Goal: Transaction & Acquisition: Purchase product/service

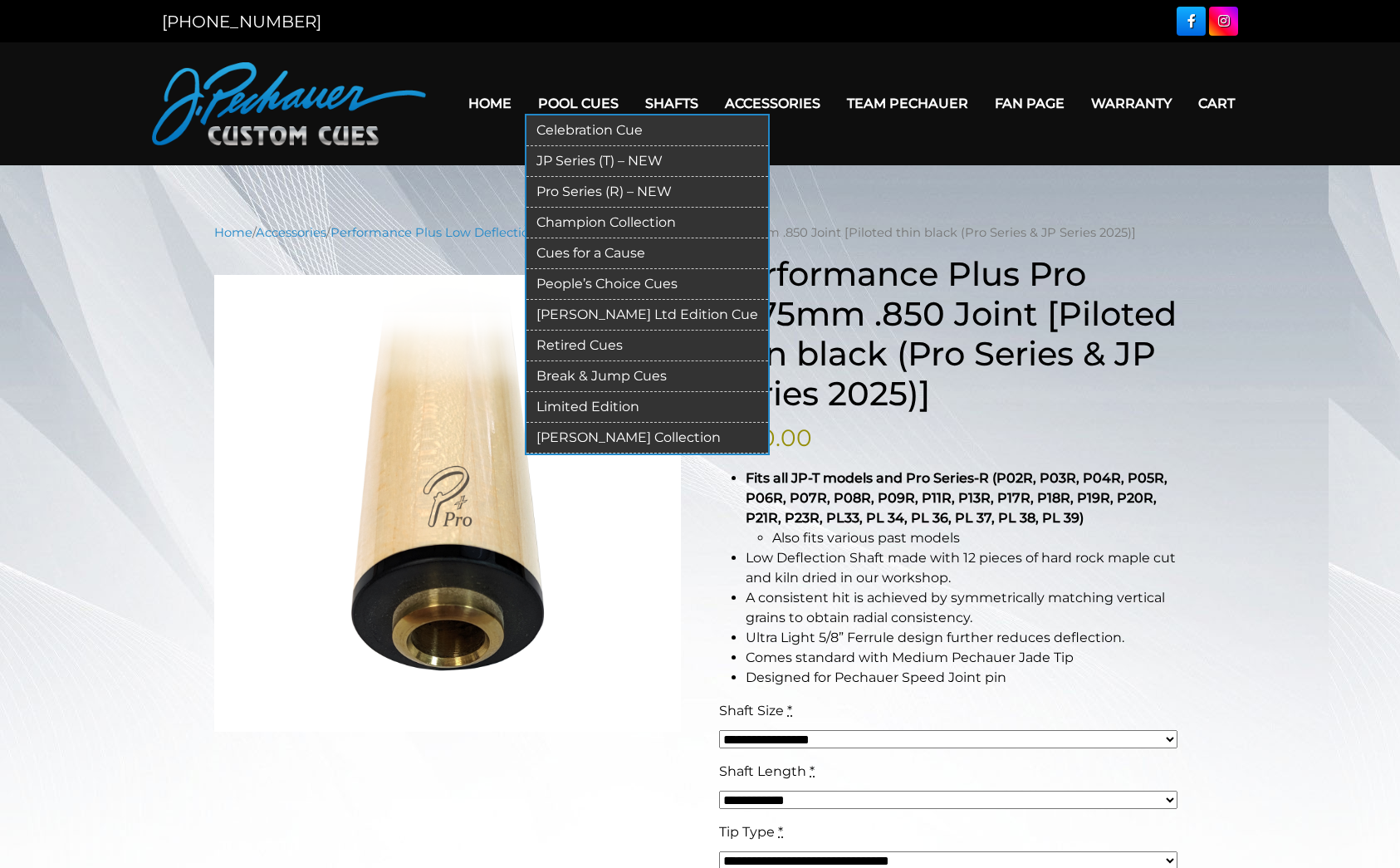
scroll to position [31, 0]
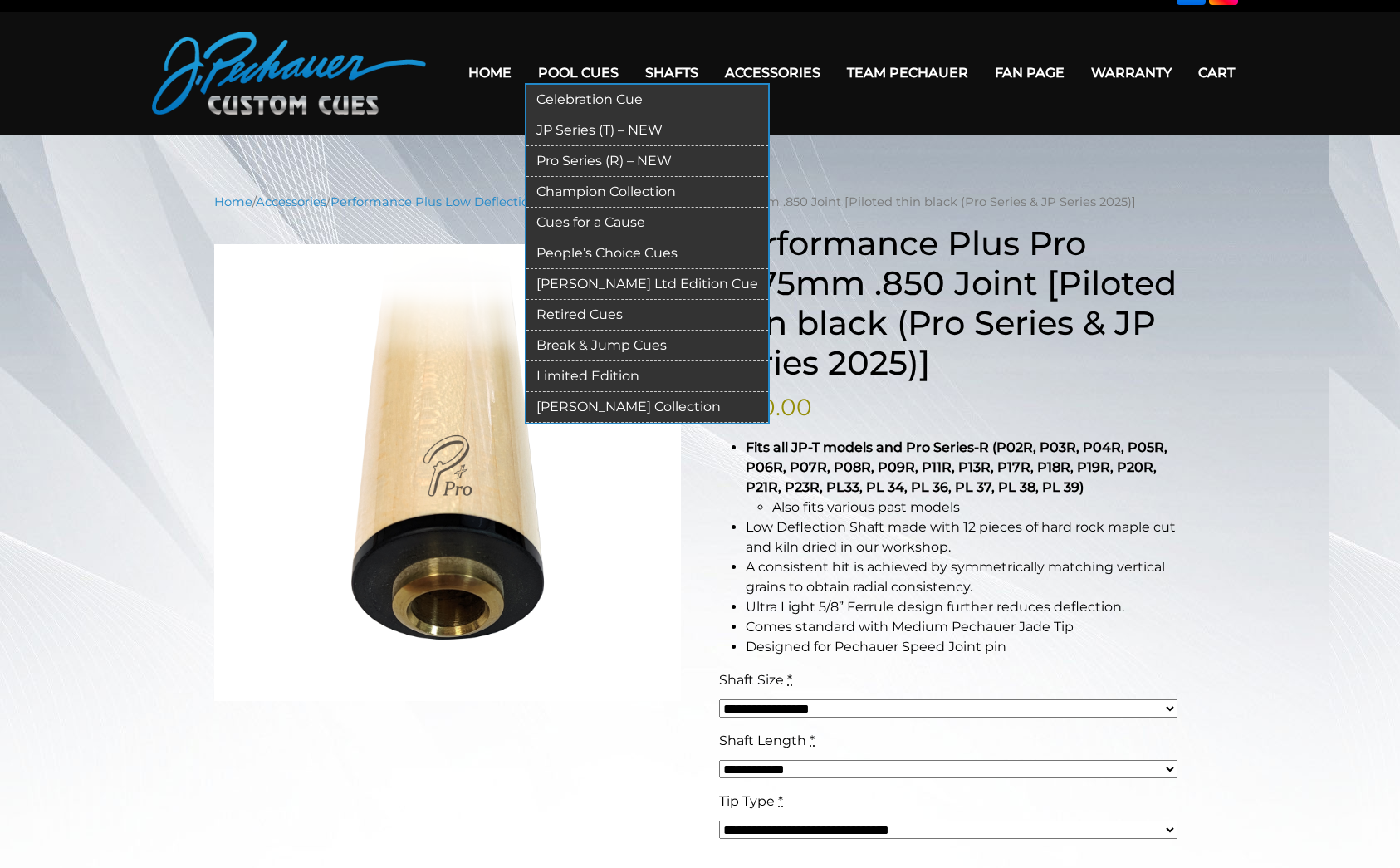
click at [601, 152] on link "Pro Series (R) – NEW" at bounding box center [647, 161] width 242 height 31
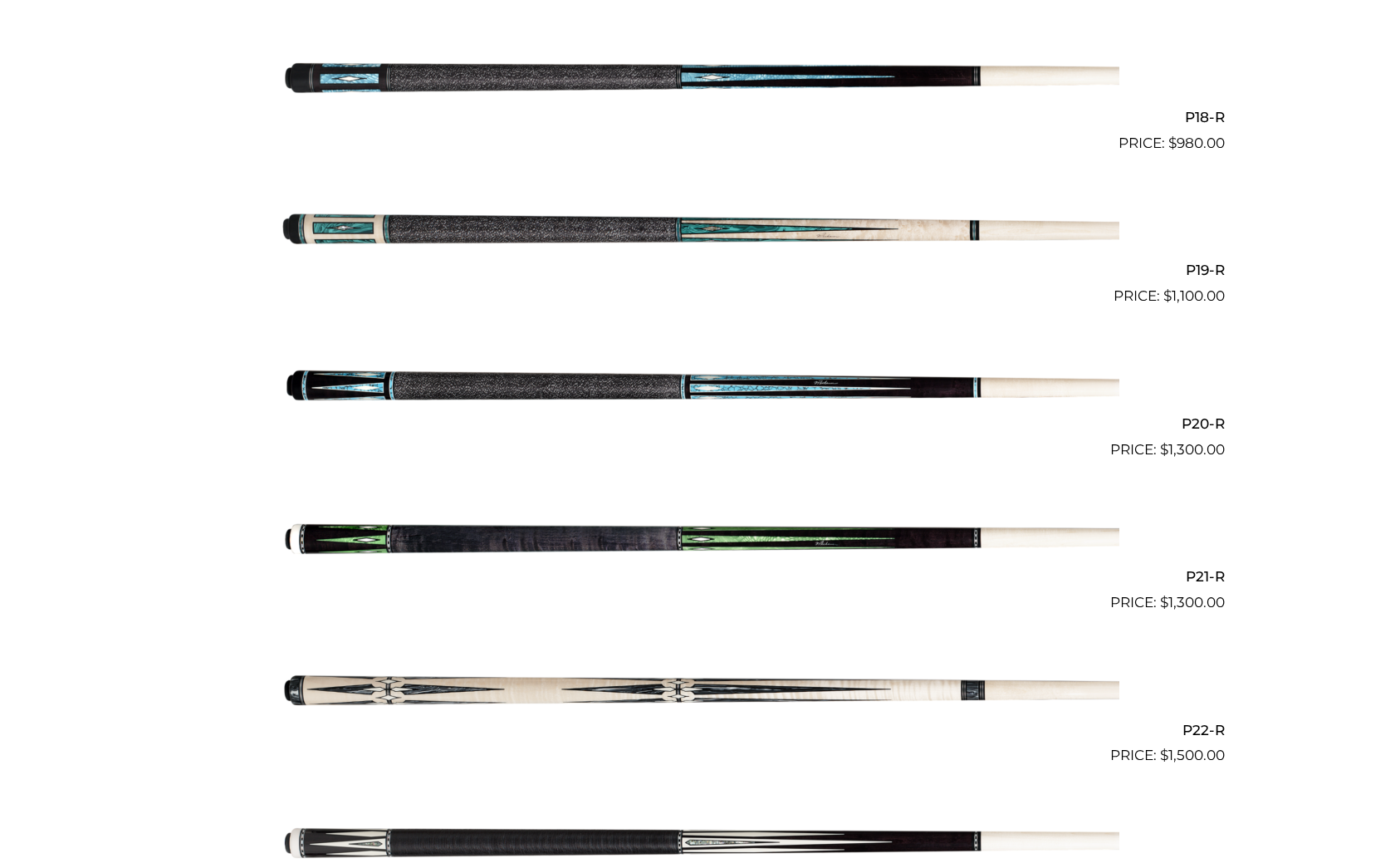
scroll to position [3141, 0]
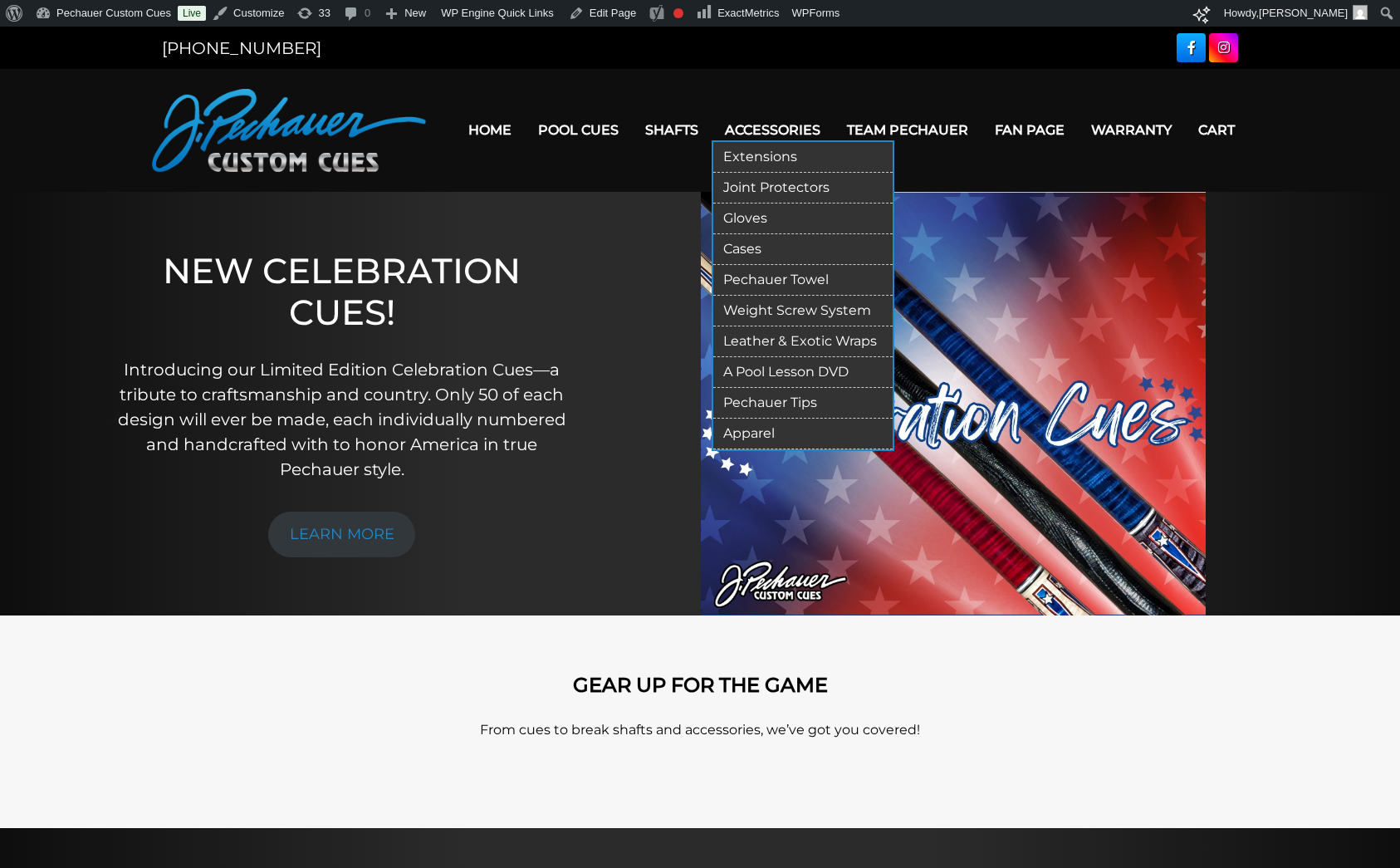
click at [760, 213] on link "Gloves" at bounding box center [803, 218] width 179 height 31
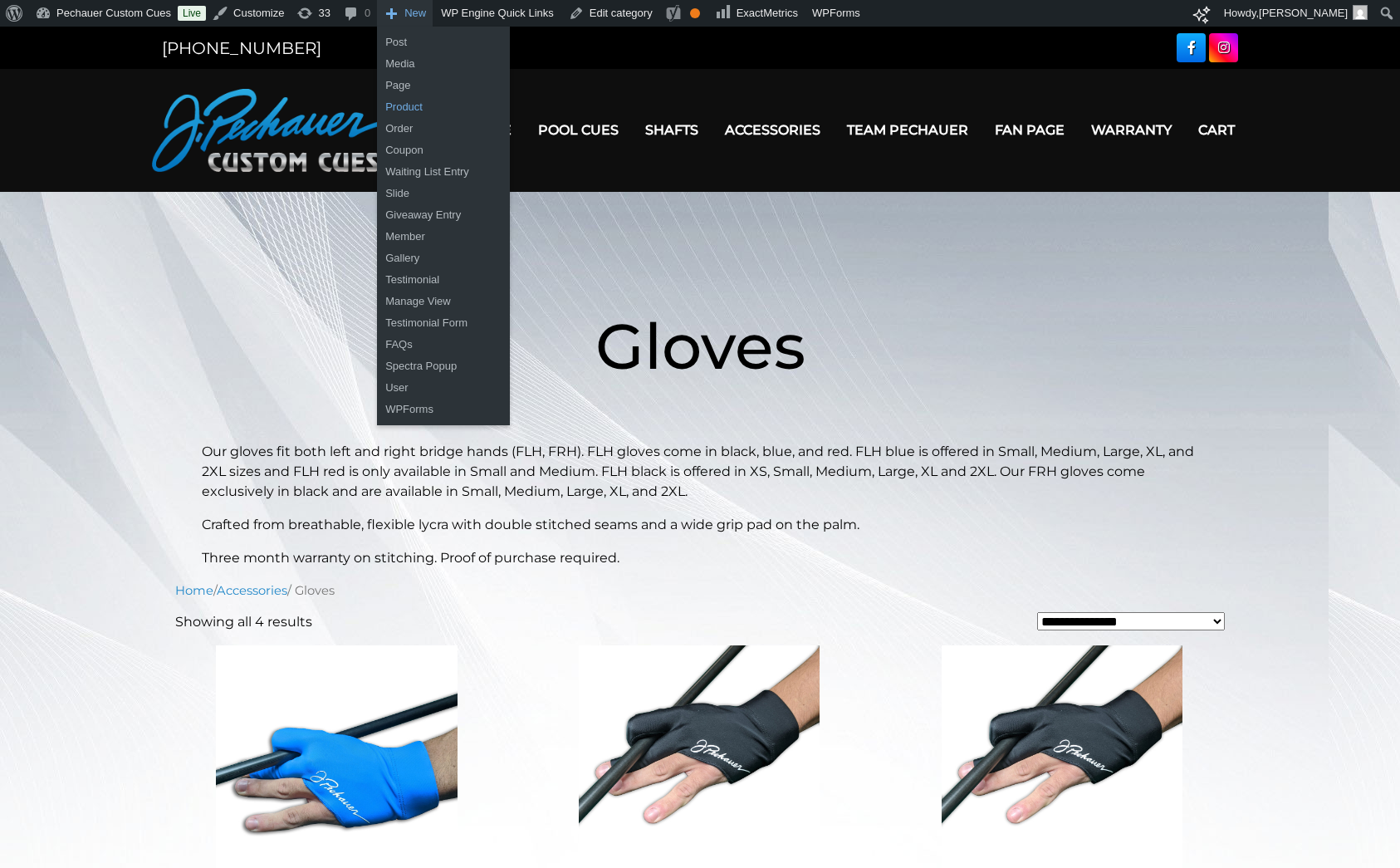
click at [413, 110] on link "Product" at bounding box center [443, 108] width 133 height 22
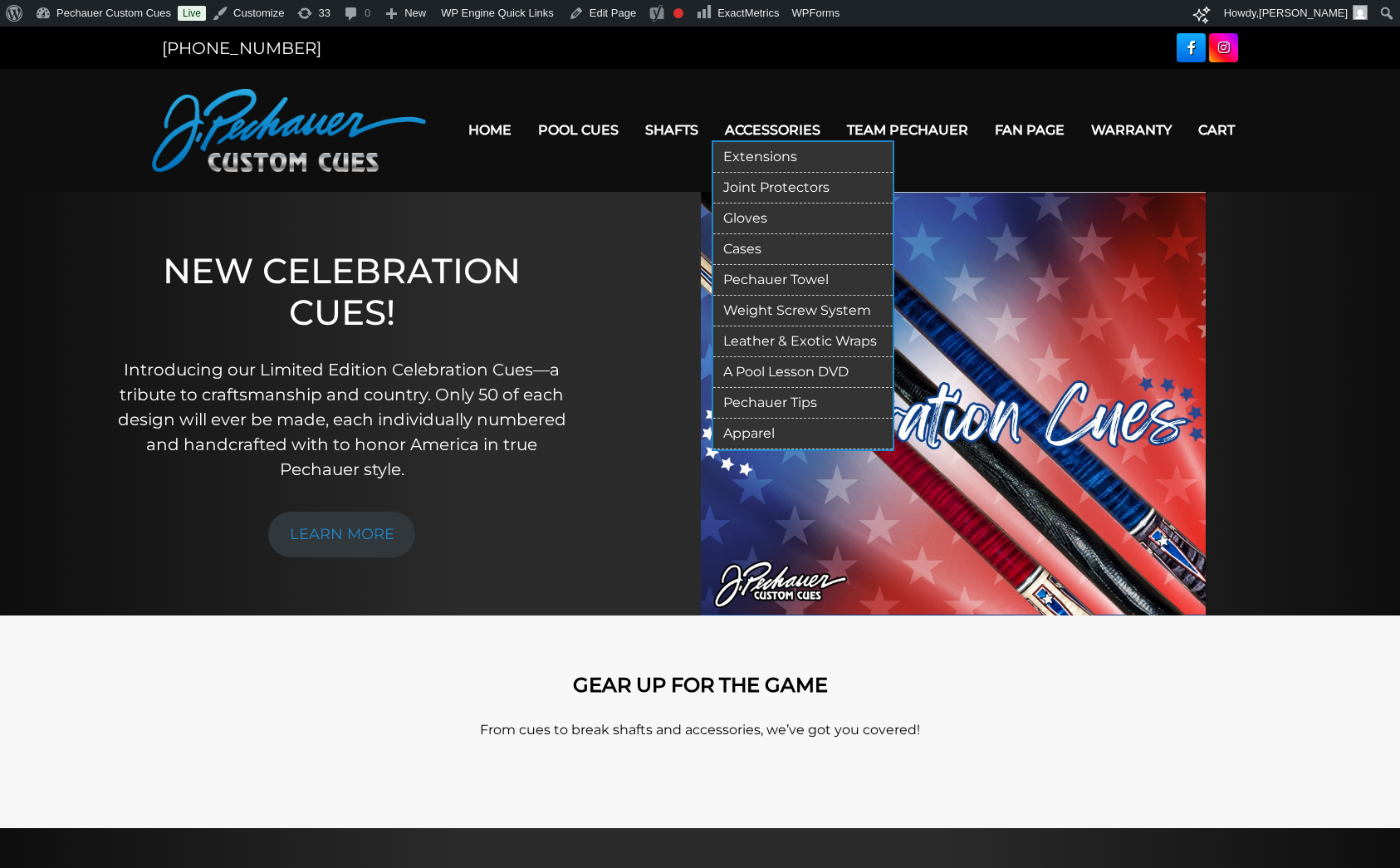
click at [770, 218] on link "Gloves" at bounding box center [803, 218] width 179 height 31
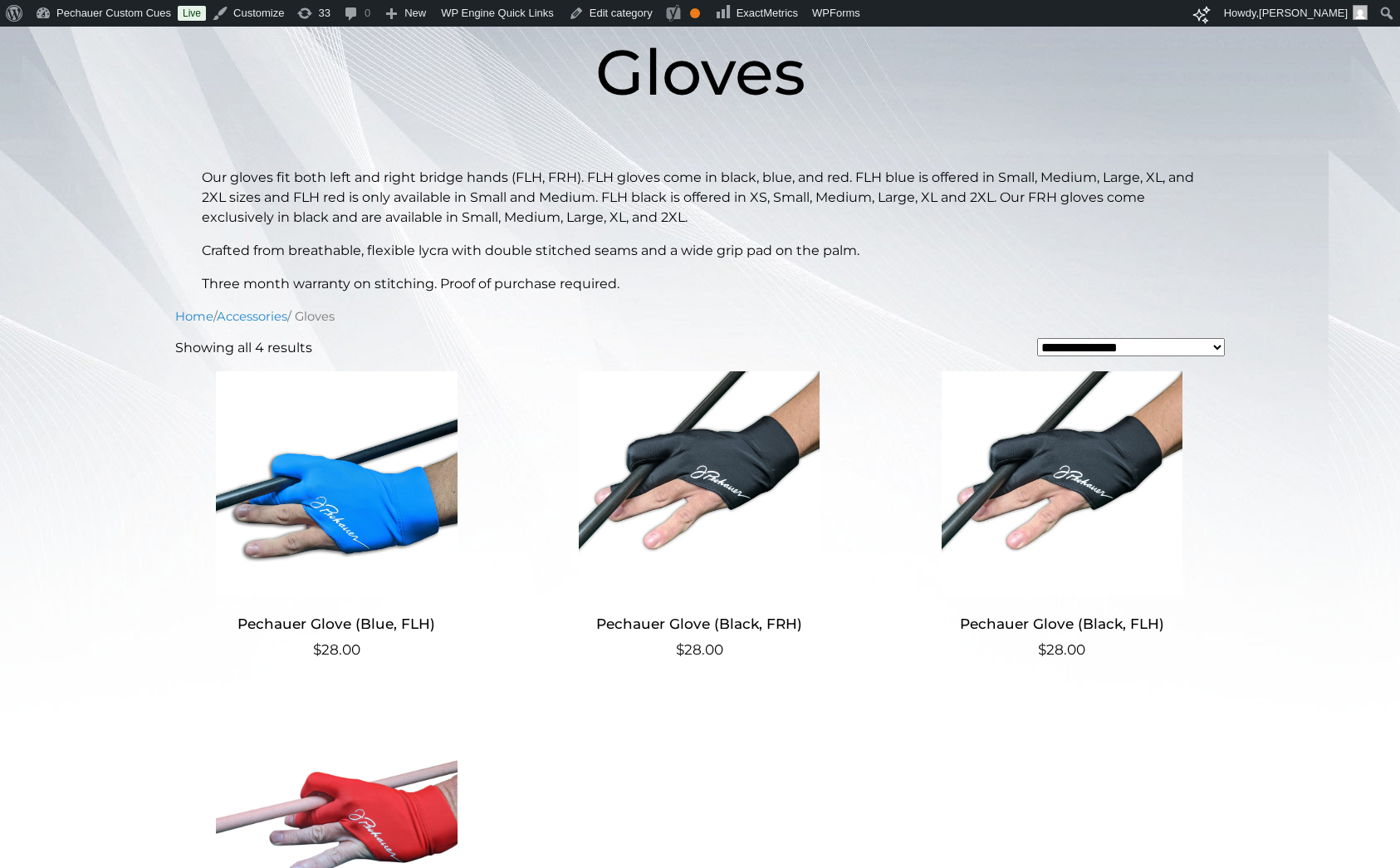
scroll to position [309, 0]
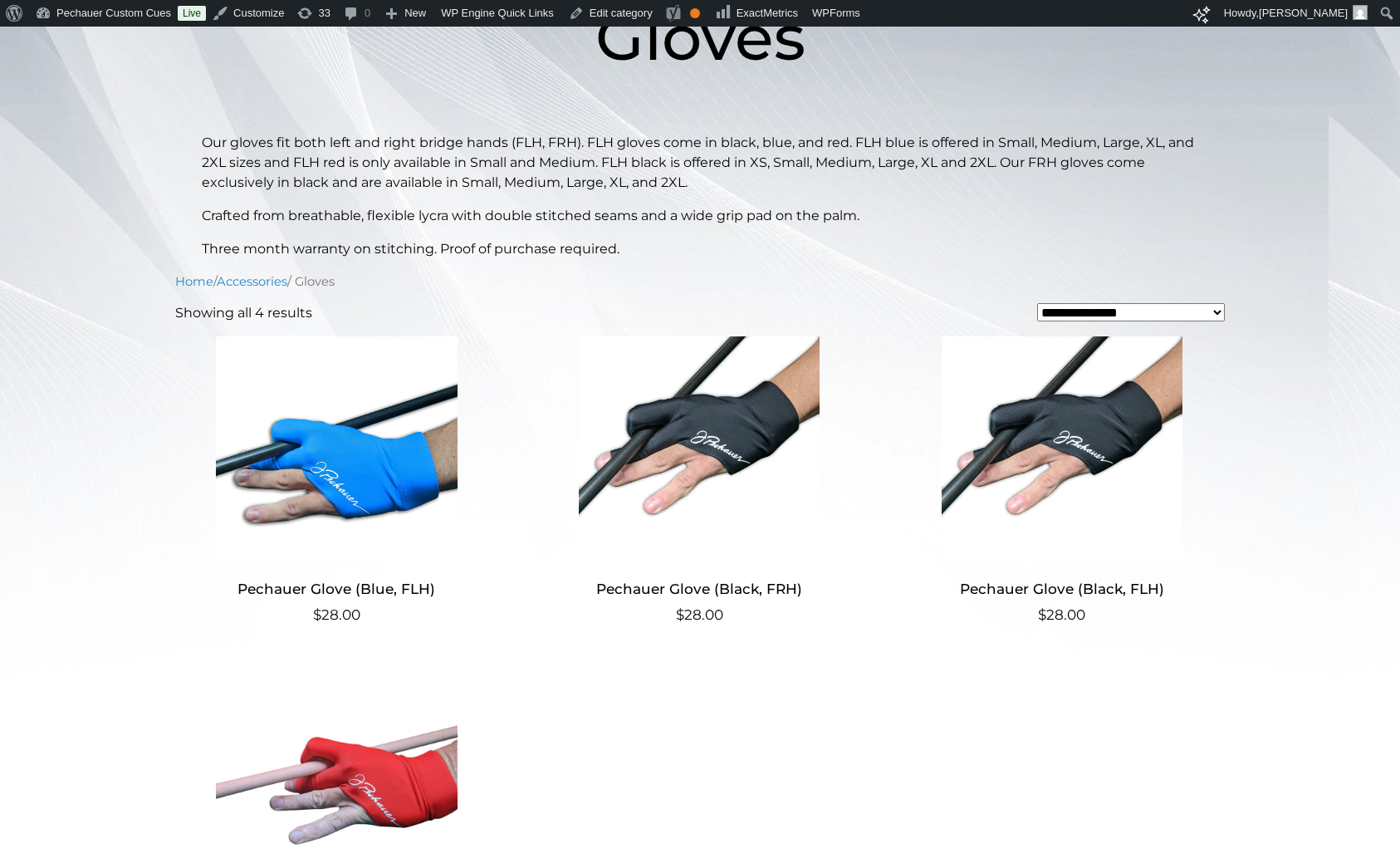
click at [670, 462] on img at bounding box center [700, 448] width 323 height 224
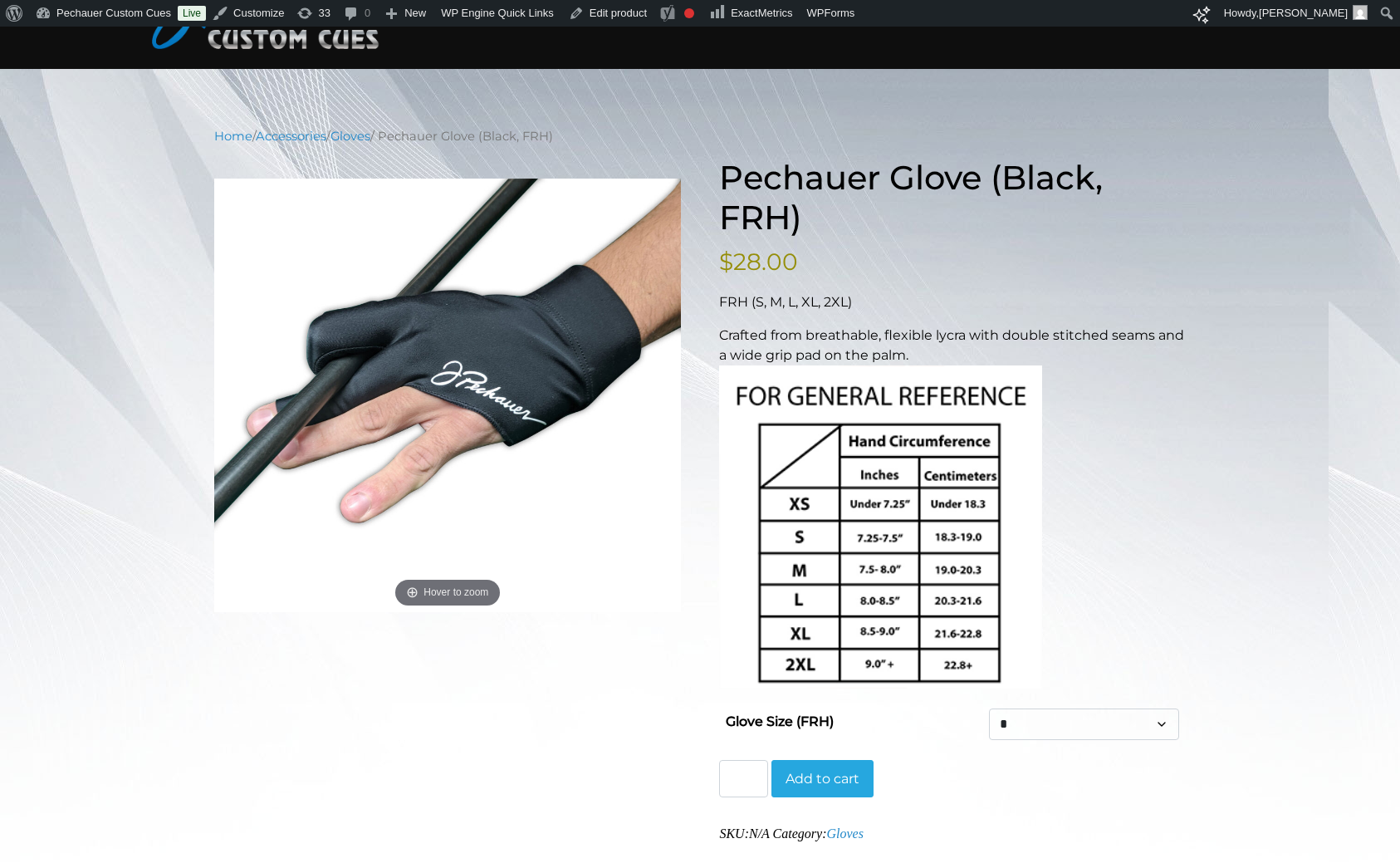
scroll to position [140, 0]
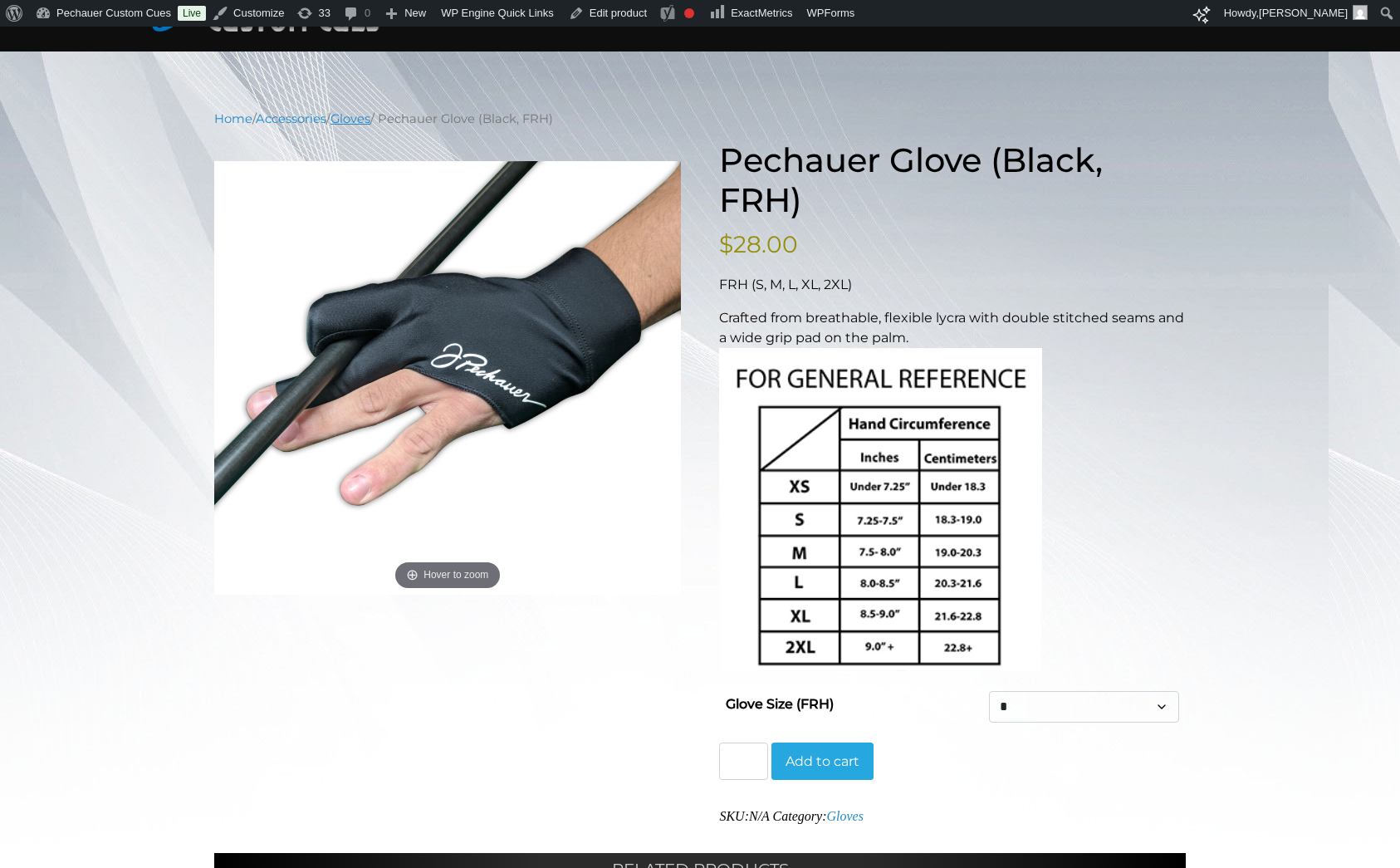
click at [363, 121] on link "Gloves" at bounding box center [350, 118] width 39 height 15
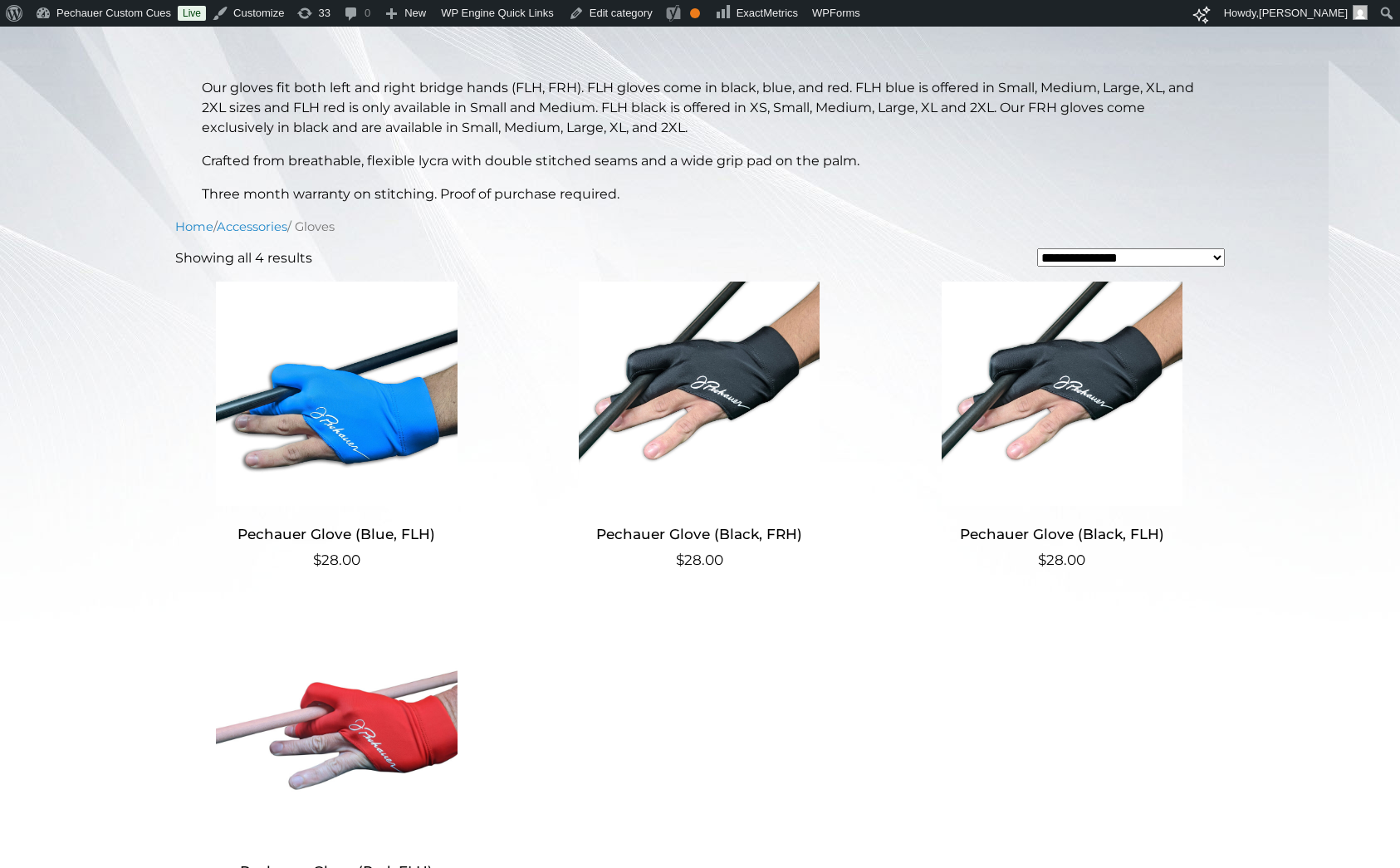
scroll to position [184, 0]
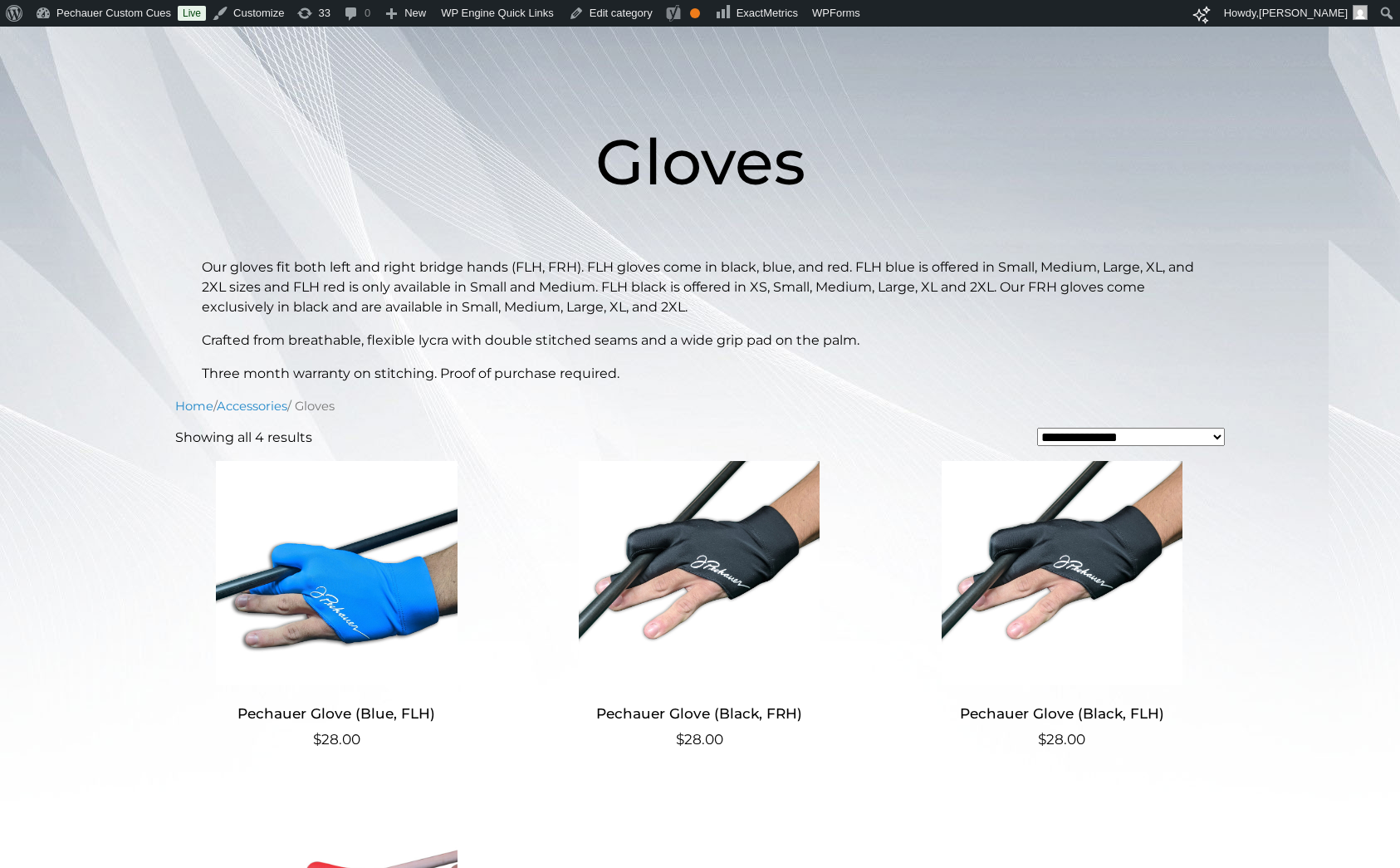
click at [740, 534] on img at bounding box center [700, 572] width 323 height 224
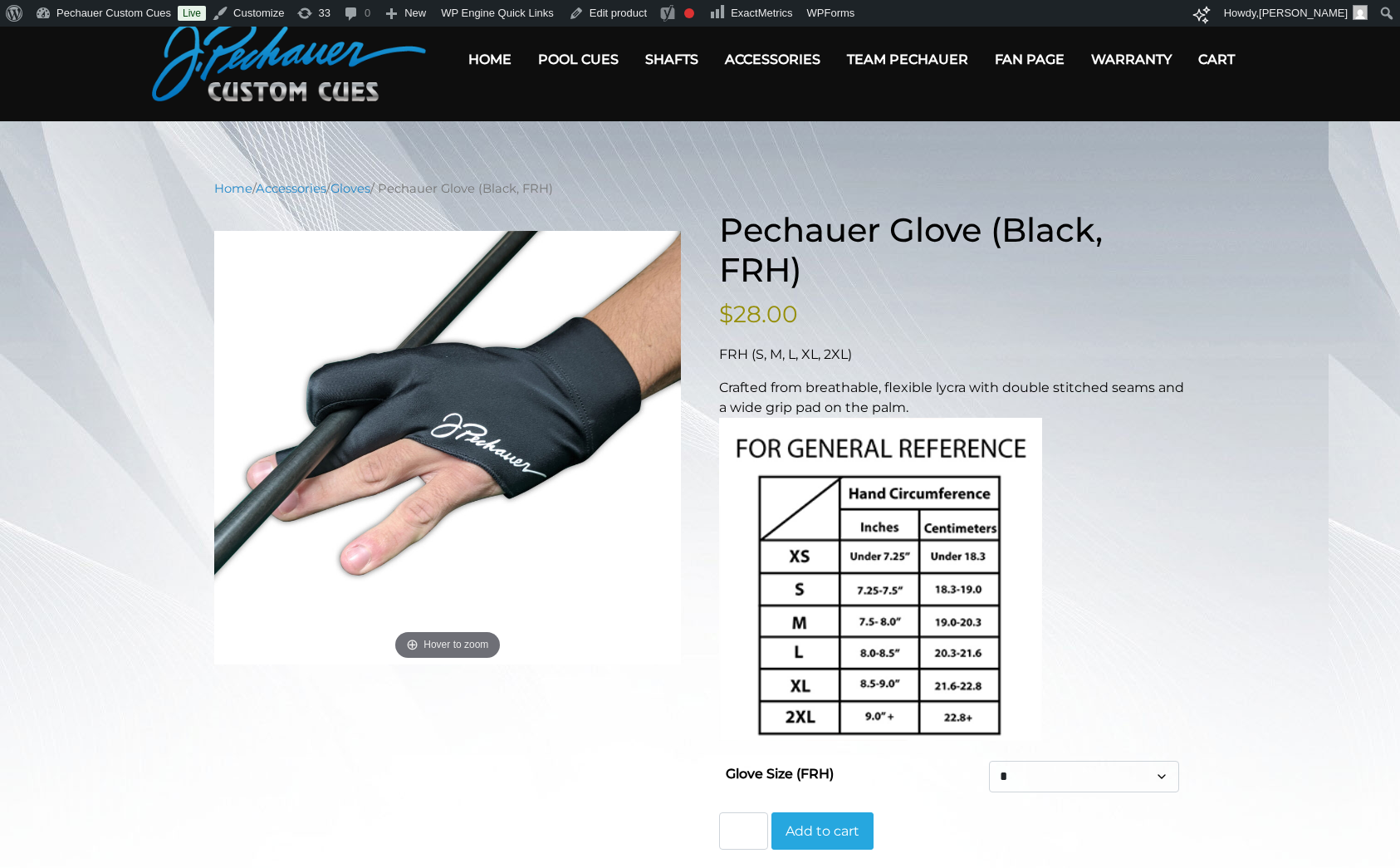
scroll to position [85, 0]
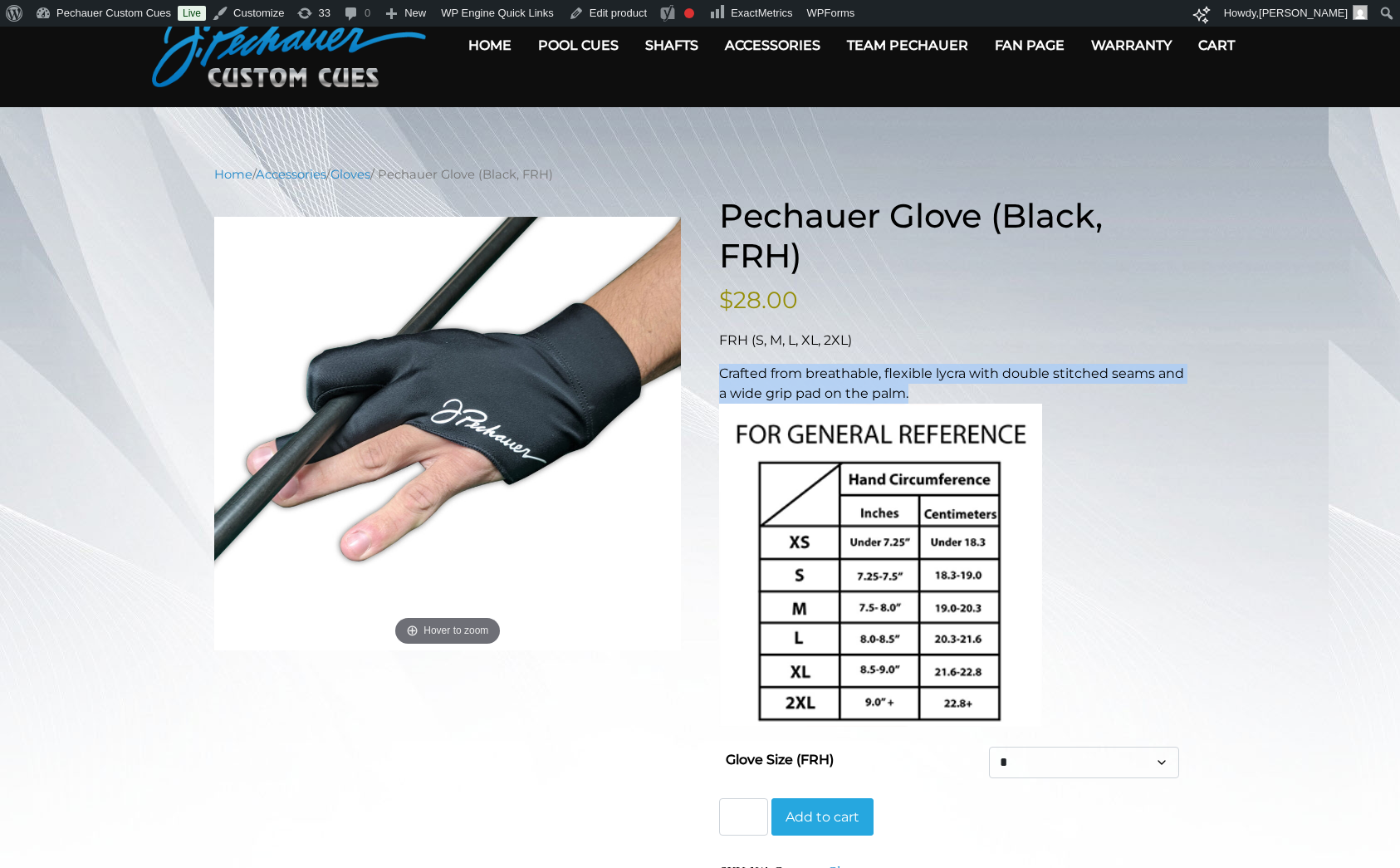
drag, startPoint x: 930, startPoint y: 386, endPoint x: 722, endPoint y: 372, distance: 208.5
click at [722, 372] on p "Crafted from breathable, flexible lycra with double stitched seams and a wide g…" at bounding box center [951, 545] width 466 height 363
click at [869, 386] on p "Crafted from breathable, flexible lycra with double stitched seams and a wide g…" at bounding box center [951, 545] width 466 height 363
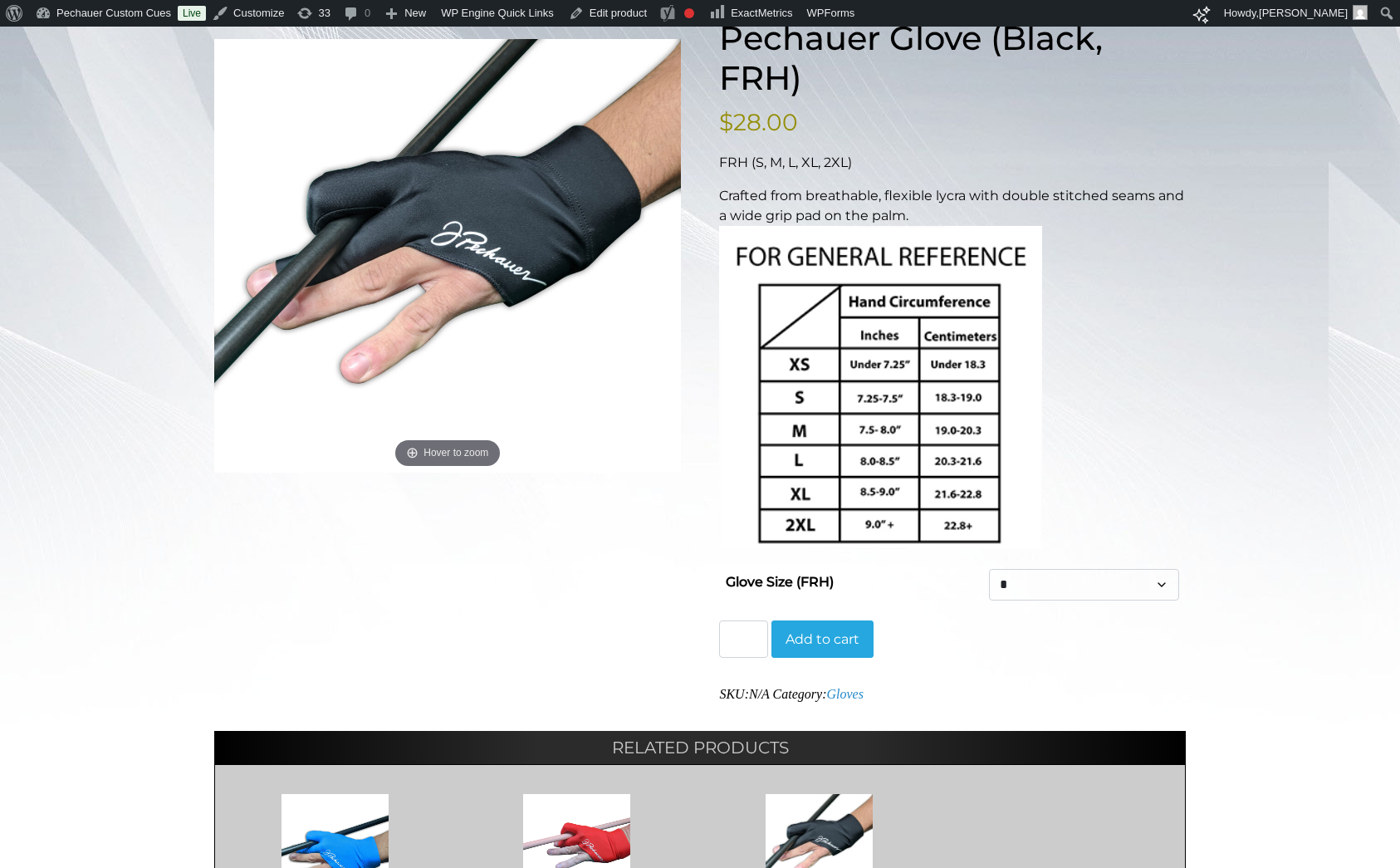
scroll to position [377, 0]
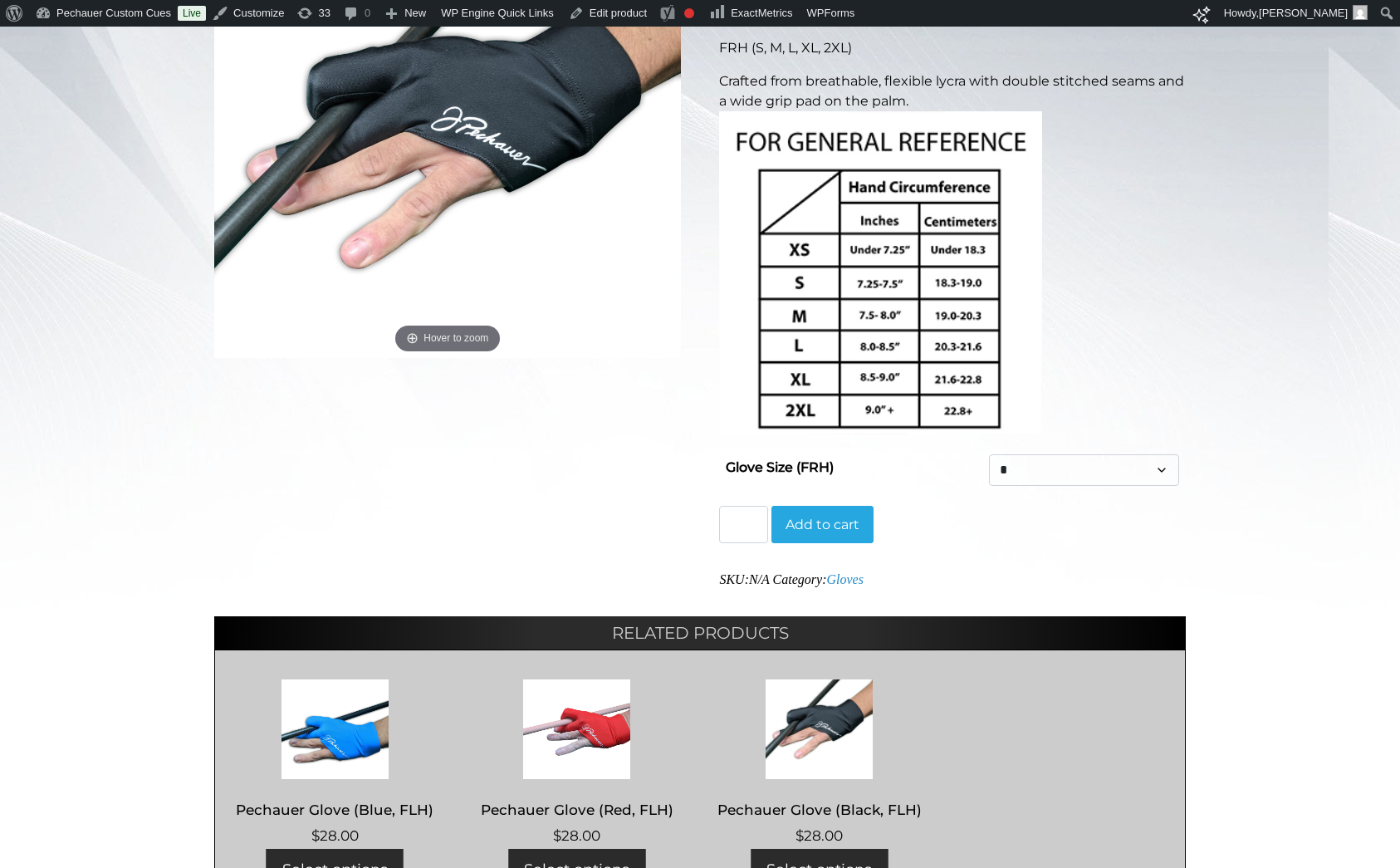
click at [1005, 466] on select "* * * ** ***" at bounding box center [1084, 470] width 190 height 32
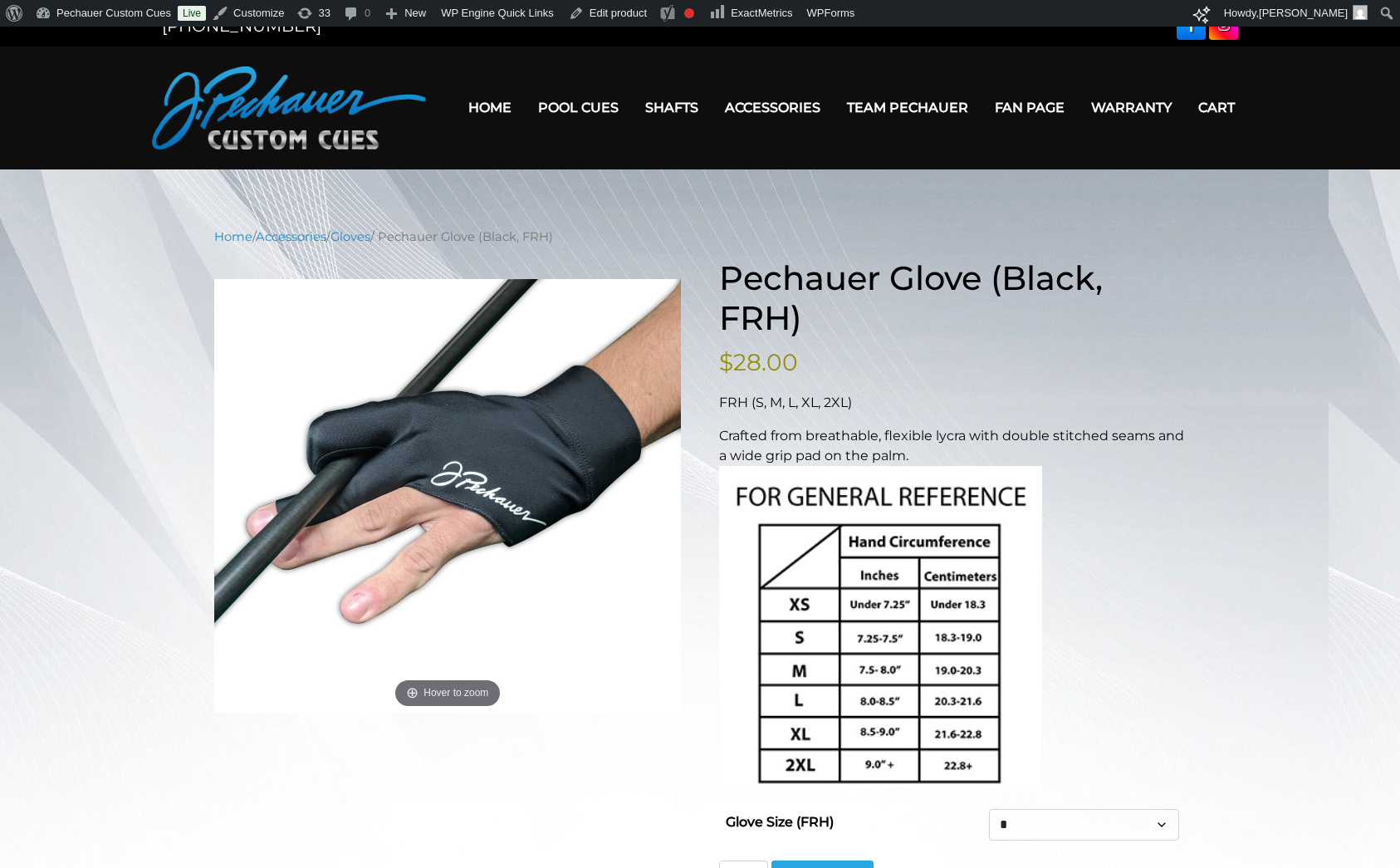
scroll to position [0, 0]
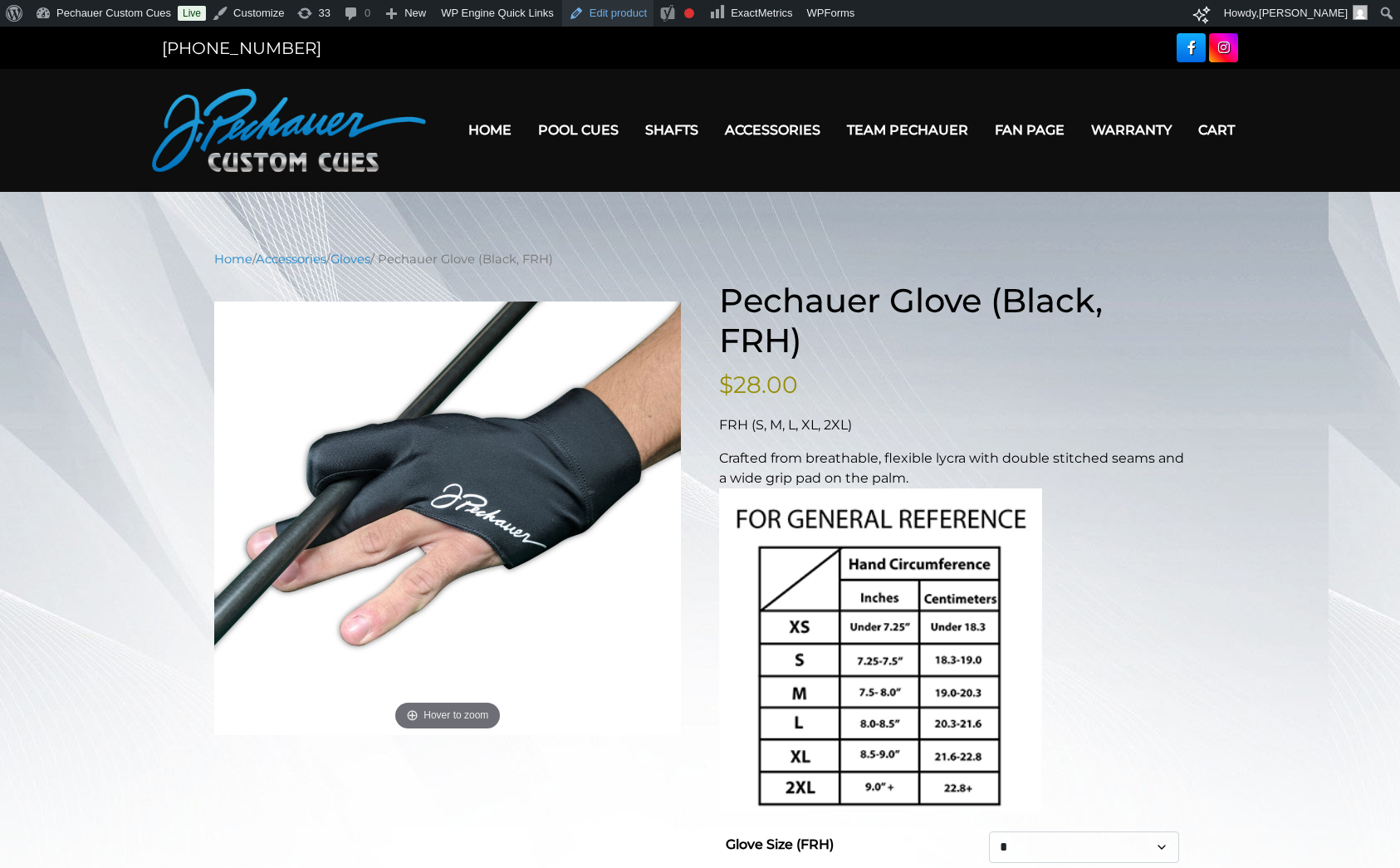
click at [638, 15] on link "Edit product" at bounding box center [607, 13] width 92 height 27
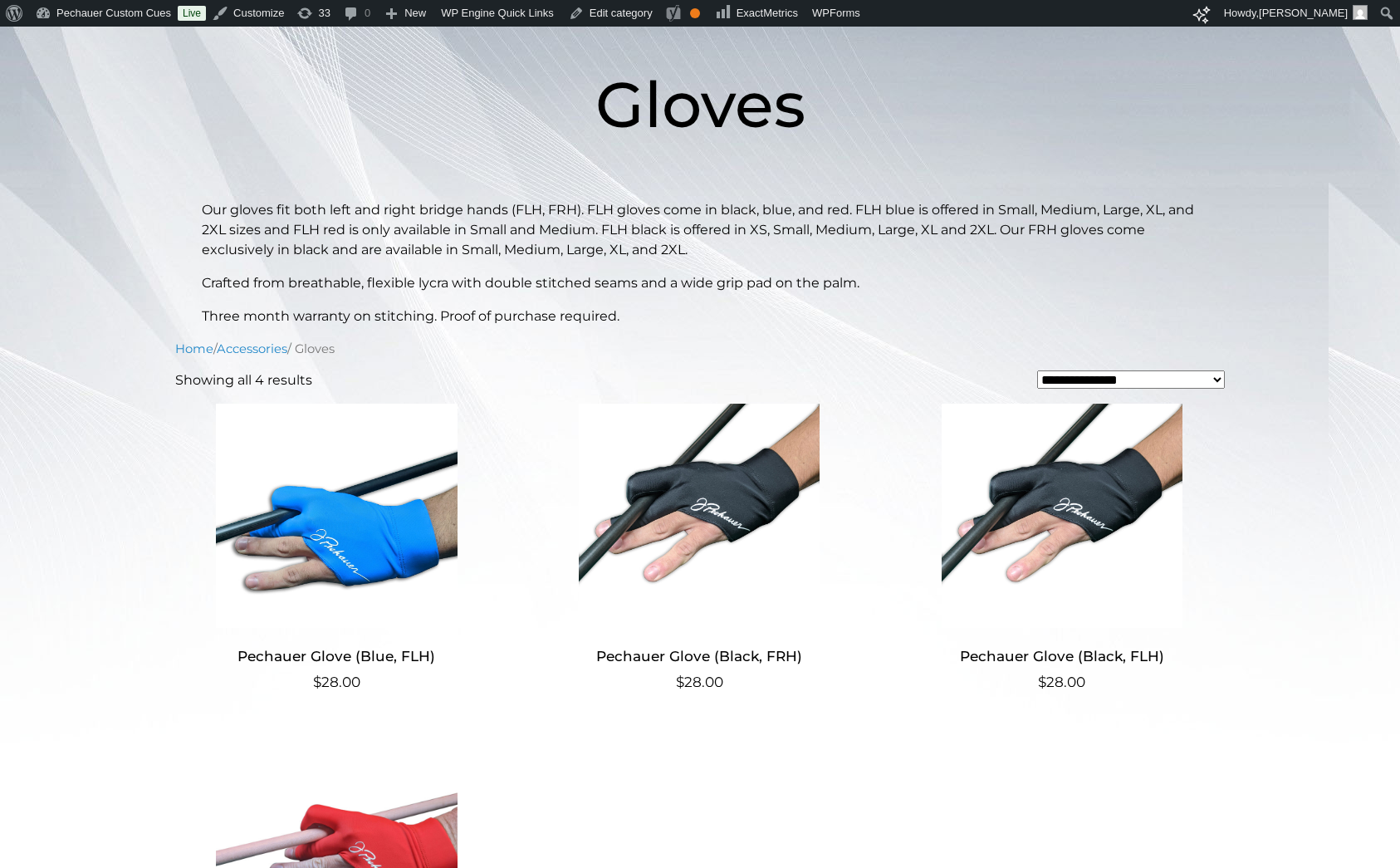
scroll to position [387, 0]
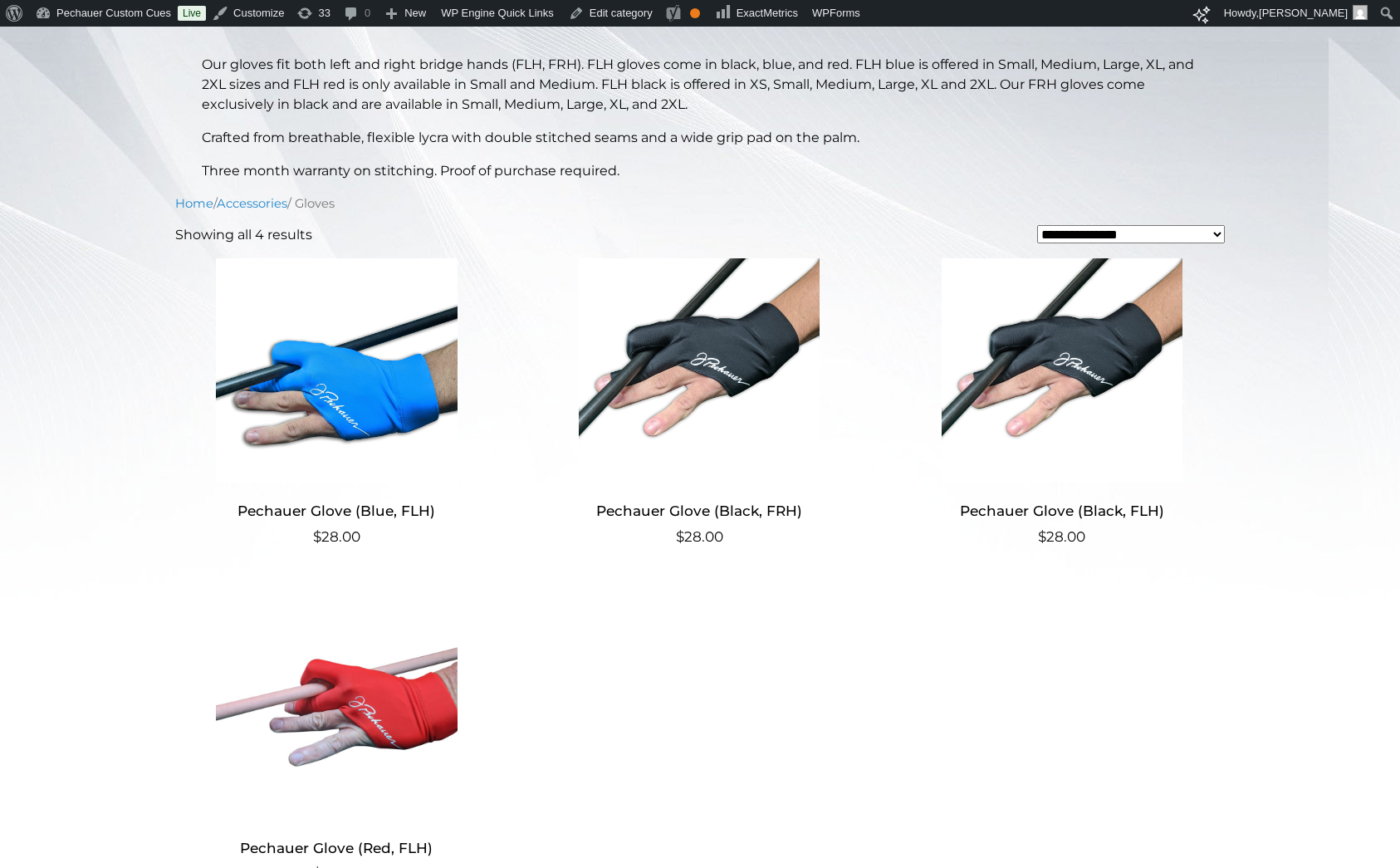
click at [700, 344] on img at bounding box center [700, 370] width 323 height 224
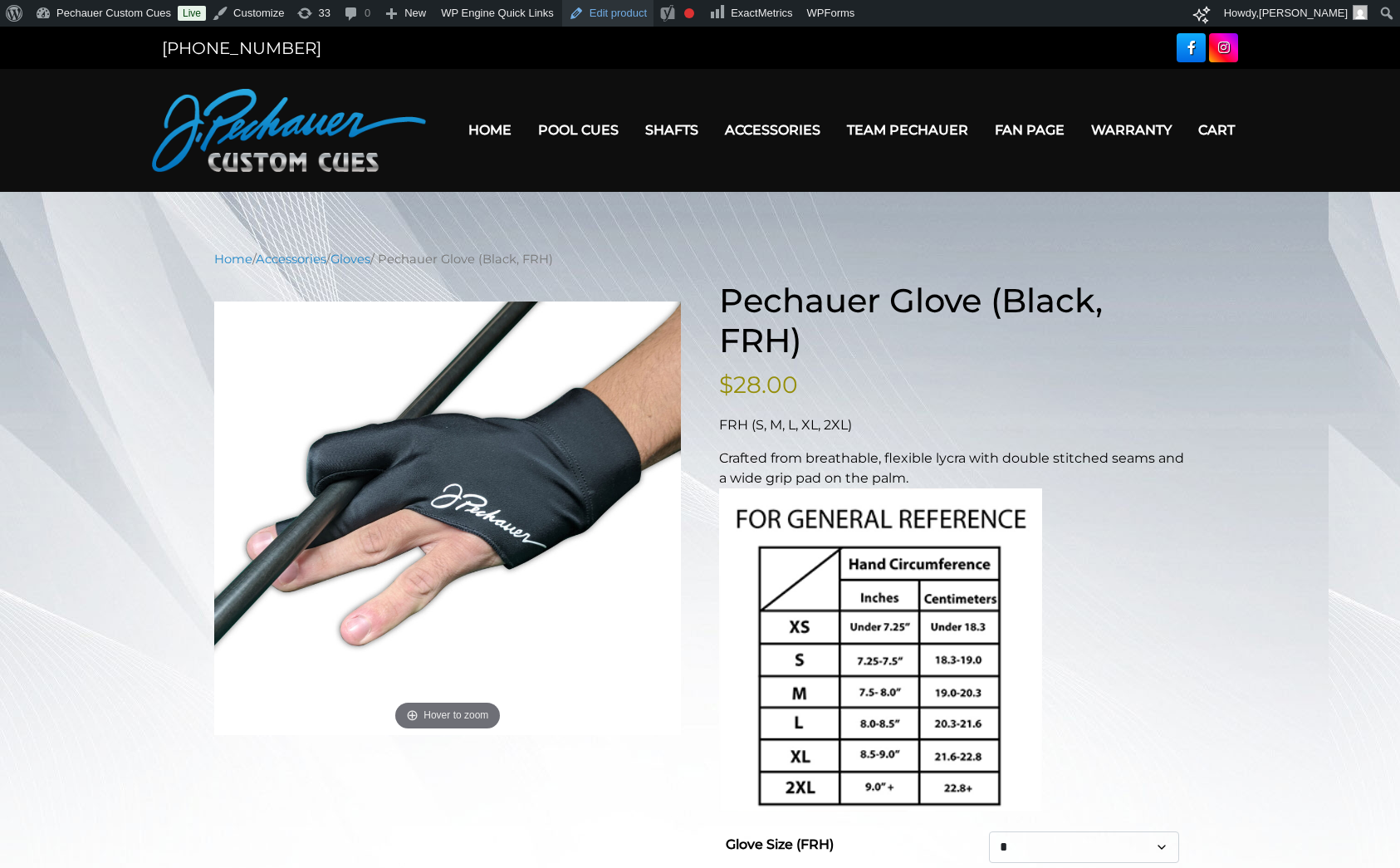
click at [601, 6] on link "Edit product" at bounding box center [607, 13] width 92 height 27
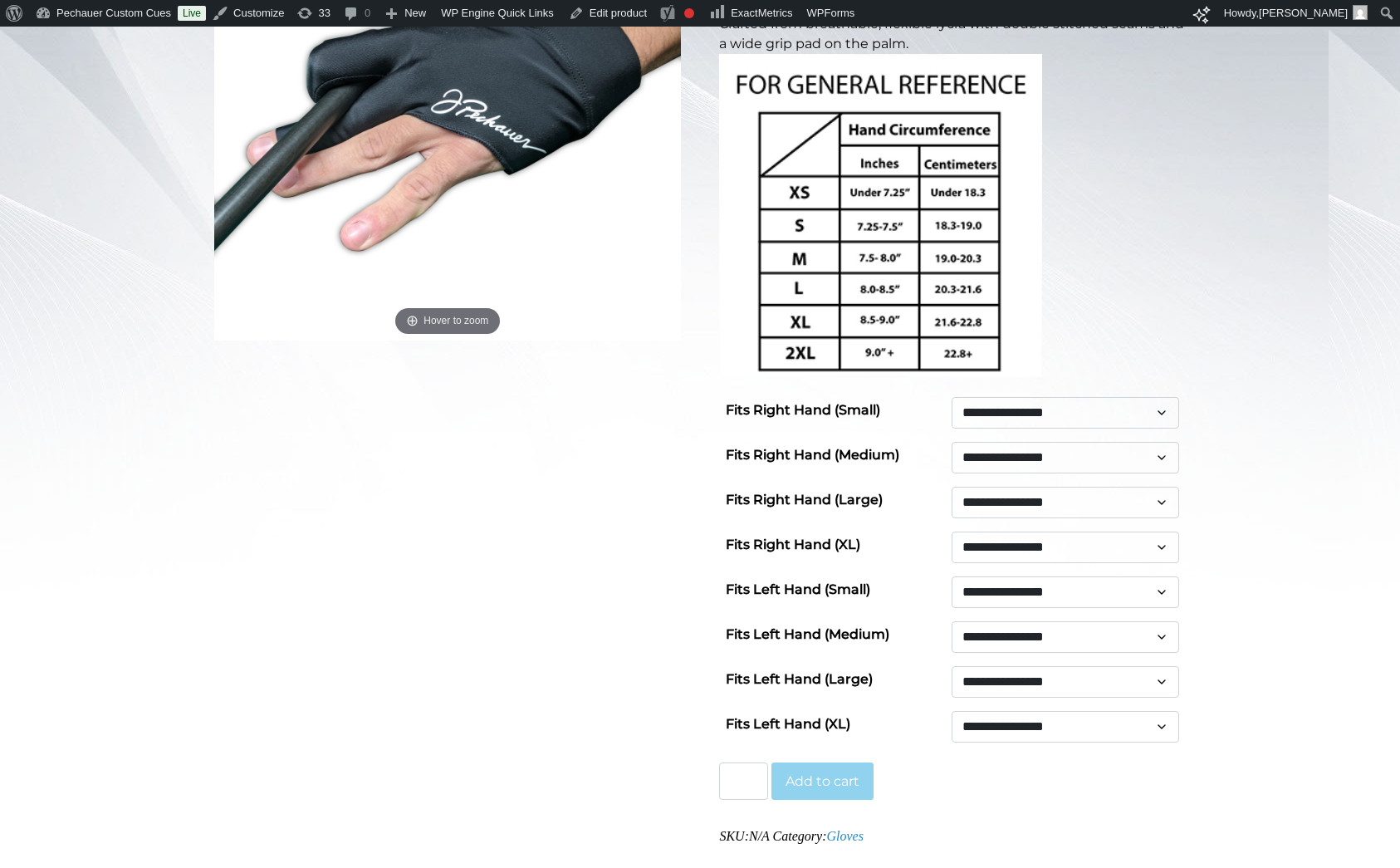
scroll to position [424, 0]
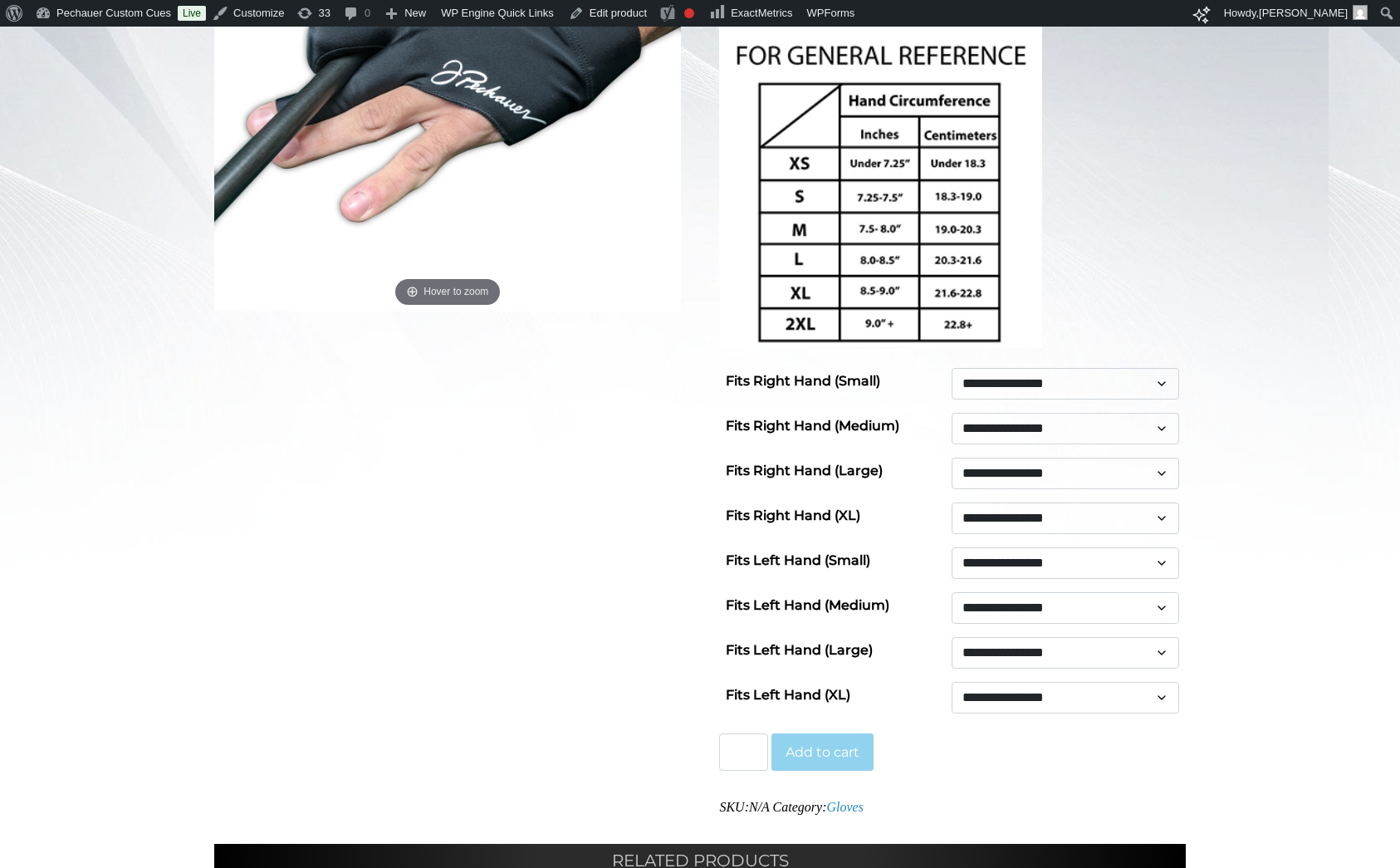
click at [1112, 387] on select "**********" at bounding box center [1065, 384] width 228 height 32
select select "**********"
click at [951, 368] on select "**********" at bounding box center [1065, 384] width 228 height 32
click at [1188, 339] on main "**********" at bounding box center [700, 487] width 997 height 1323
click at [1107, 396] on select "**********" at bounding box center [1065, 384] width 228 height 32
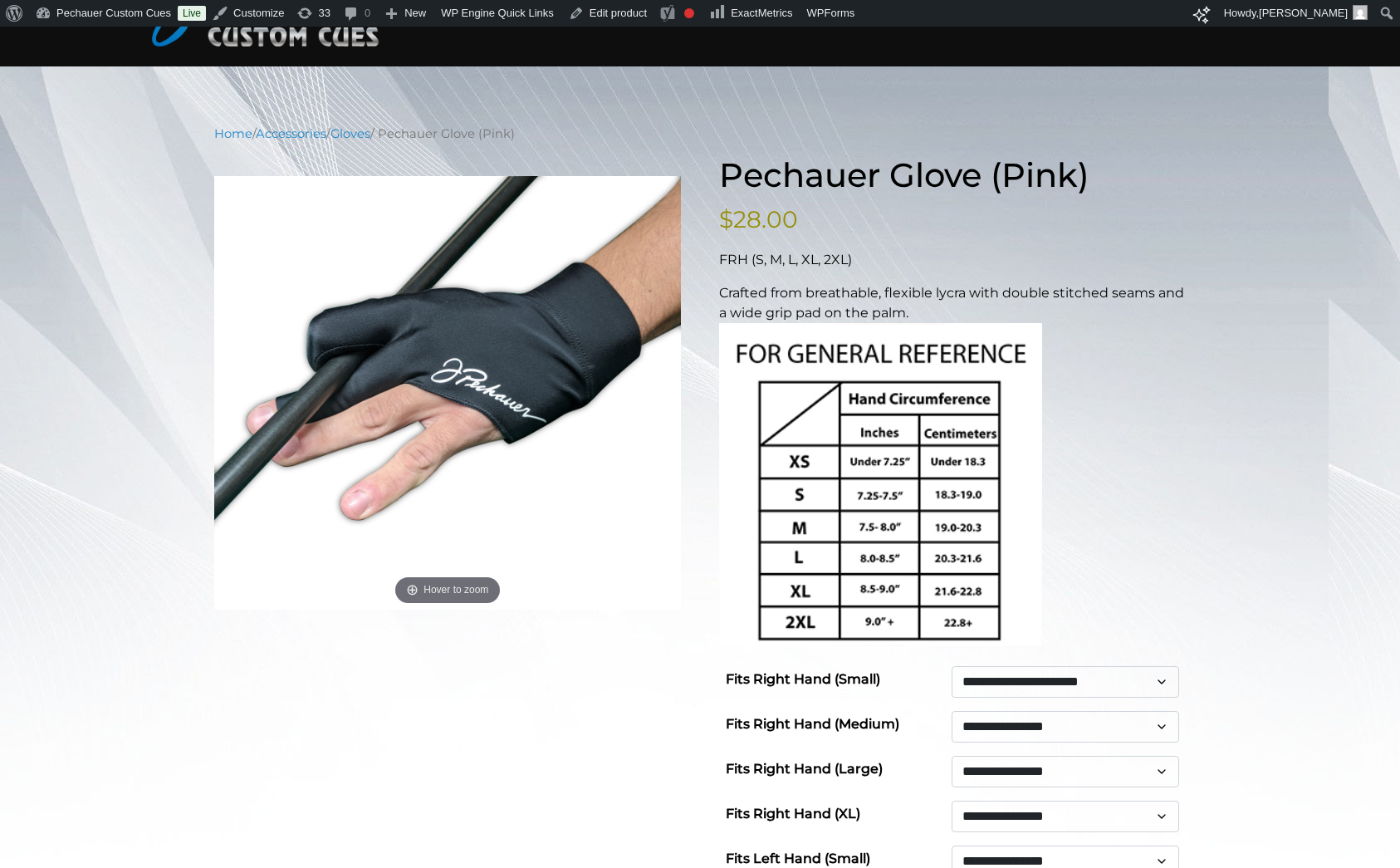
scroll to position [0, 0]
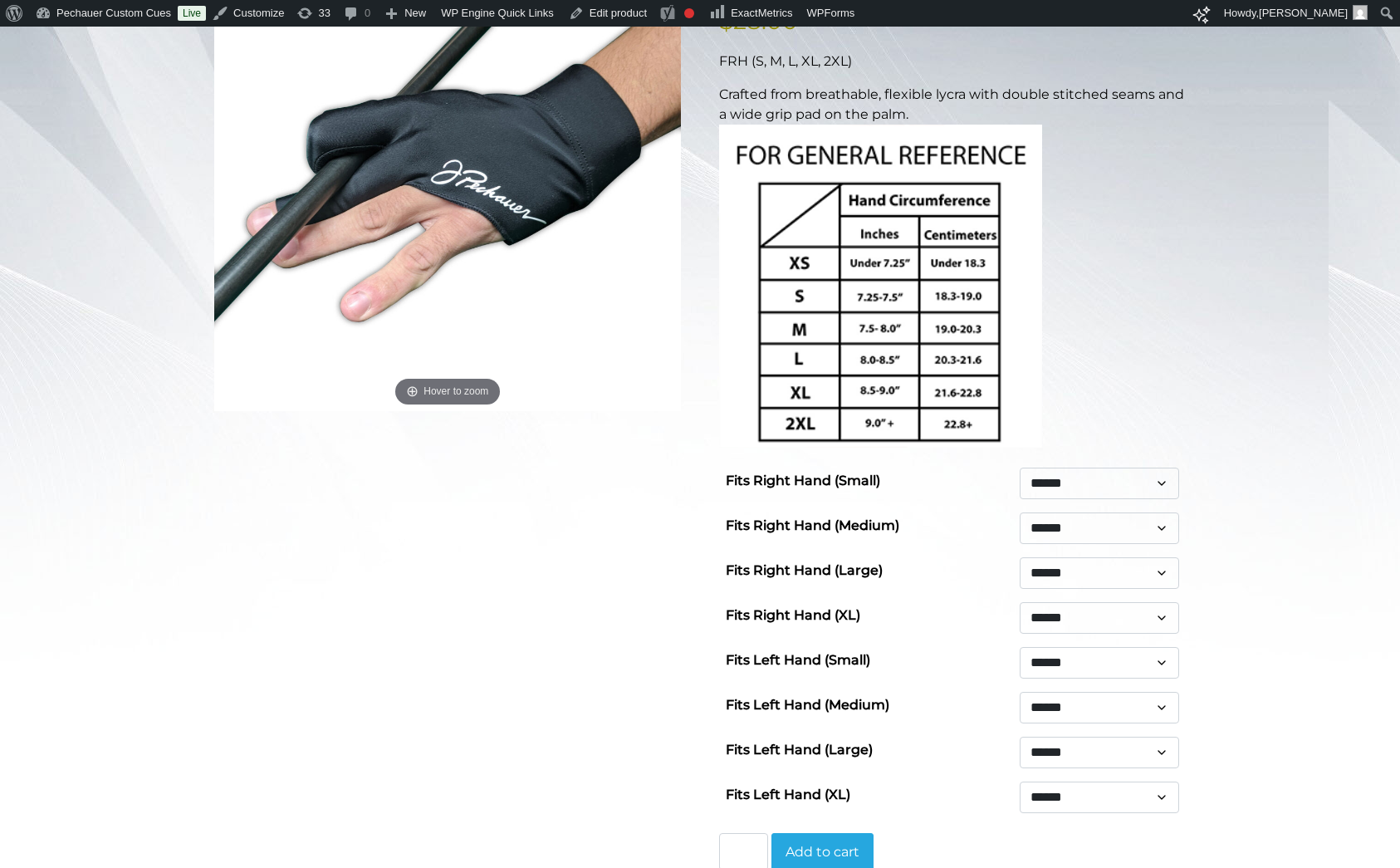
scroll to position [387, 0]
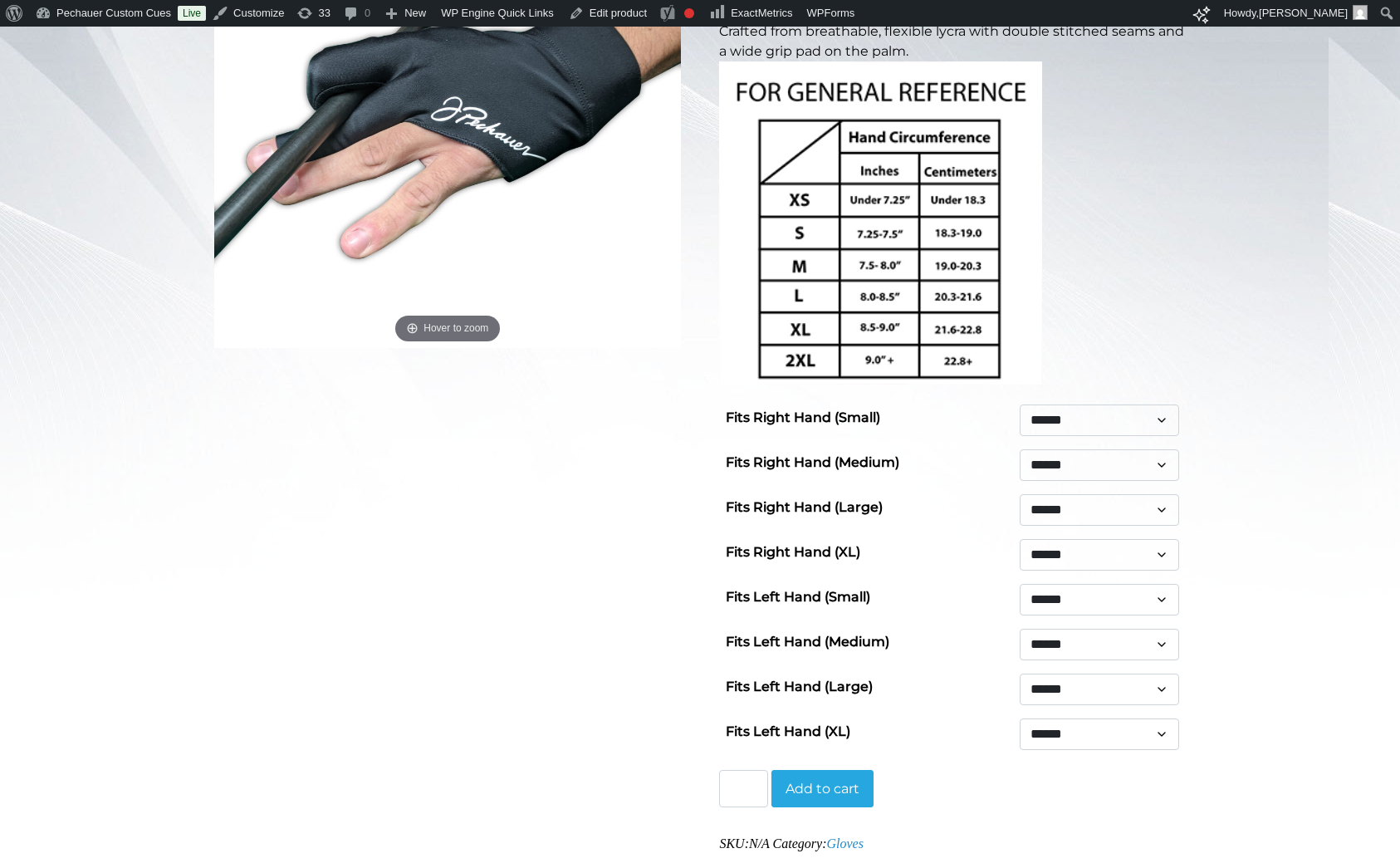
click at [1044, 422] on select "******" at bounding box center [1099, 420] width 160 height 32
click at [1019, 404] on select "******" at bounding box center [1099, 420] width 160 height 32
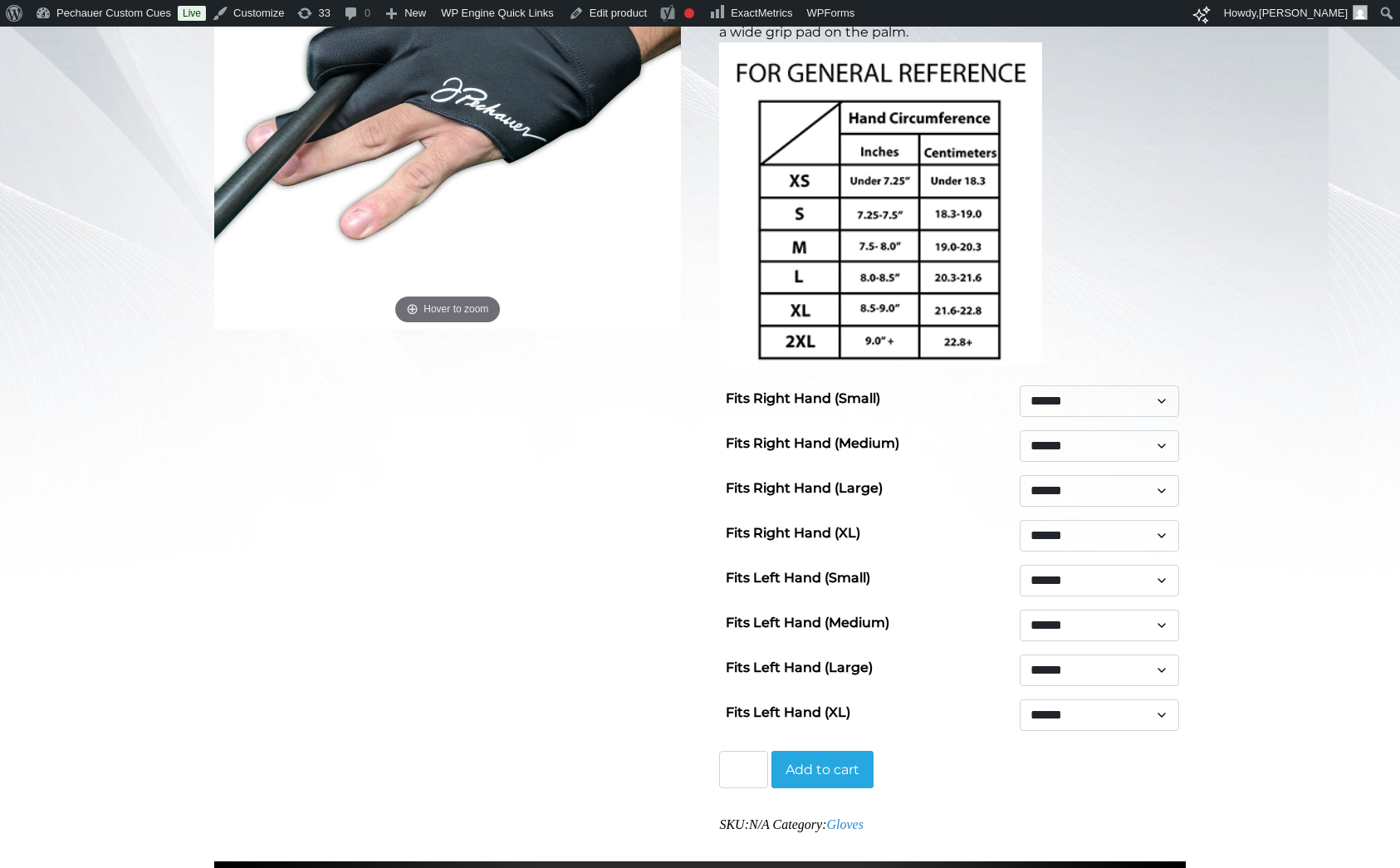
scroll to position [412, 0]
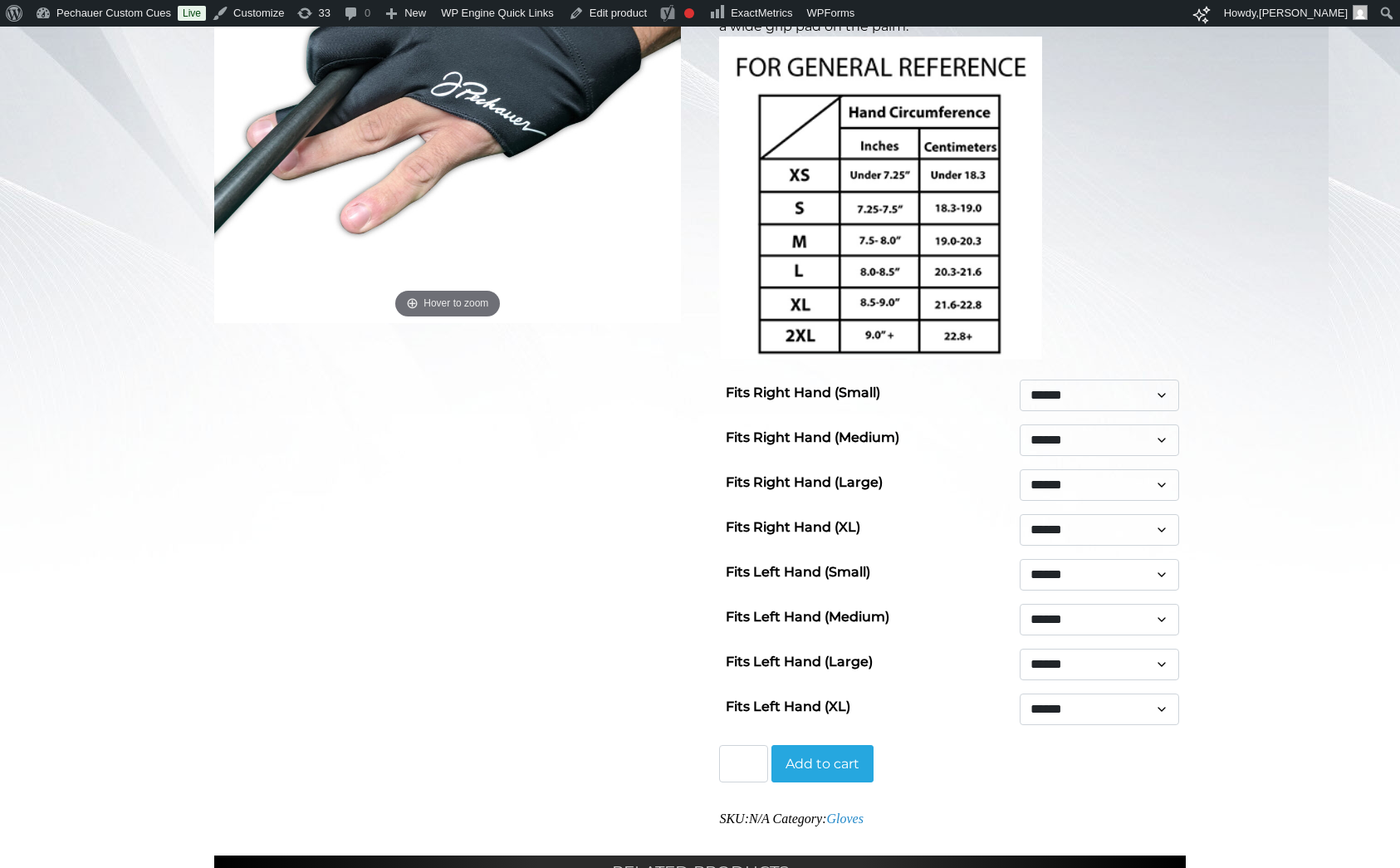
click at [846, 388] on label "Fits Right Hand (Small)" at bounding box center [803, 393] width 155 height 27
click at [1019, 388] on select "******" at bounding box center [1099, 396] width 160 height 32
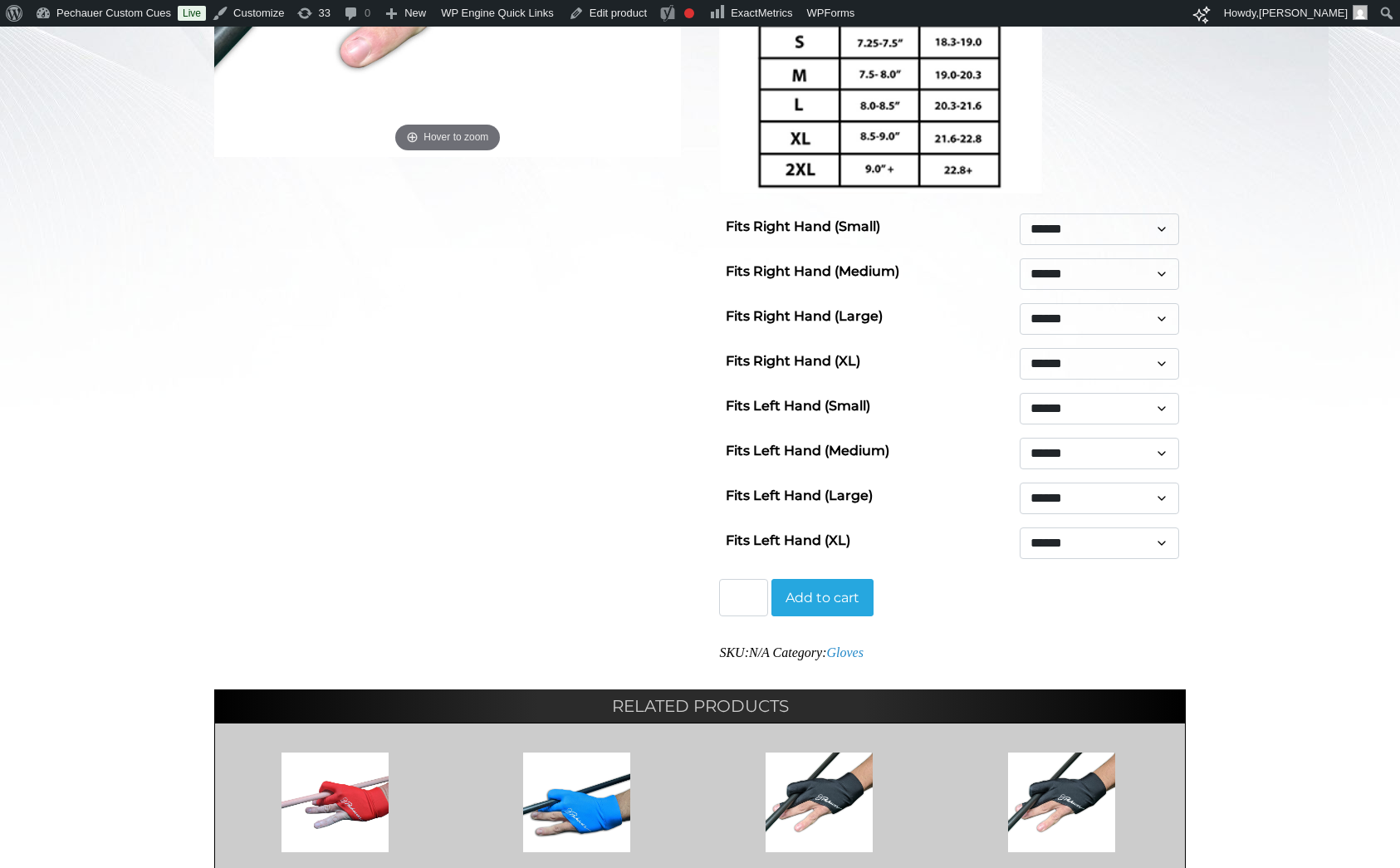
scroll to position [181, 0]
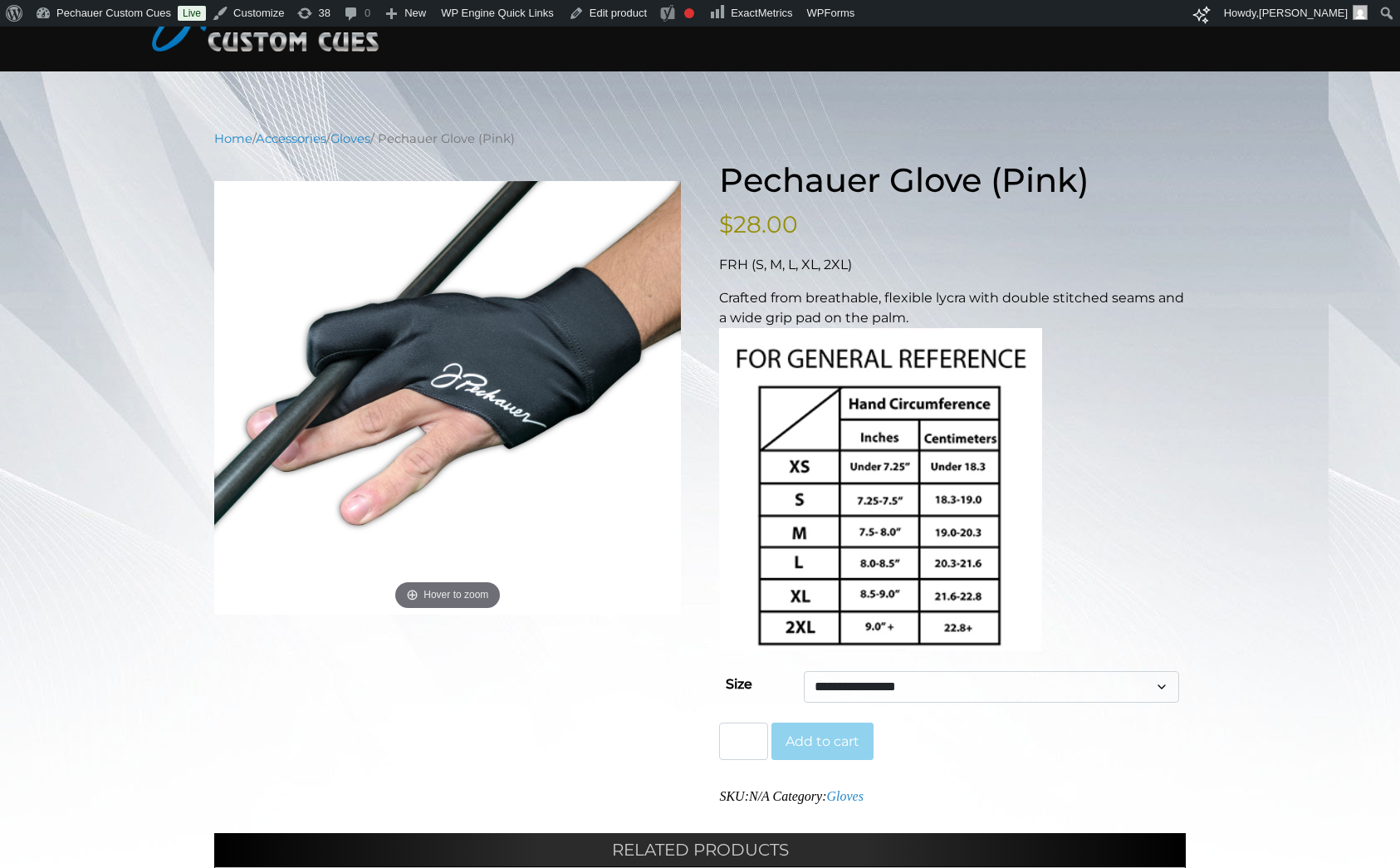
scroll to position [265, 0]
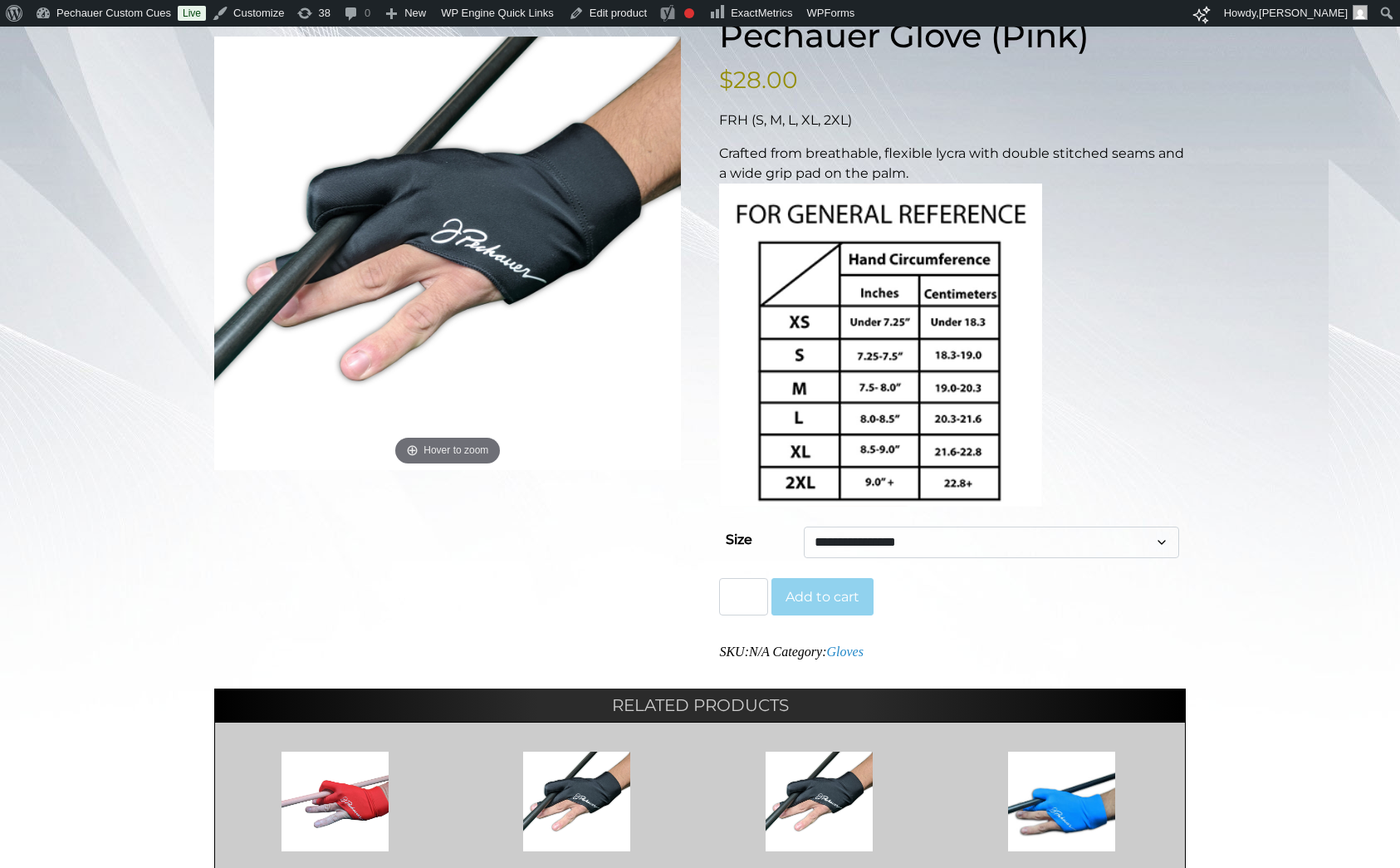
click at [857, 542] on select "**********" at bounding box center [991, 542] width 376 height 32
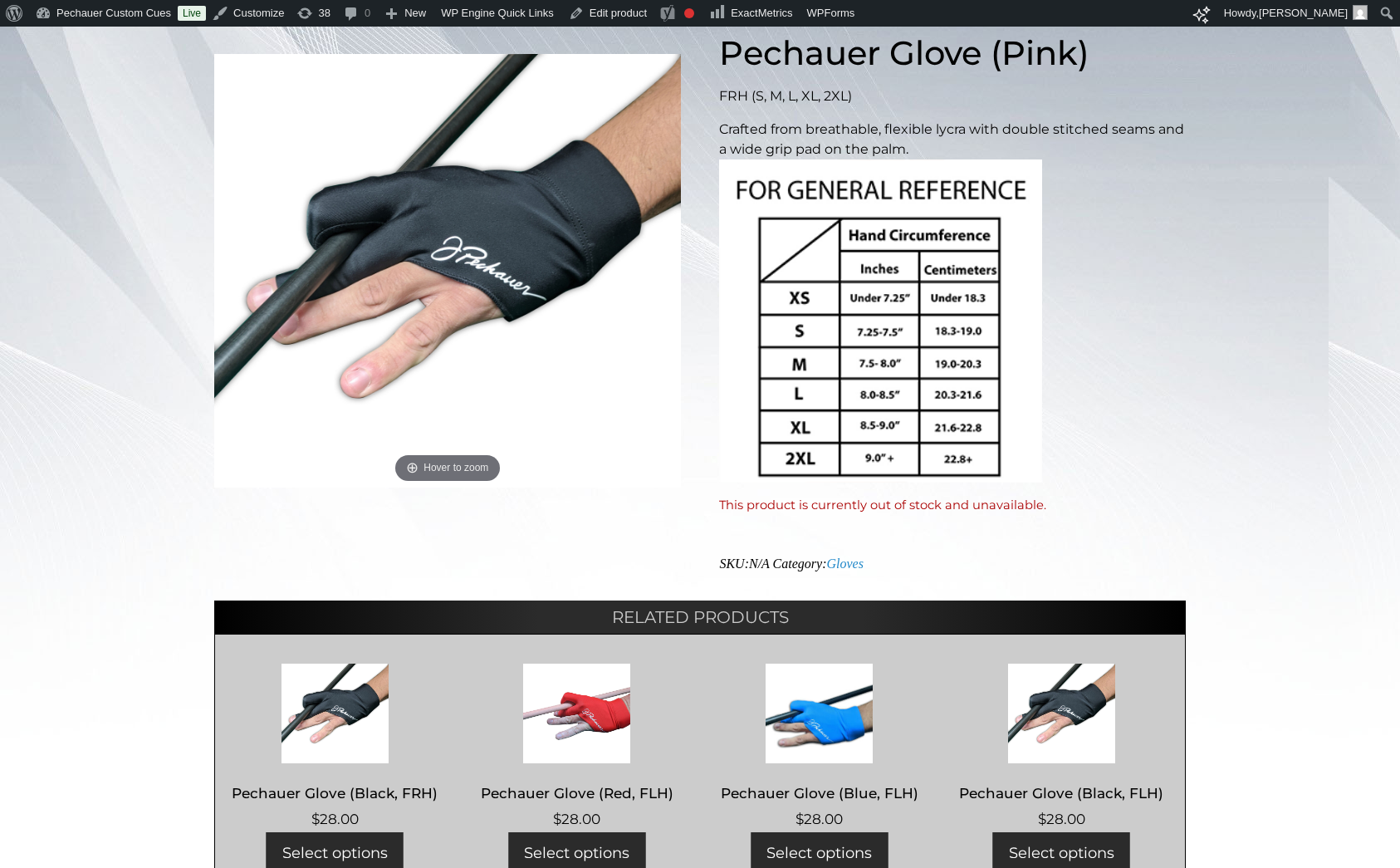
scroll to position [23, 0]
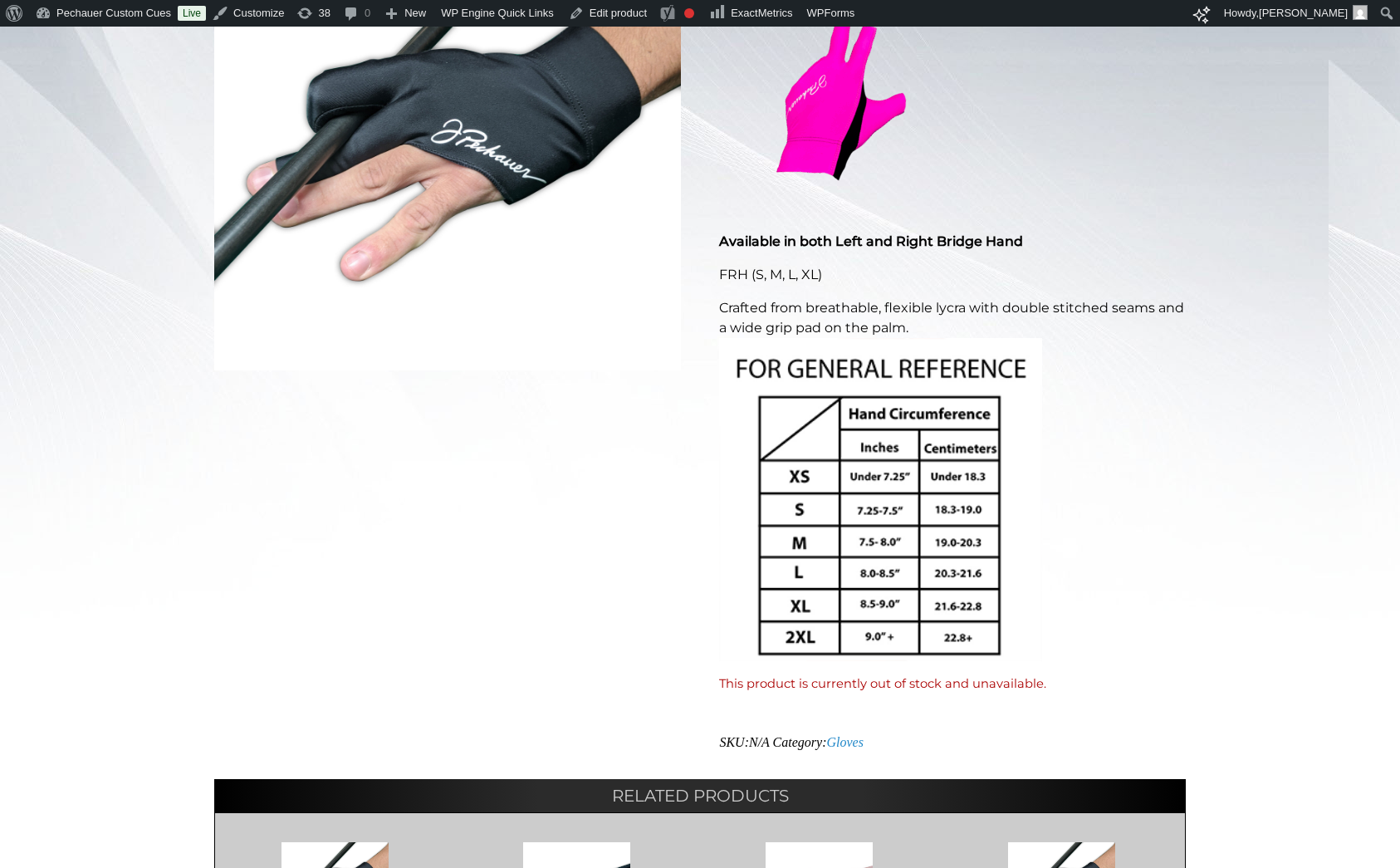
scroll to position [524, 0]
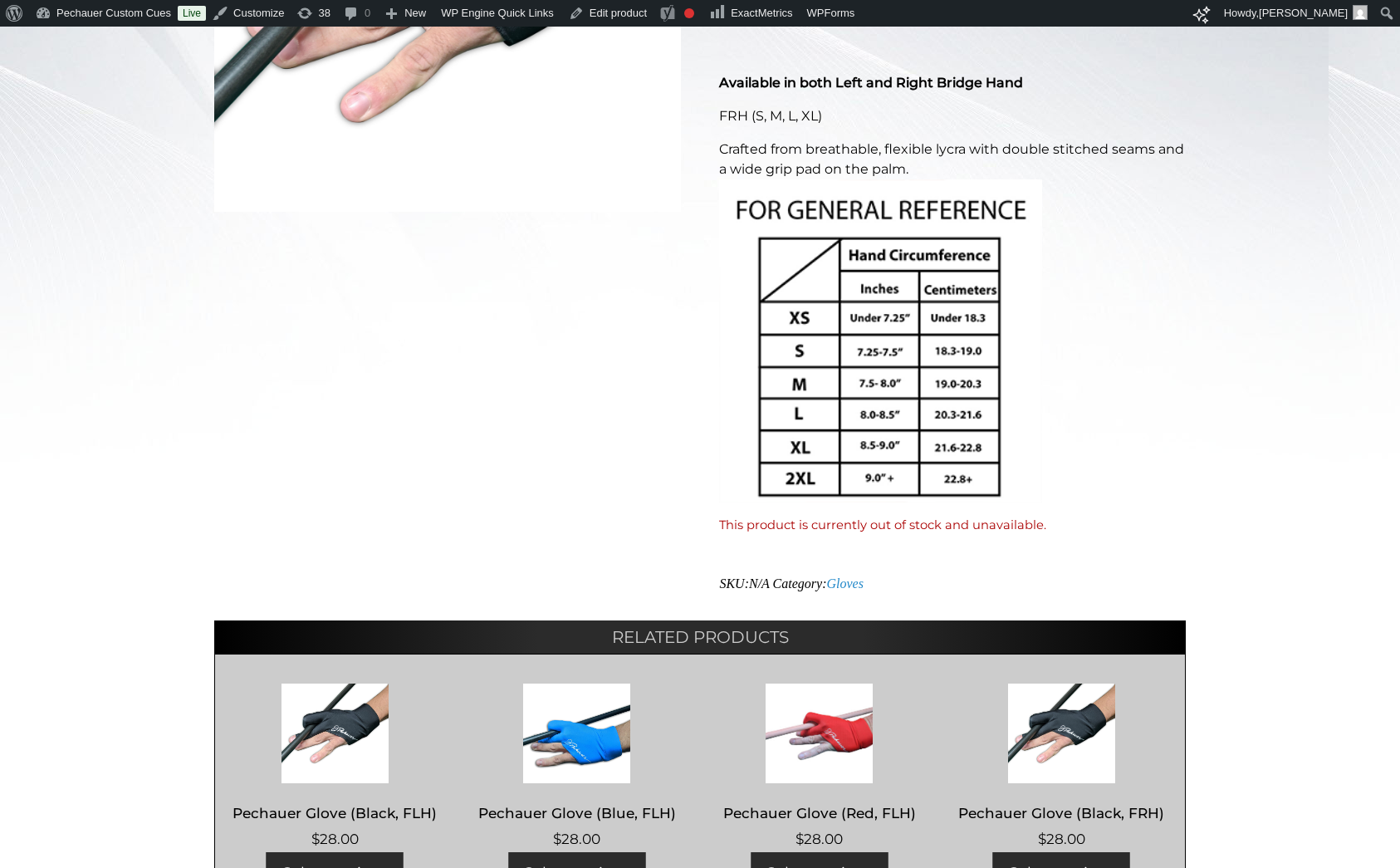
click at [853, 520] on p "This product is currently out of stock and unavailable." at bounding box center [951, 525] width 466 height 19
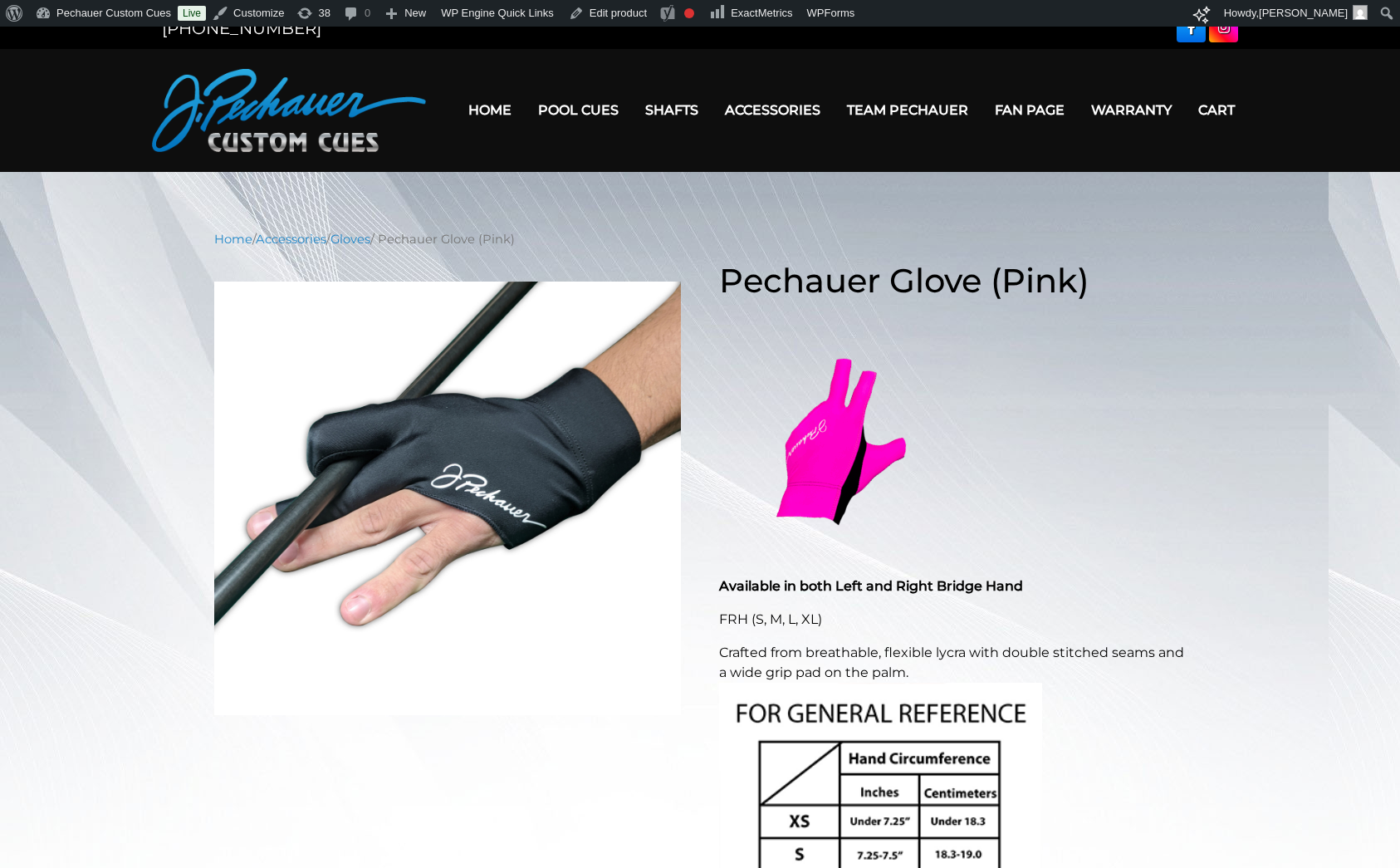
scroll to position [0, 0]
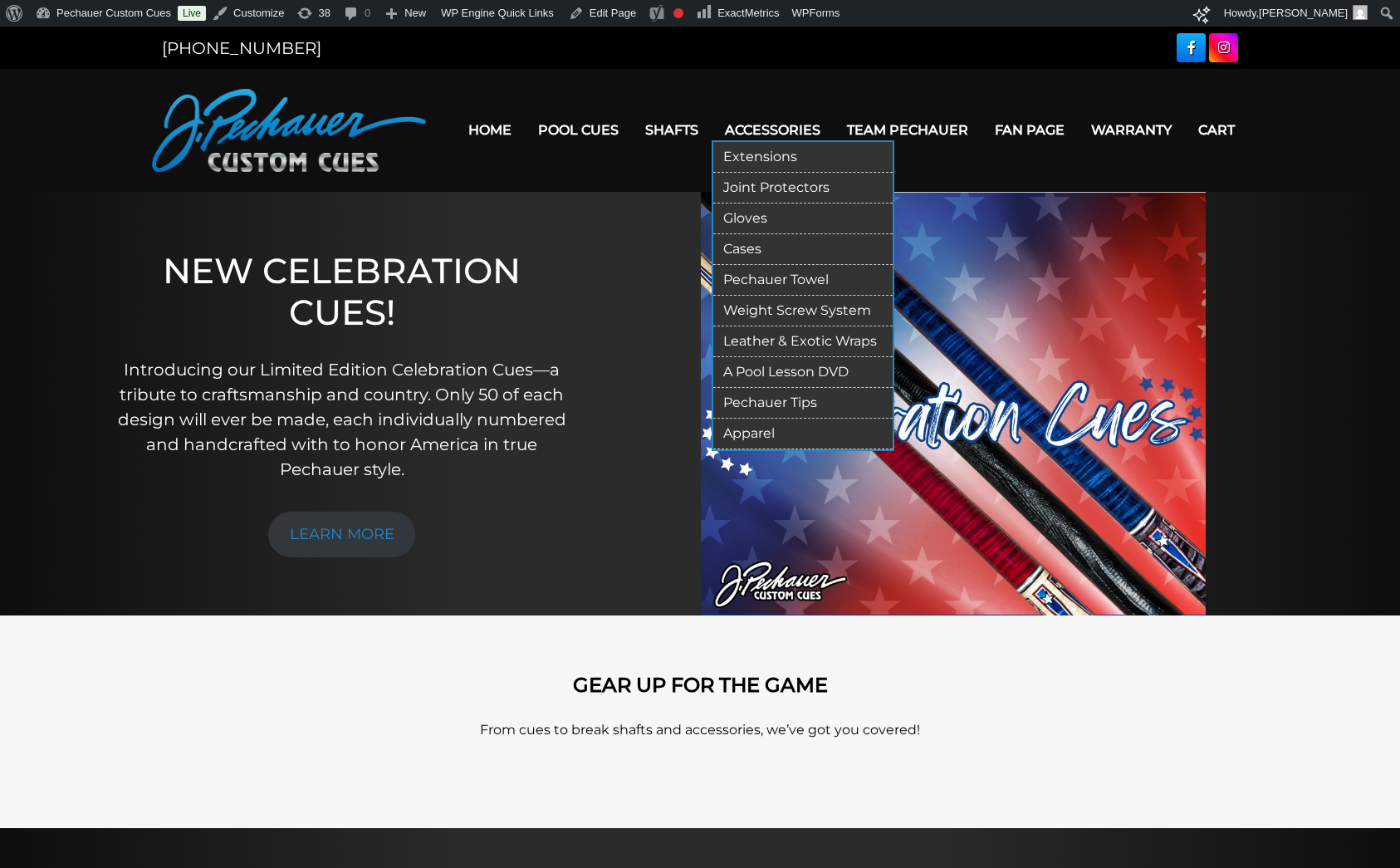
click at [780, 224] on link "Gloves" at bounding box center [803, 218] width 179 height 31
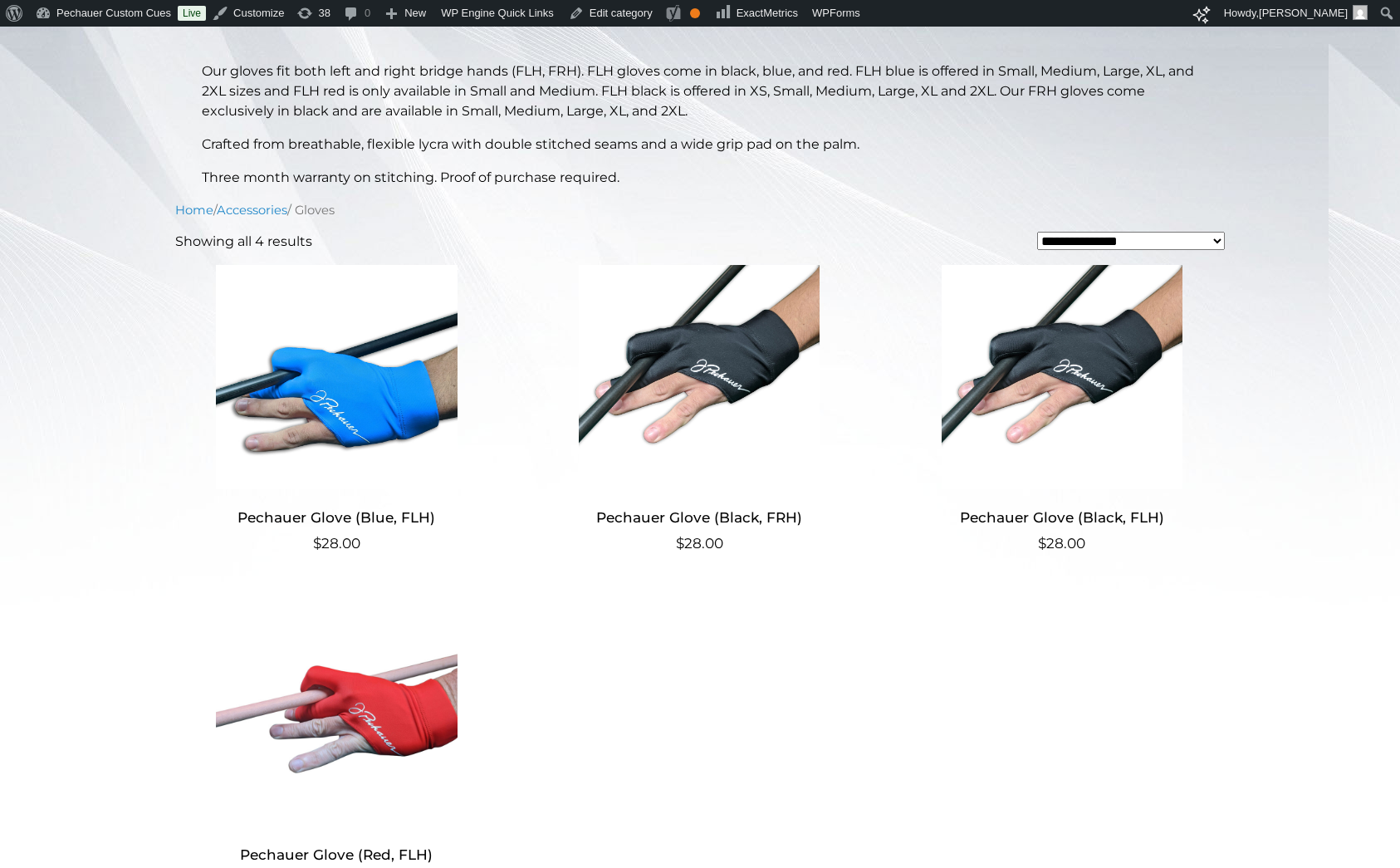
scroll to position [330, 0]
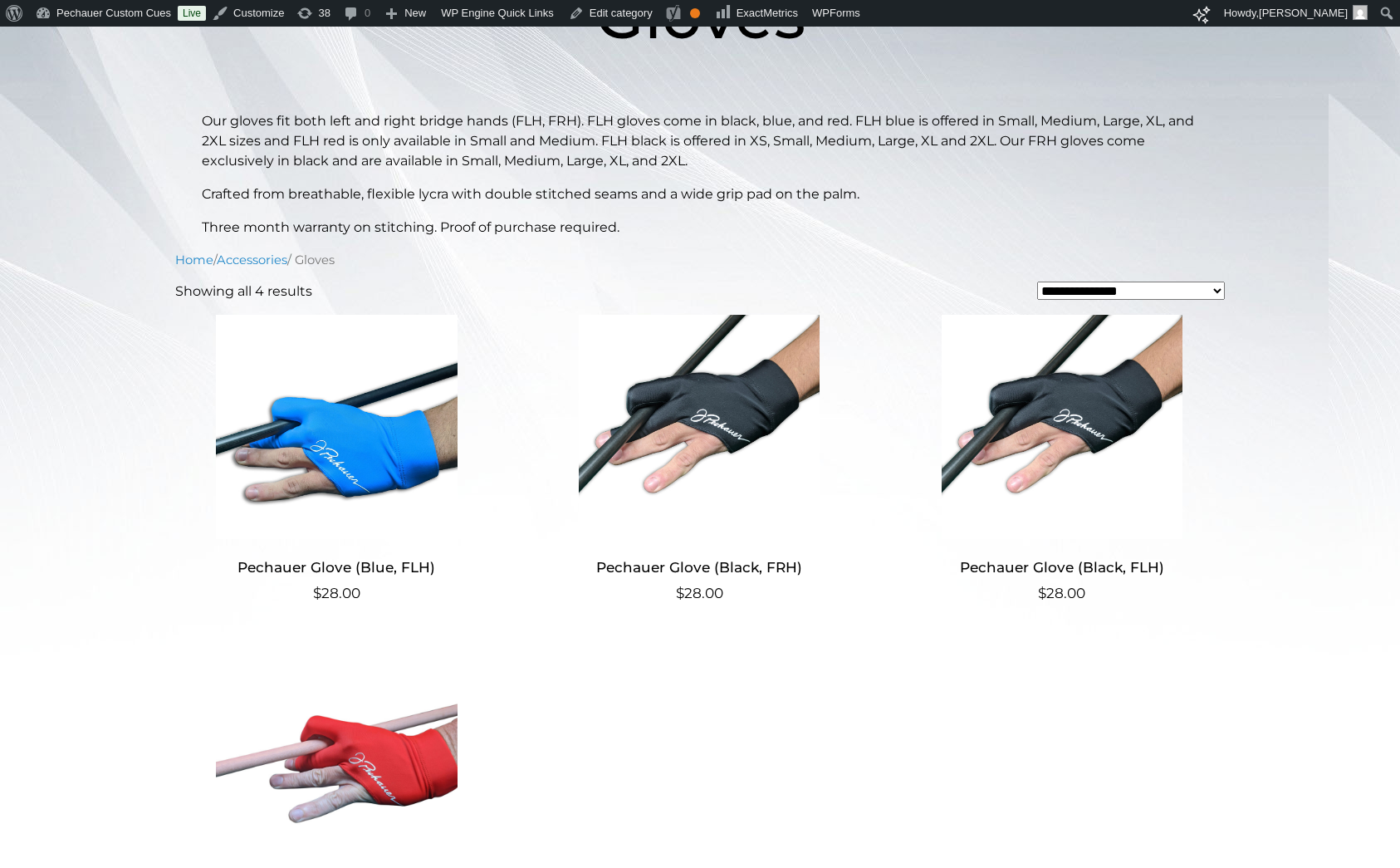
click at [732, 574] on h2 "Pechauer Glove (Black, FRH)" at bounding box center [700, 567] width 323 height 31
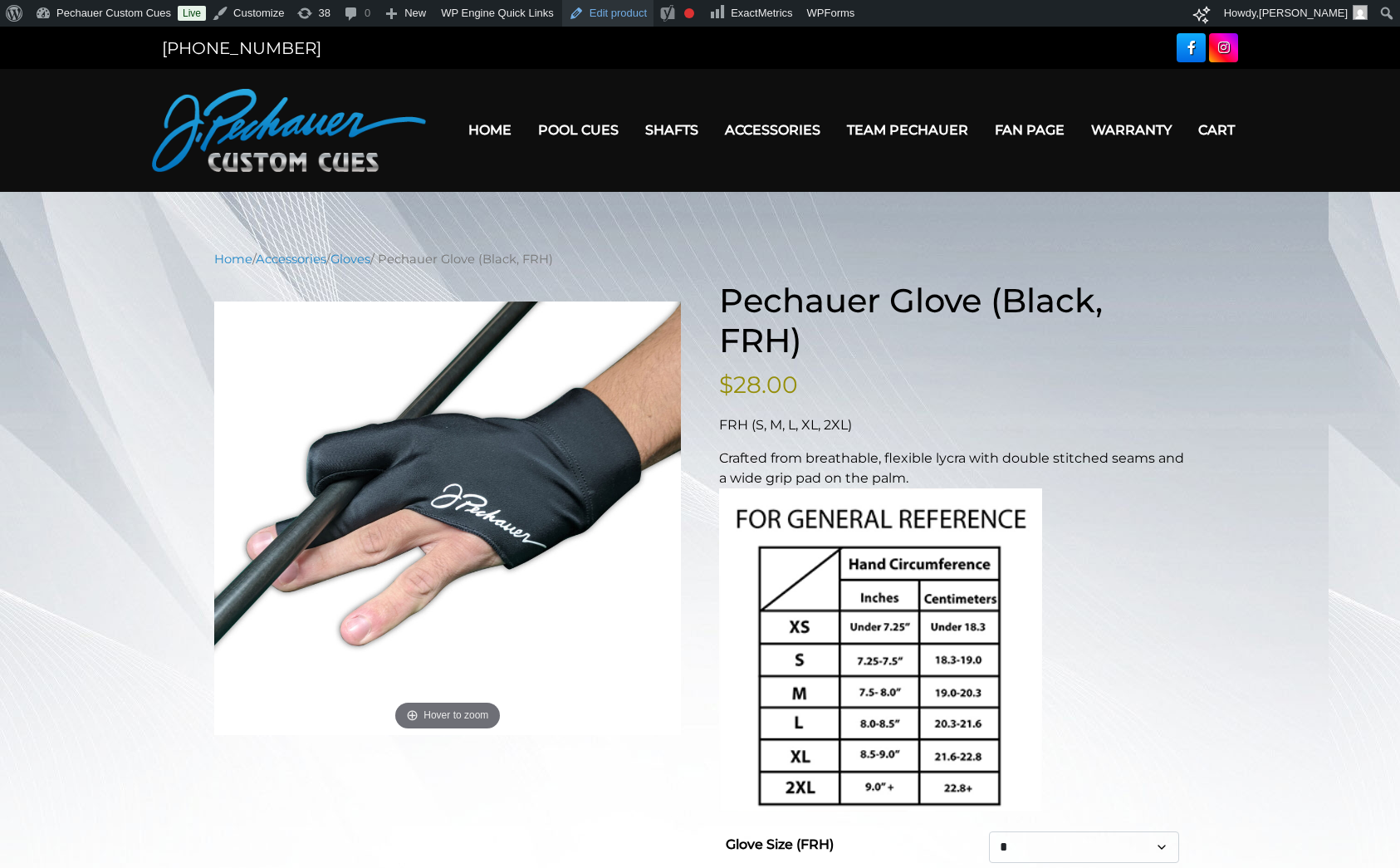
click at [617, 11] on link "Edit product" at bounding box center [607, 13] width 92 height 27
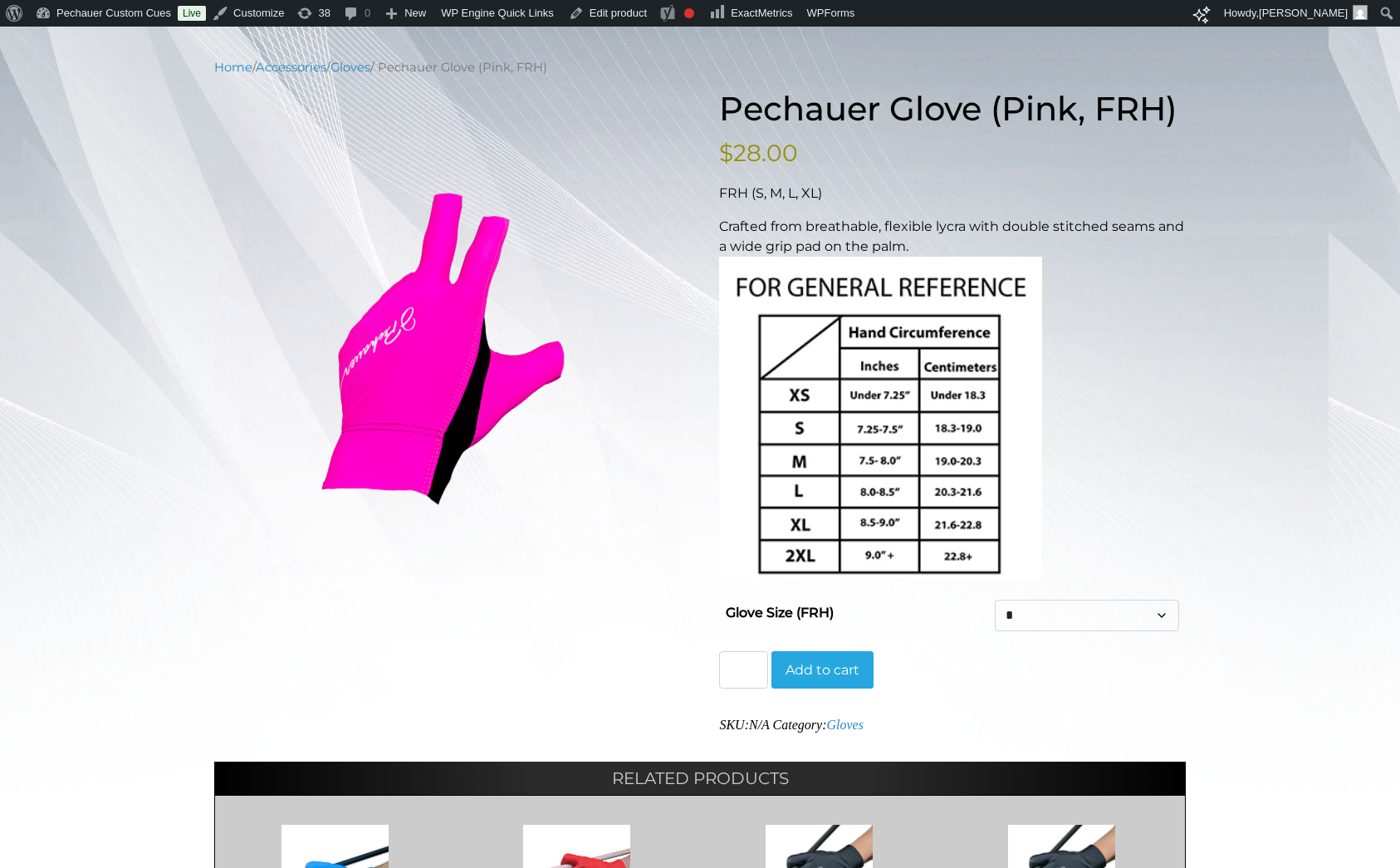
scroll to position [207, 0]
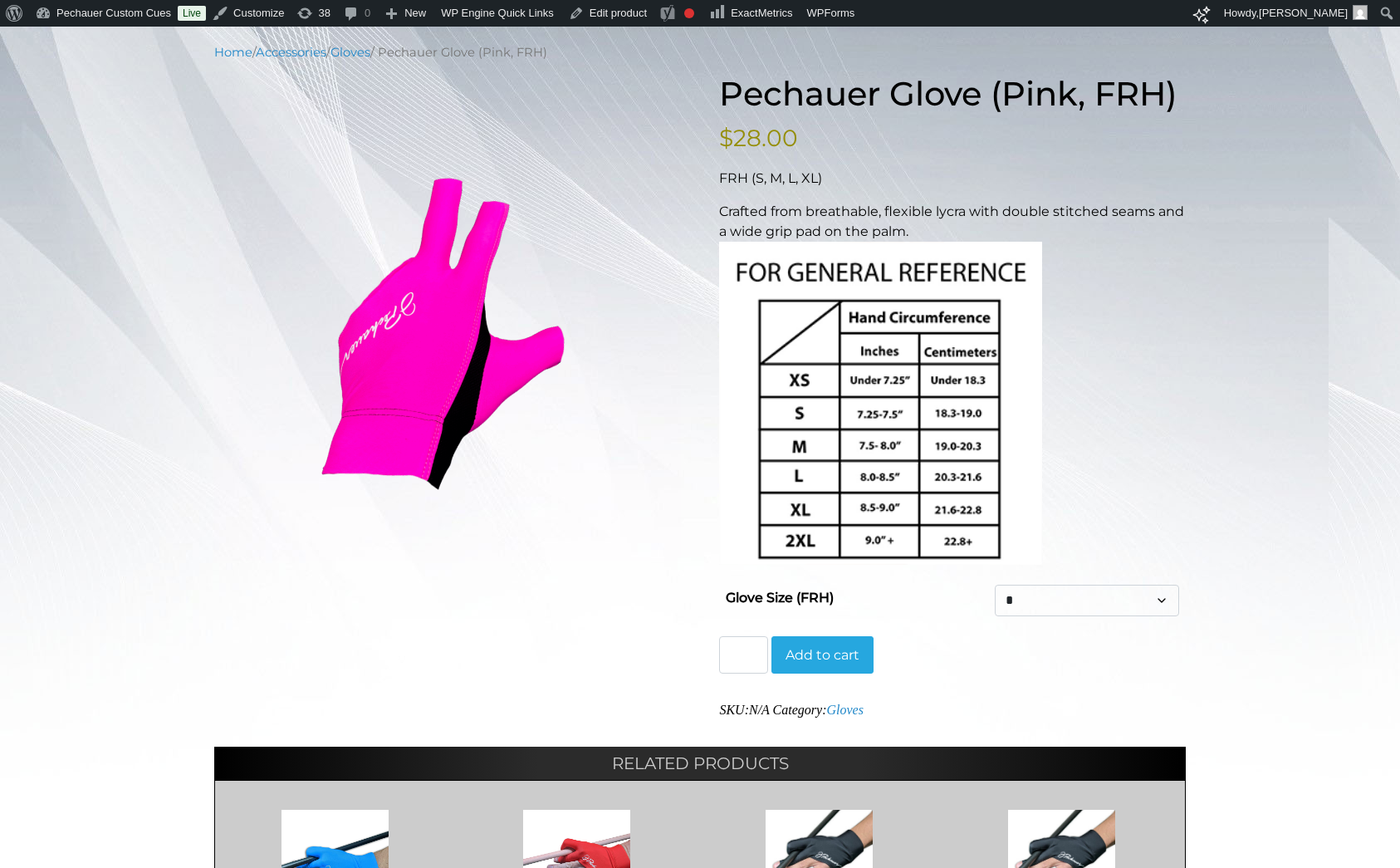
click at [1091, 602] on select "* * * **" at bounding box center [1086, 601] width 184 height 32
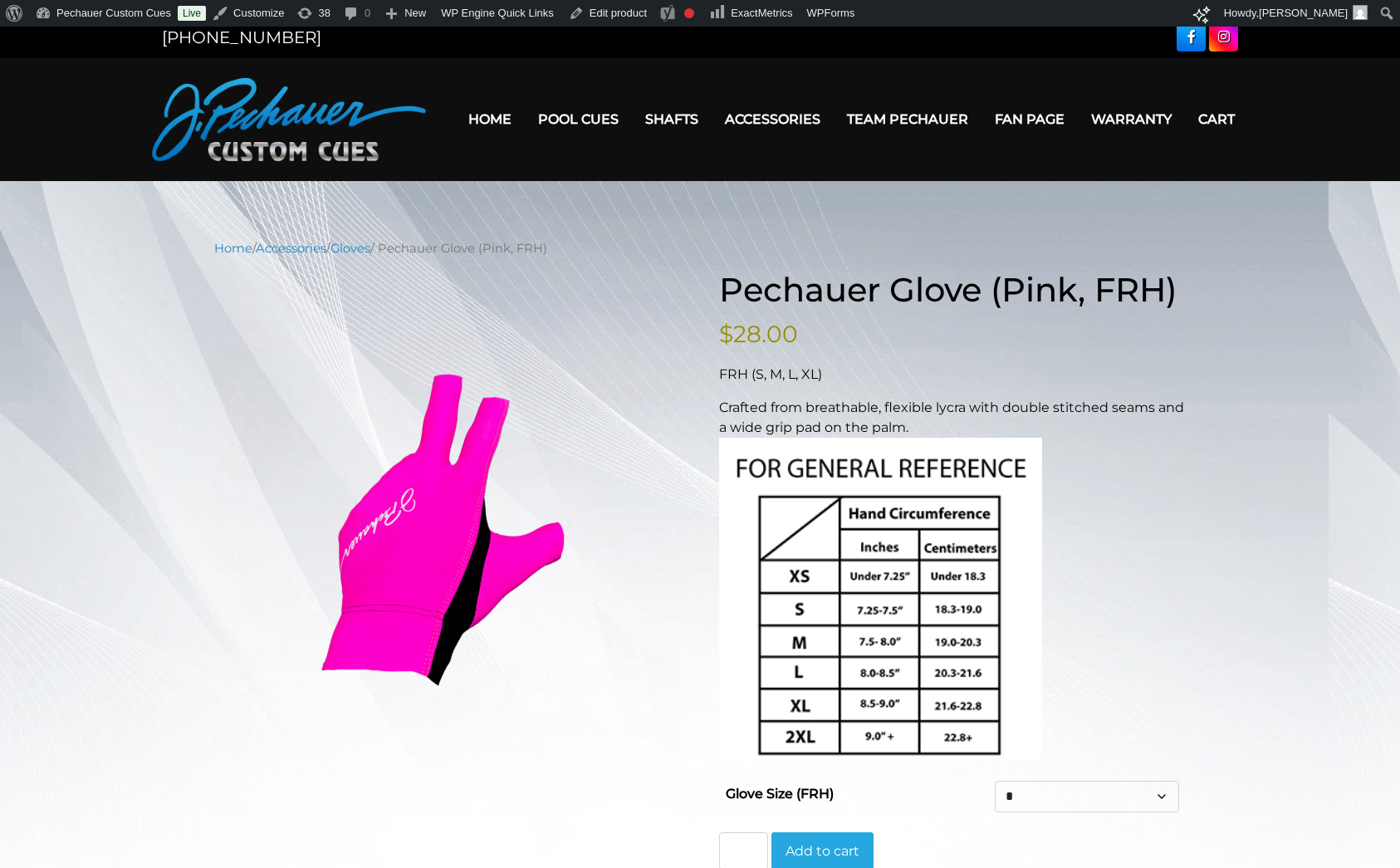
scroll to position [0, 0]
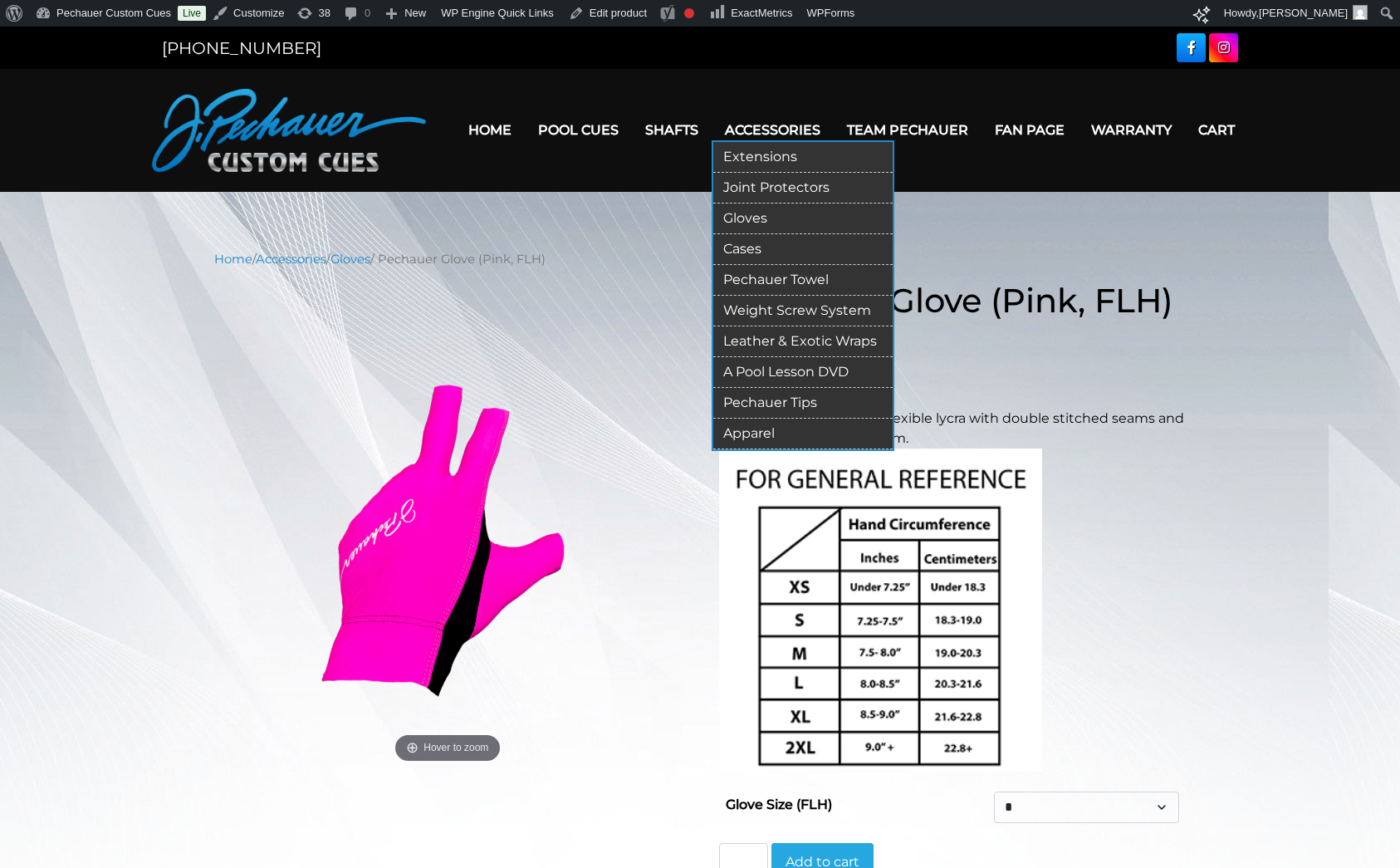
click at [778, 218] on link "Gloves" at bounding box center [803, 218] width 179 height 31
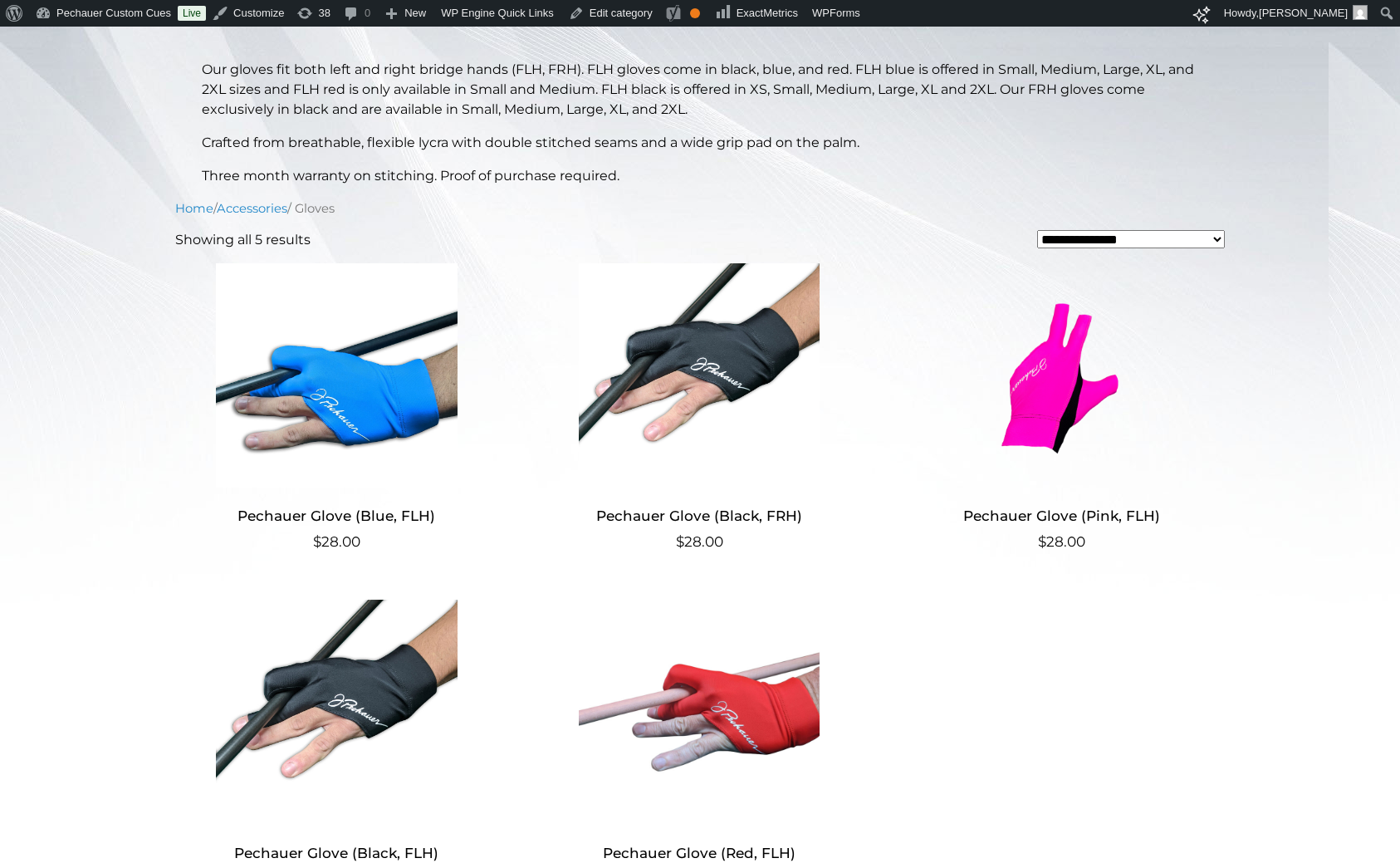
scroll to position [444, 0]
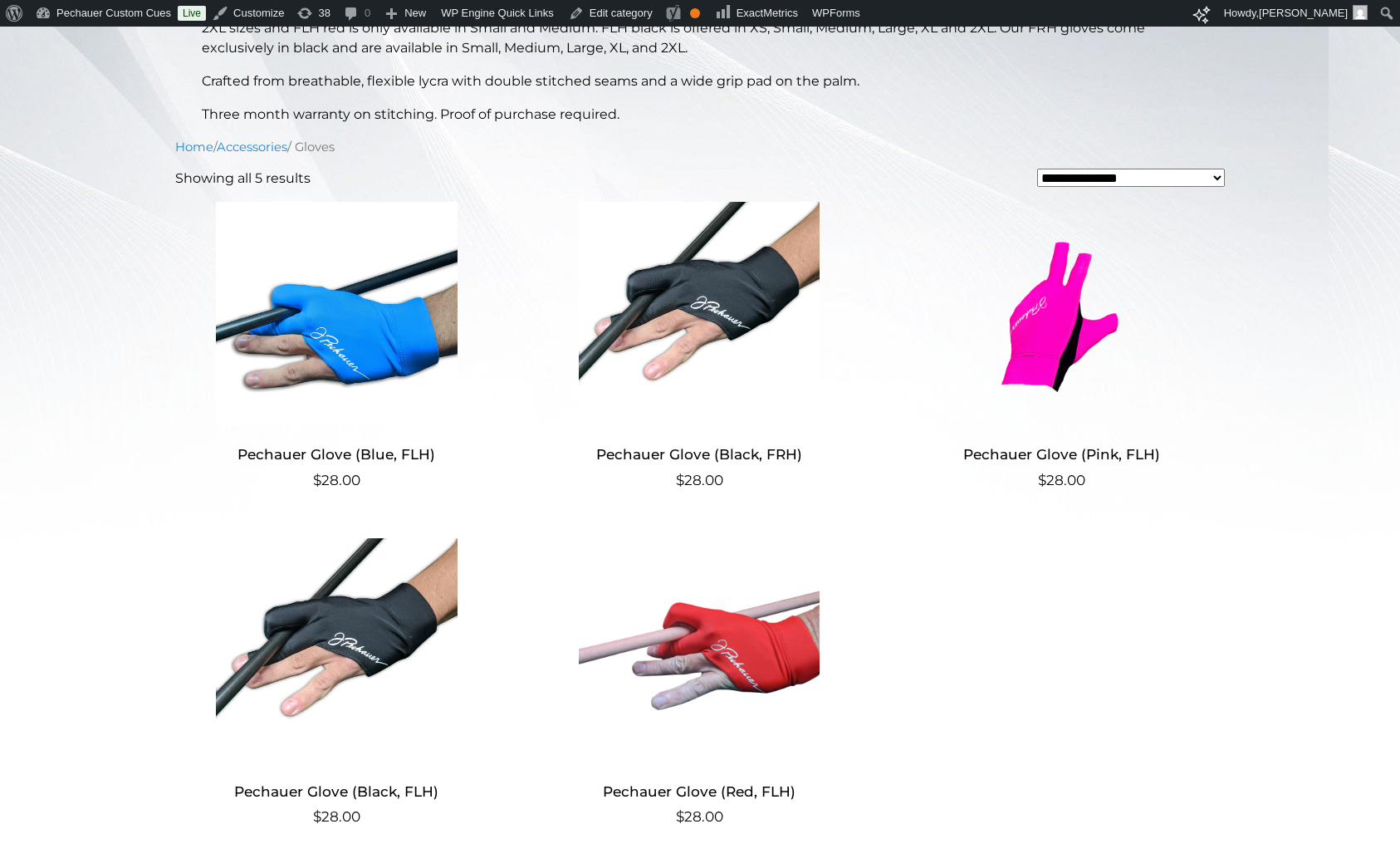
click at [1085, 320] on img at bounding box center [1062, 314] width 323 height 224
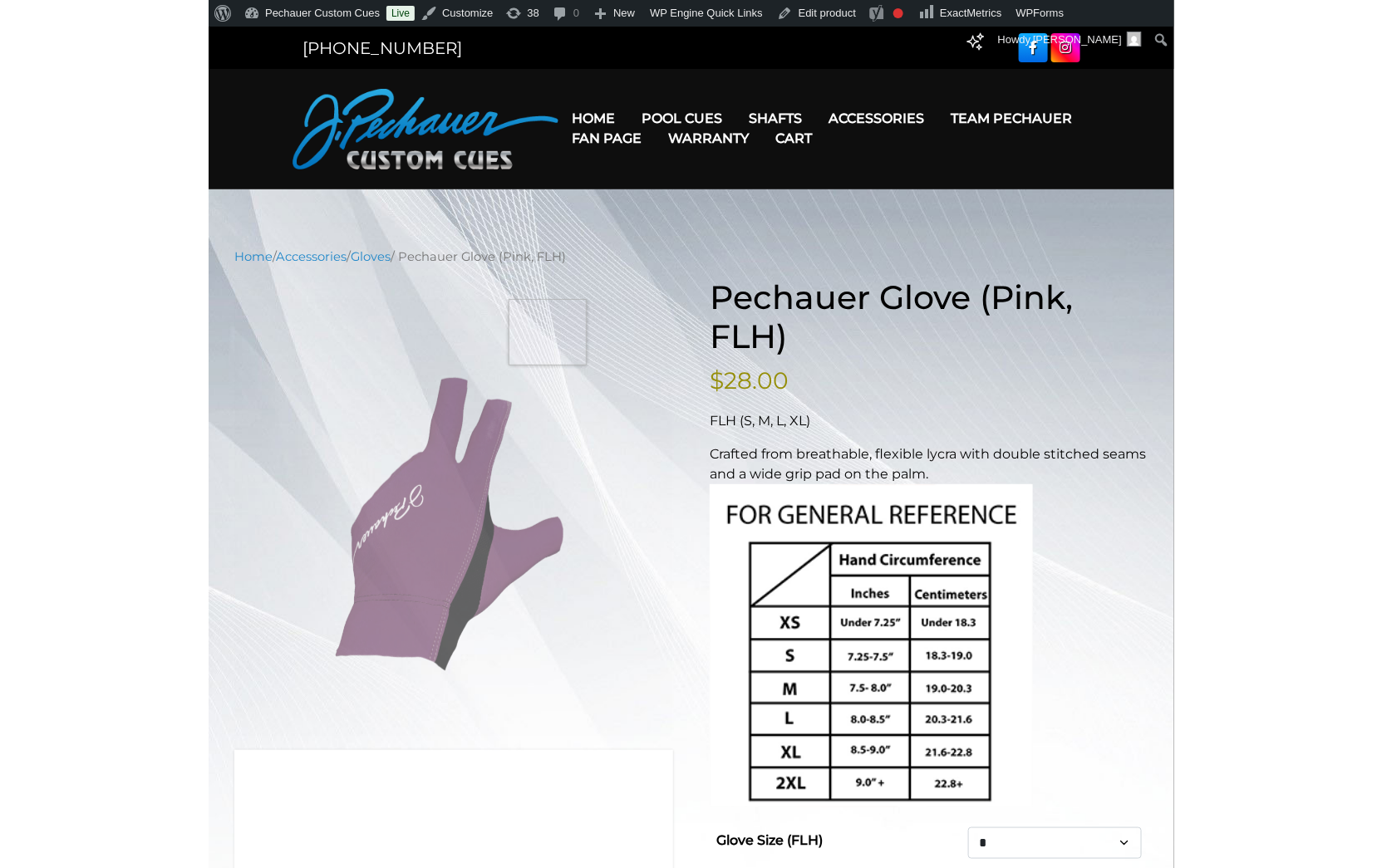
scroll to position [1, 0]
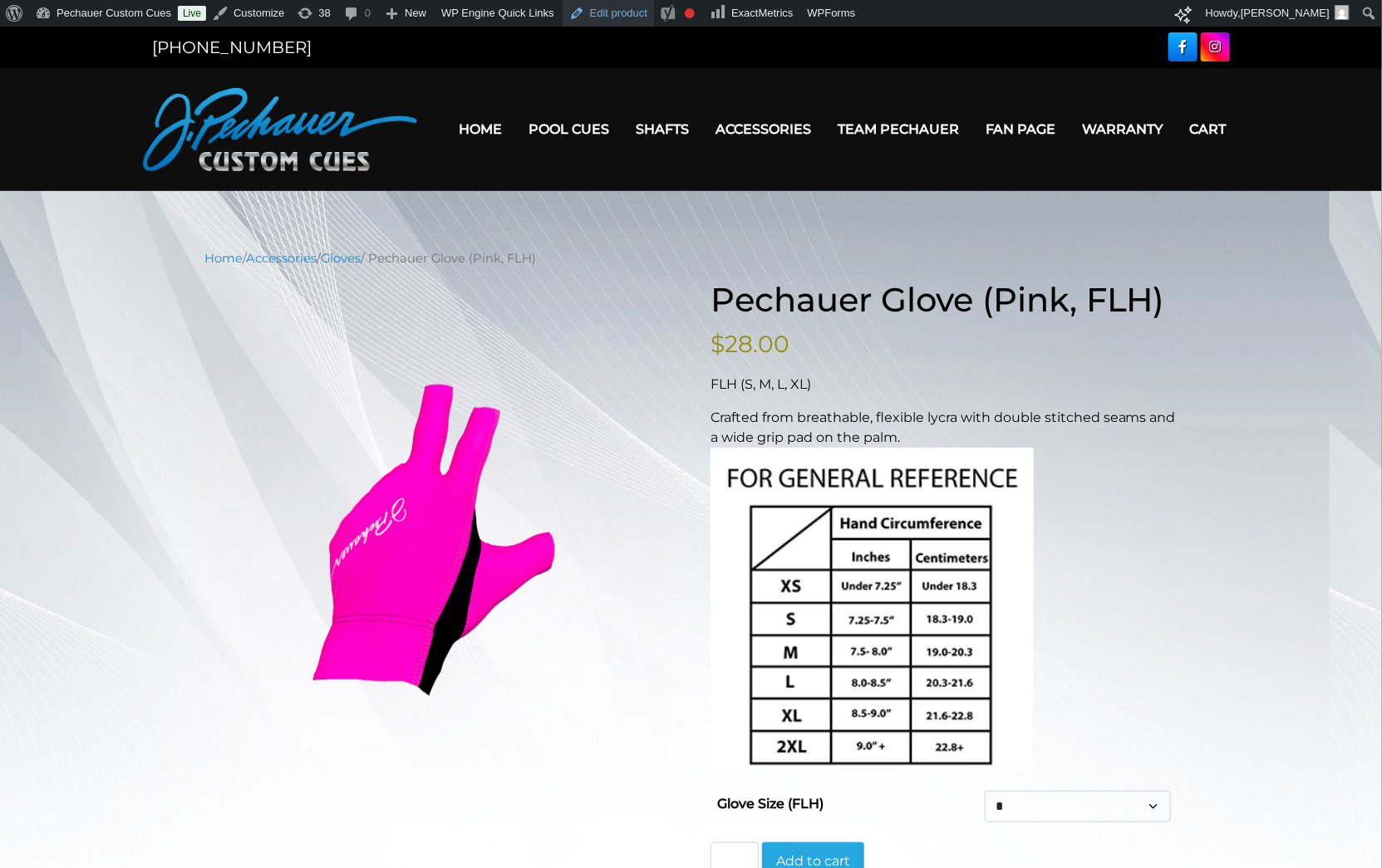
click at [612, 9] on link "Edit product" at bounding box center [608, 13] width 92 height 27
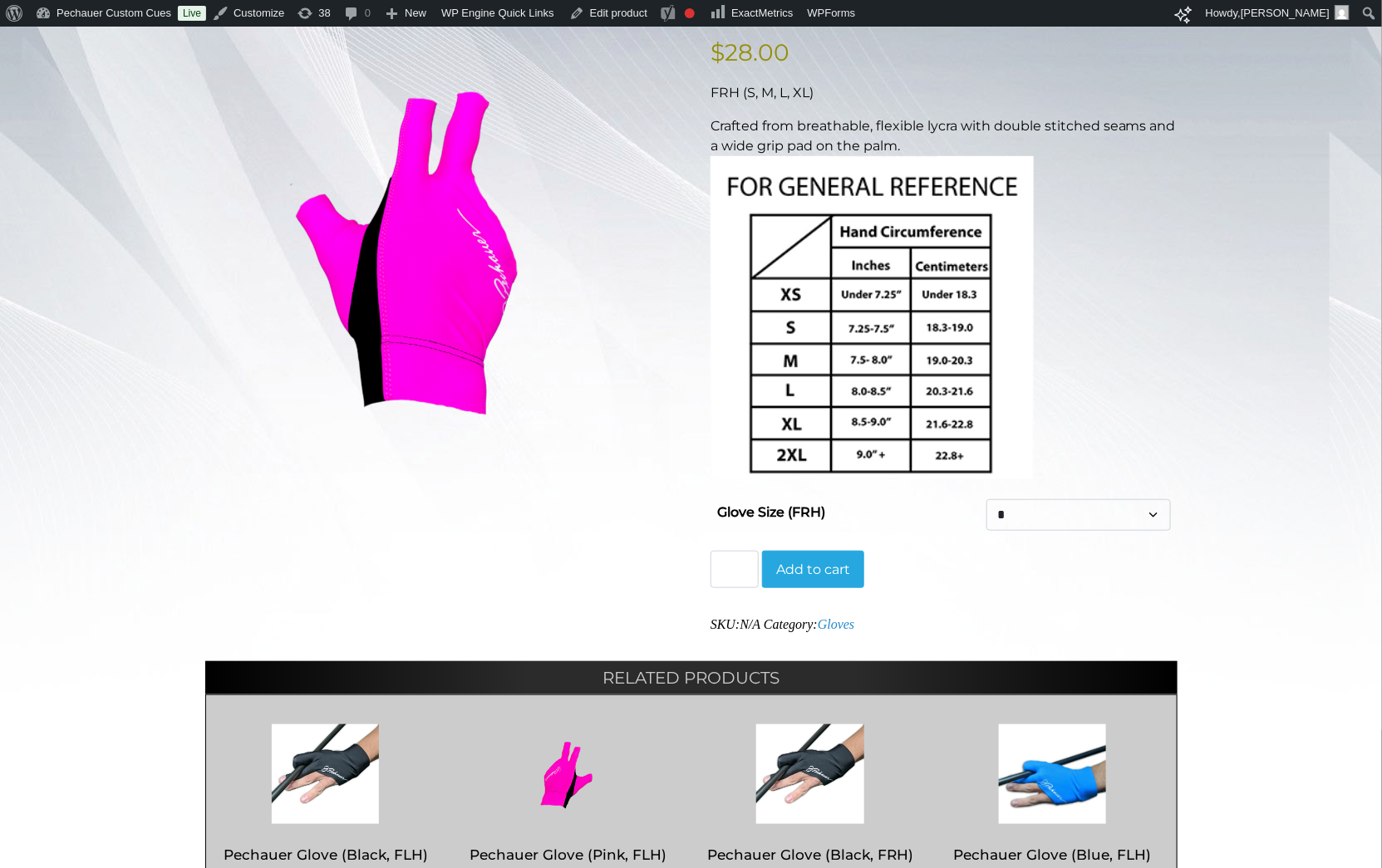
scroll to position [305, 0]
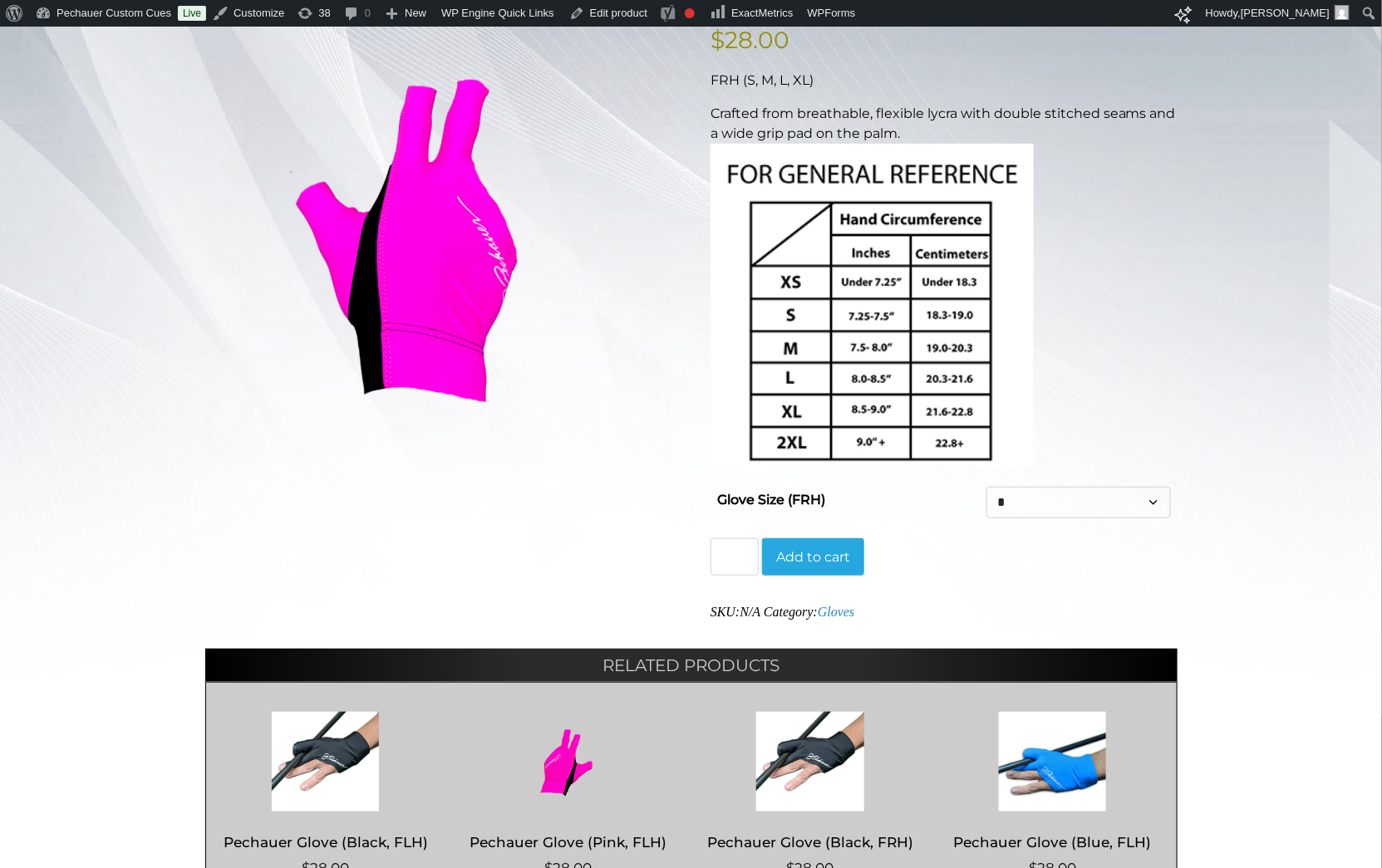
click at [1113, 504] on select "* * * **" at bounding box center [1078, 503] width 184 height 32
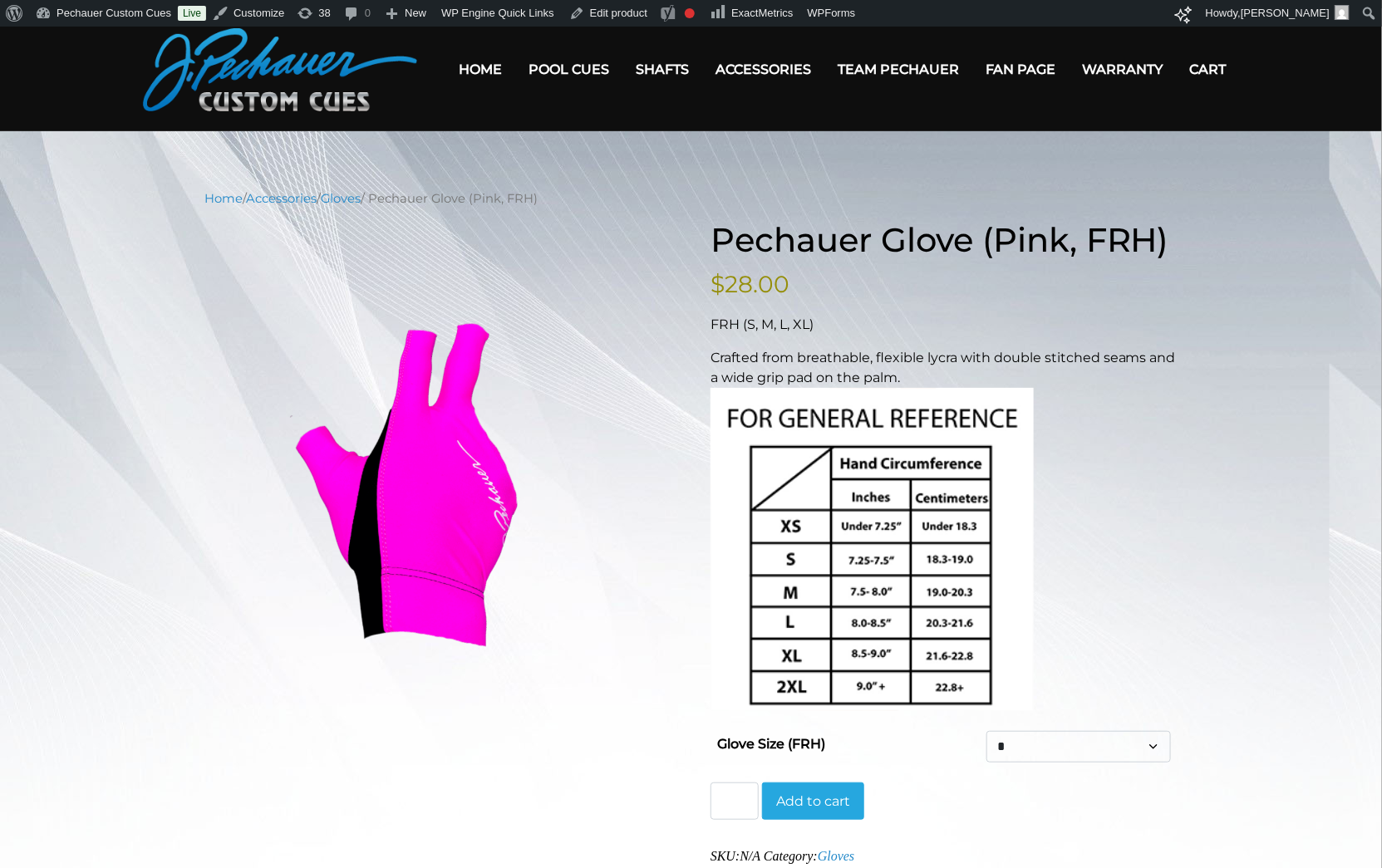
scroll to position [0, 0]
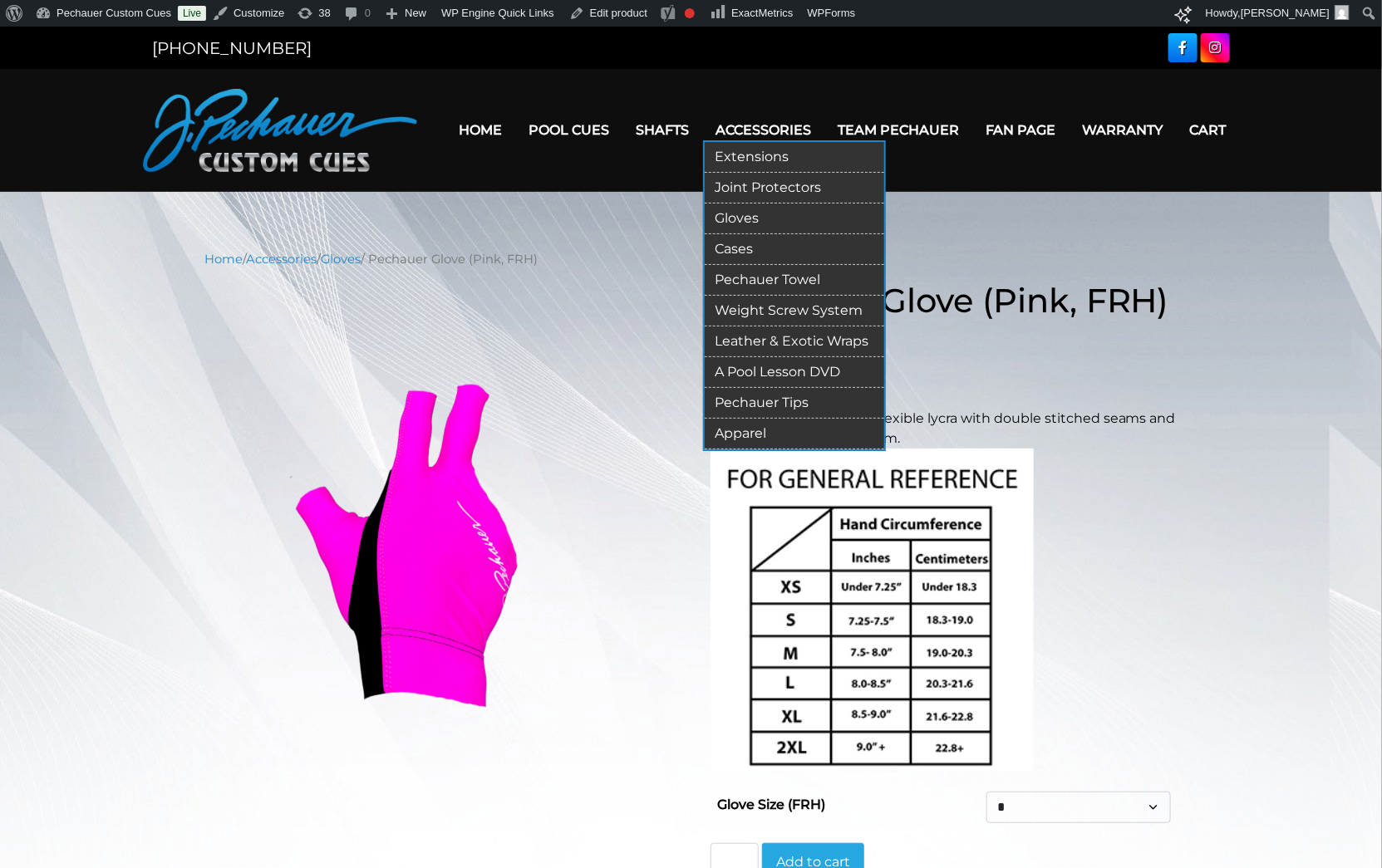
click at [776, 220] on link "Gloves" at bounding box center [794, 218] width 180 height 31
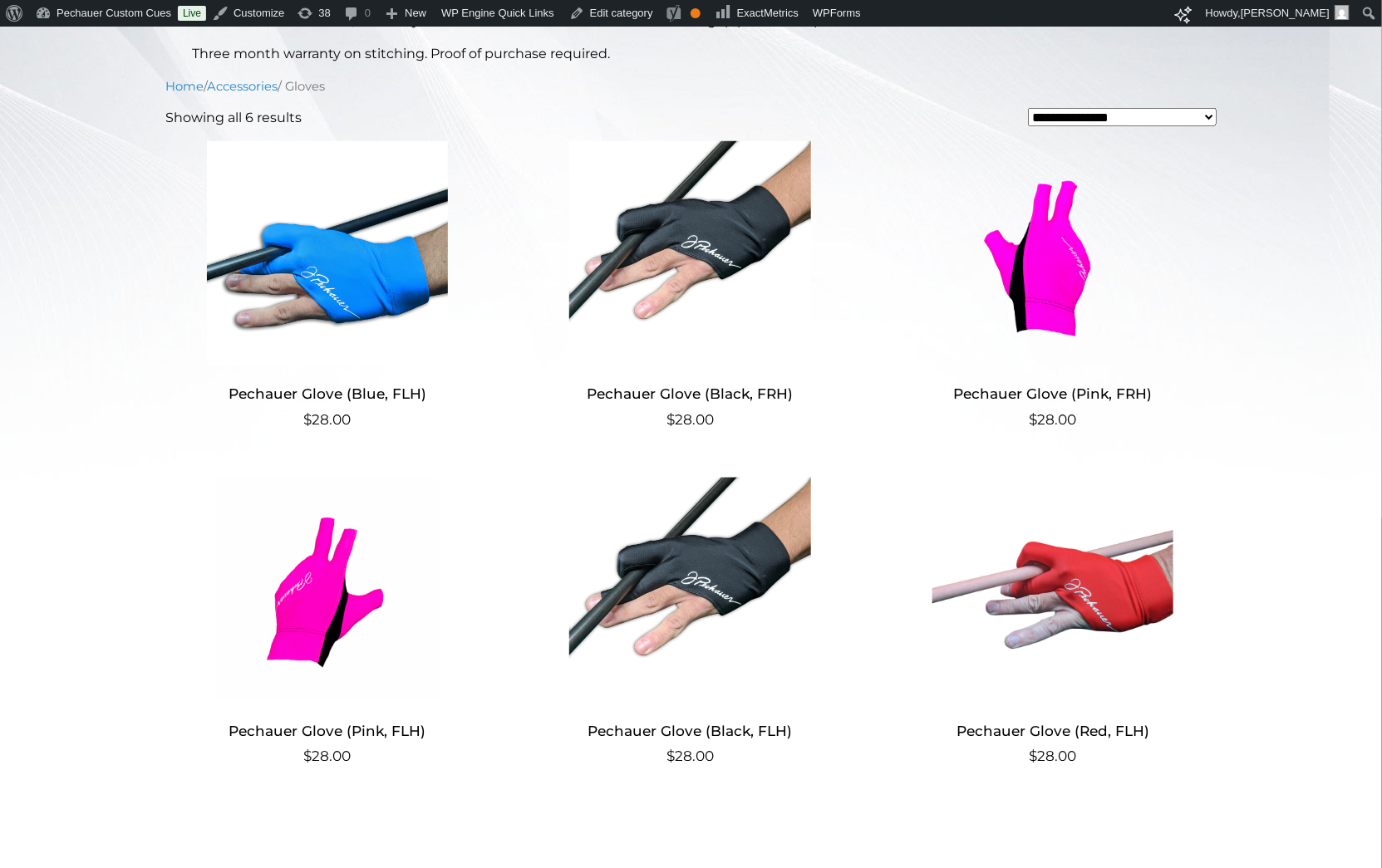
scroll to position [542, 0]
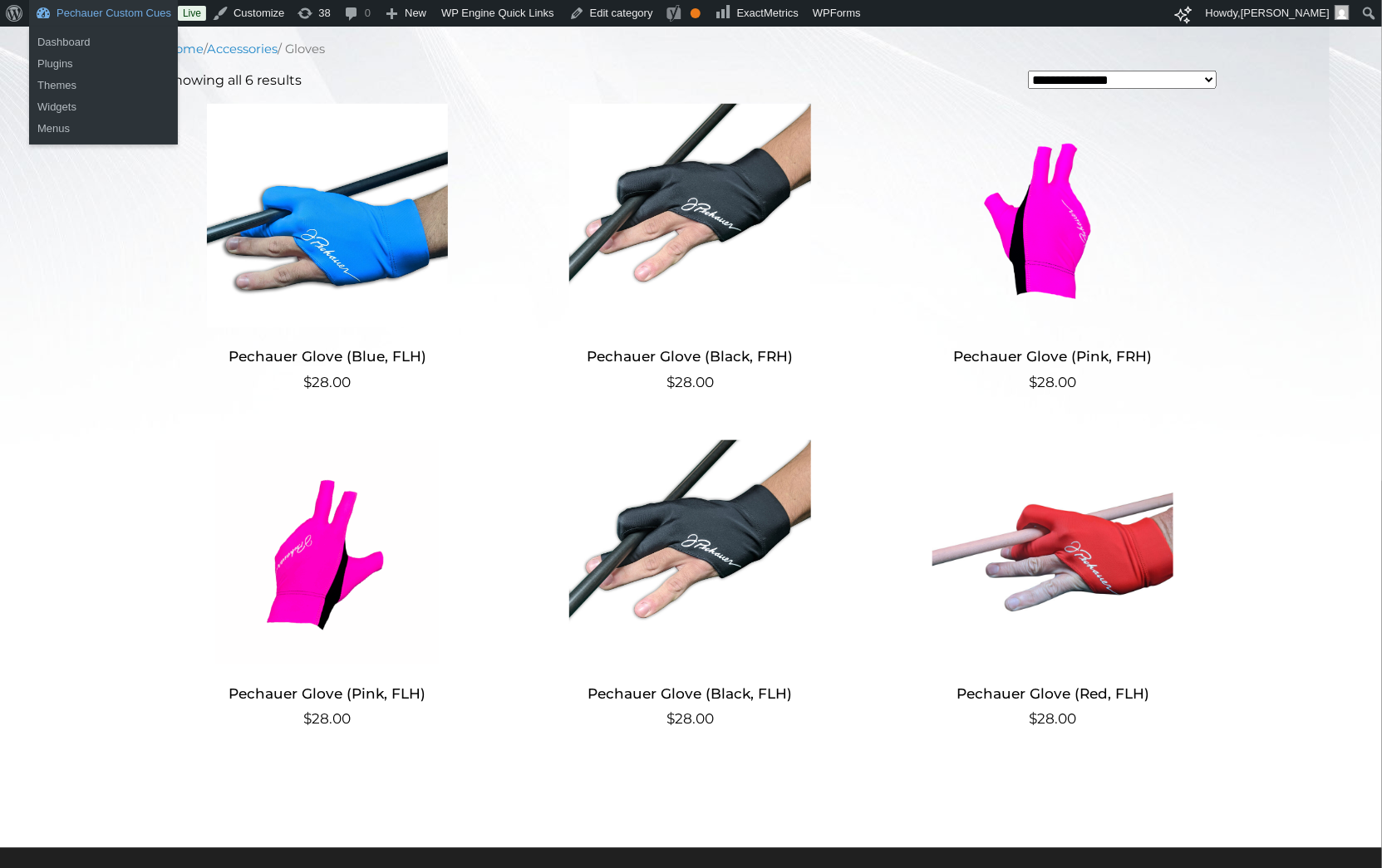
click at [88, 13] on link "Pechauer Custom Cues" at bounding box center [103, 13] width 149 height 27
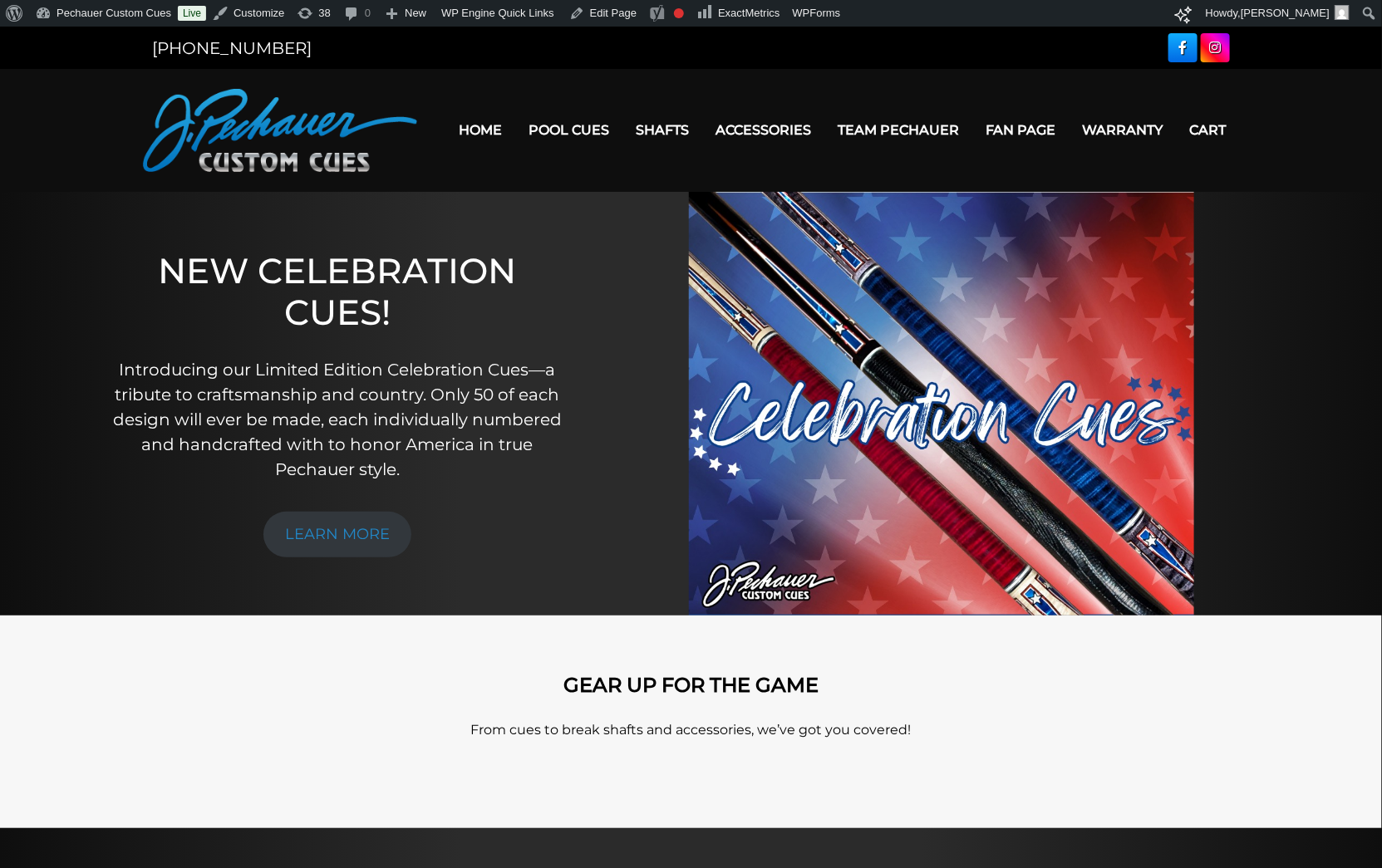
click at [957, 398] on img at bounding box center [941, 404] width 505 height 424
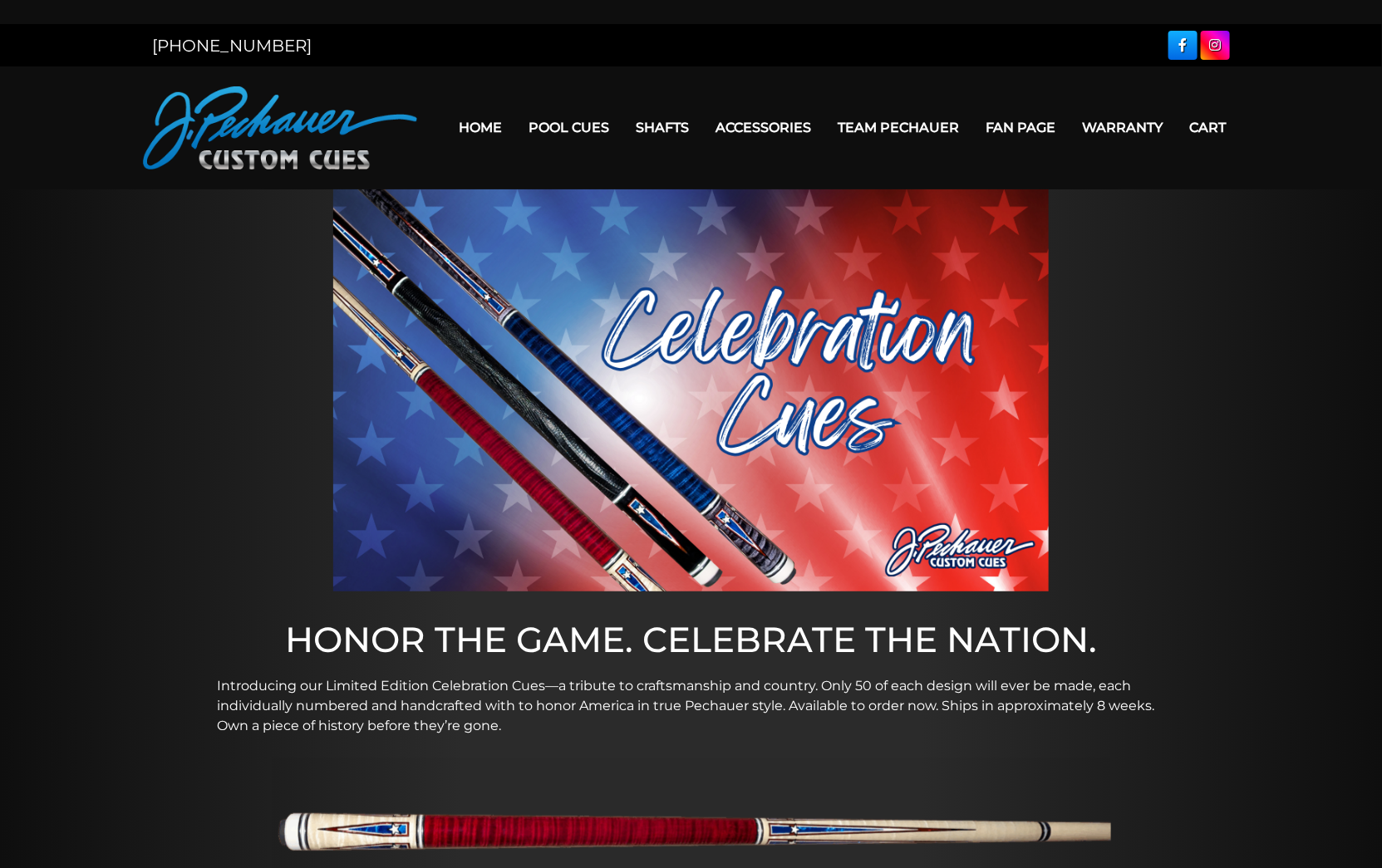
scroll to position [1, 0]
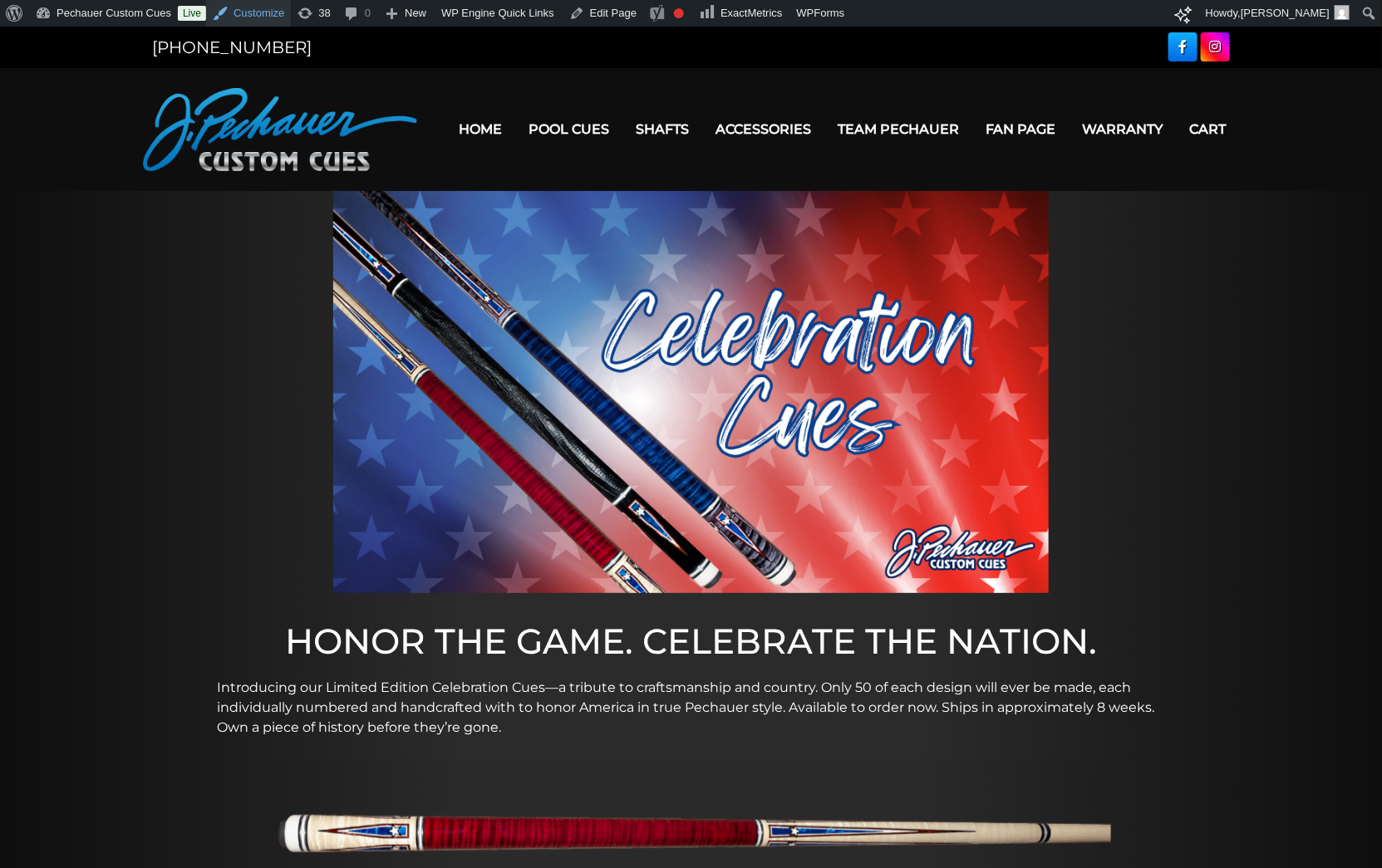
click at [259, 8] on link "Customize" at bounding box center [249, 13] width 85 height 27
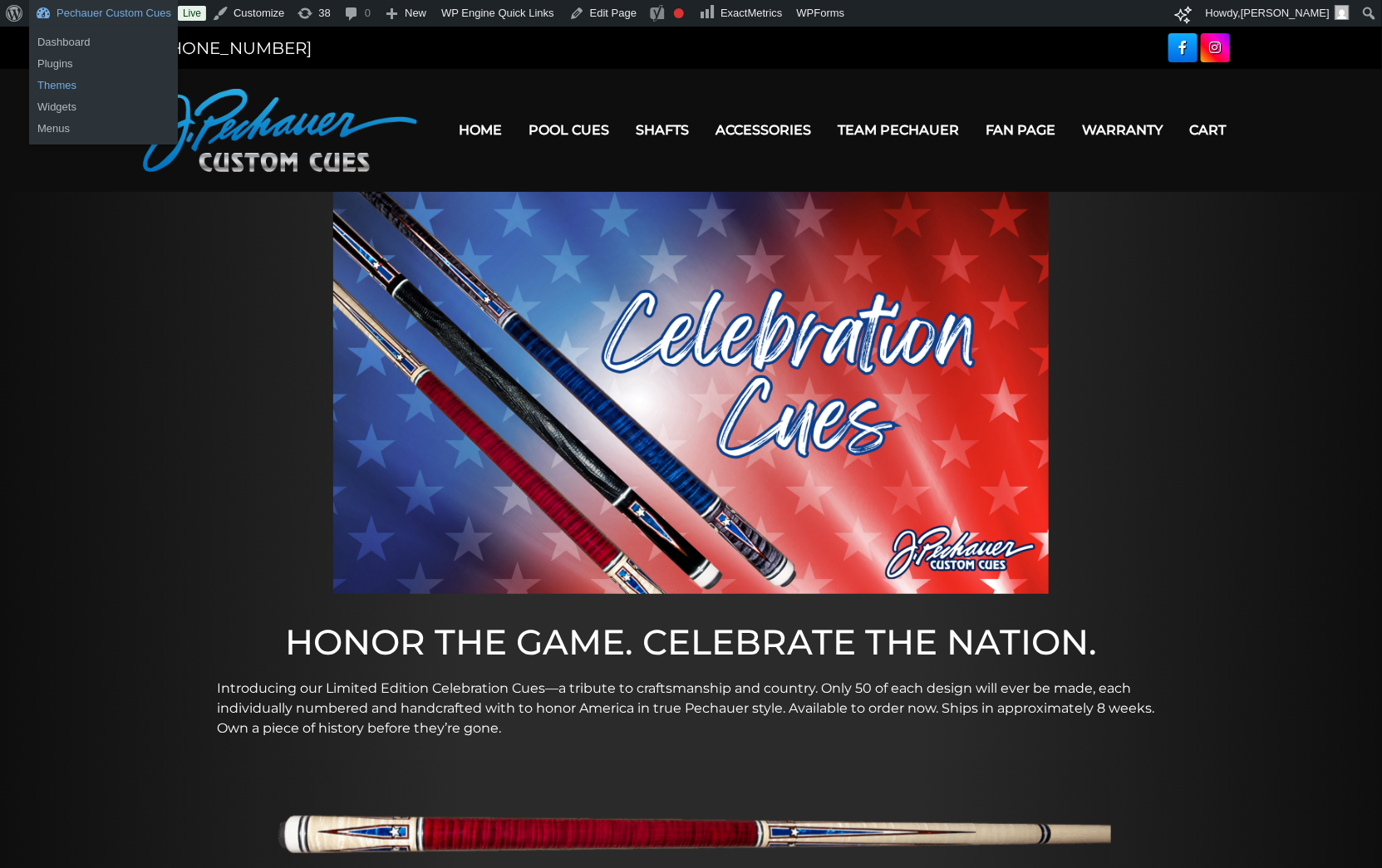
click at [60, 87] on link "Themes" at bounding box center [103, 86] width 149 height 22
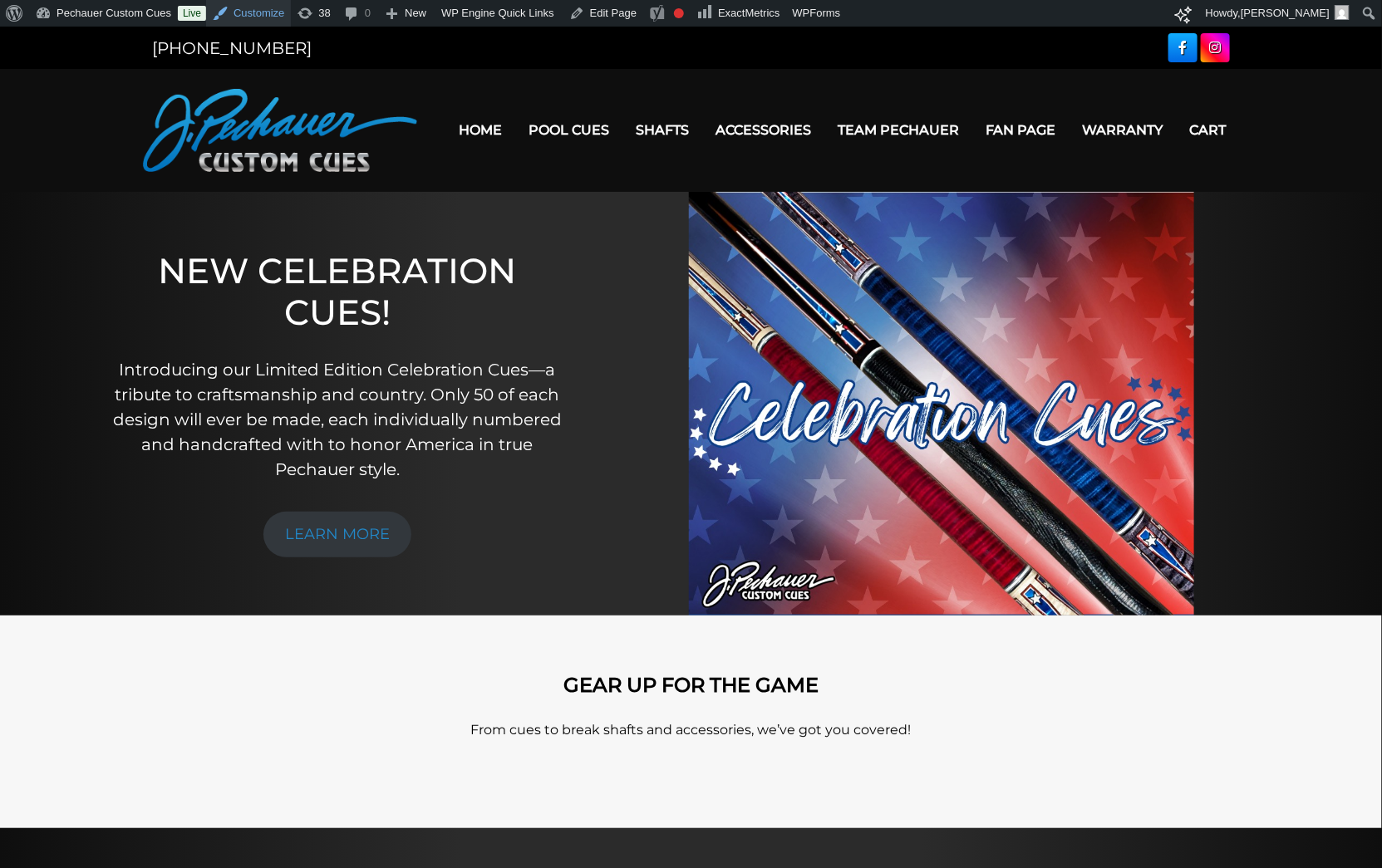
click at [242, 10] on link "Customize" at bounding box center [249, 13] width 85 height 27
click at [619, 18] on link "Edit Page" at bounding box center [603, 13] width 81 height 27
click at [566, 19] on link "Edit Page" at bounding box center [556, 13] width 81 height 27
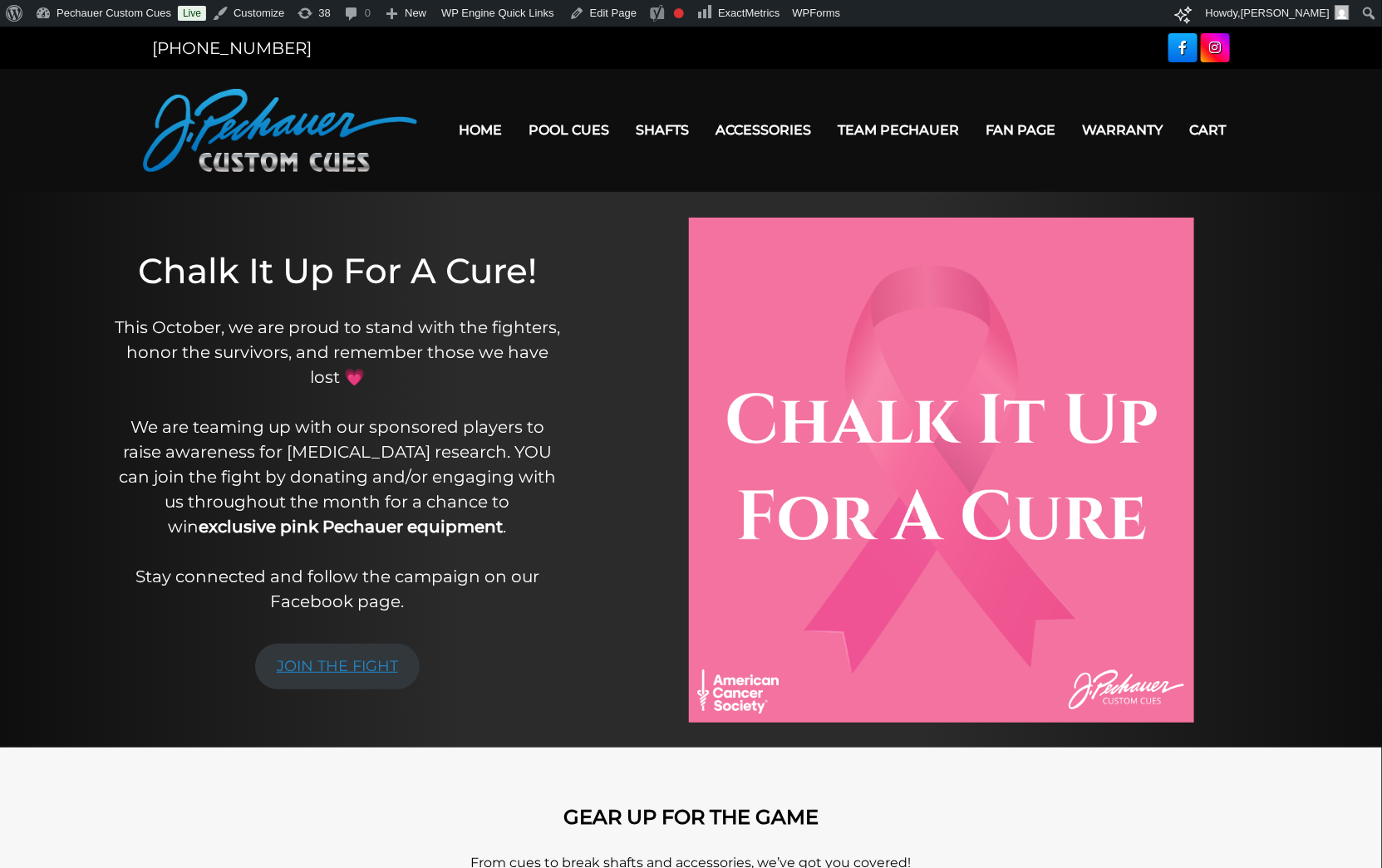
click at [350, 669] on link "JOIN THE FIGHT" at bounding box center [337, 667] width 165 height 45
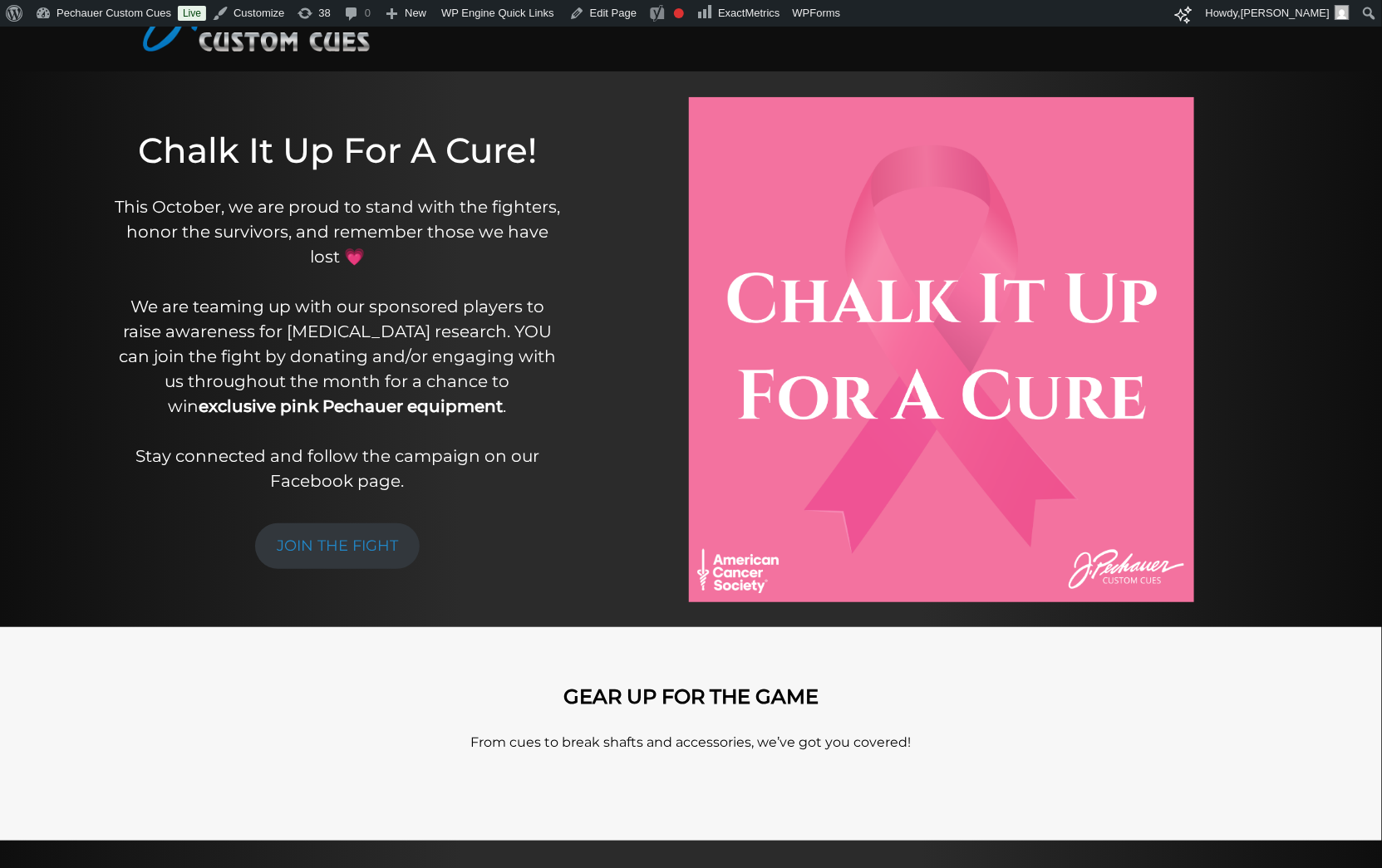
scroll to position [106, 0]
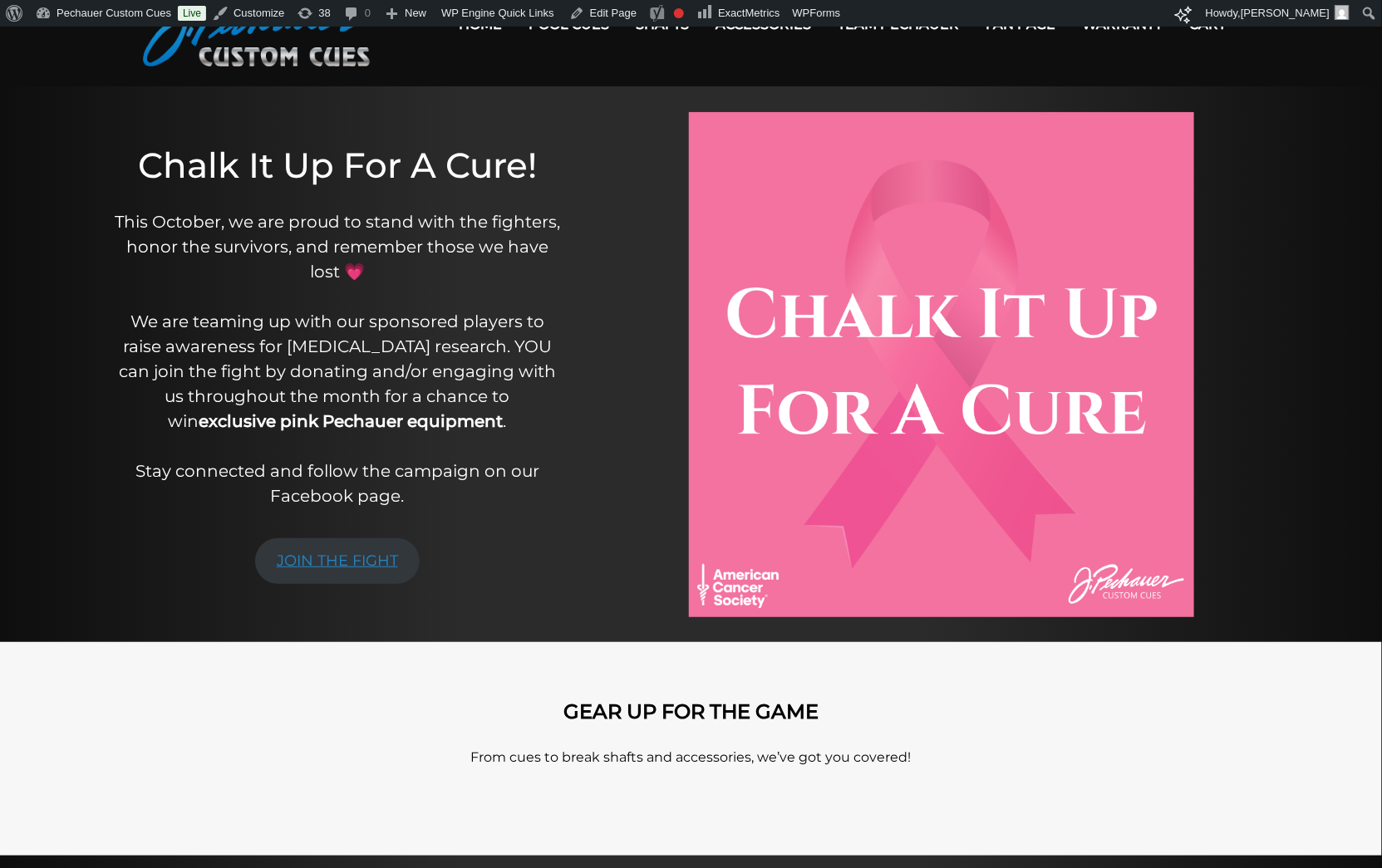
click at [315, 551] on link "JOIN THE FIGHT" at bounding box center [337, 561] width 165 height 45
